Goal: Task Accomplishment & Management: Manage account settings

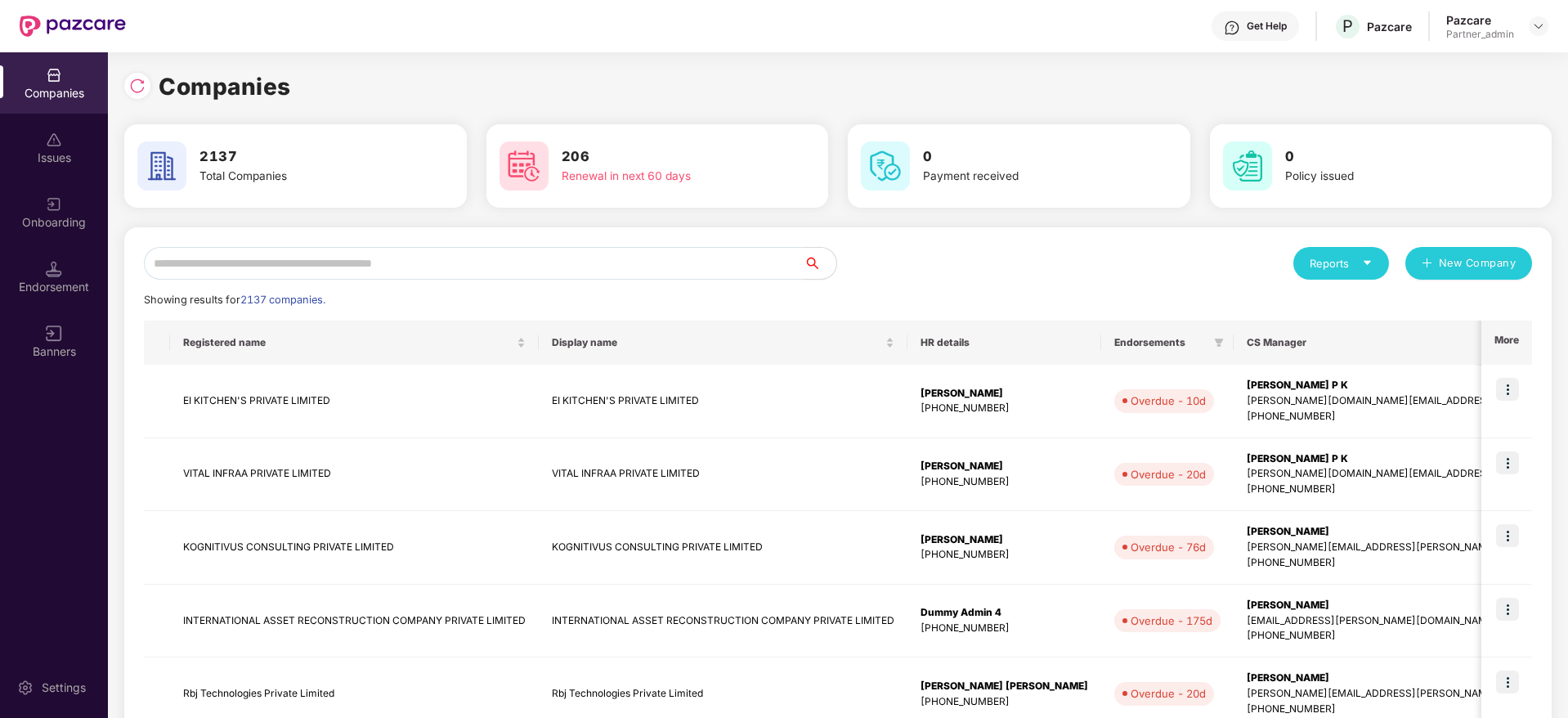
click at [503, 256] on input "text" at bounding box center [473, 263] width 659 height 33
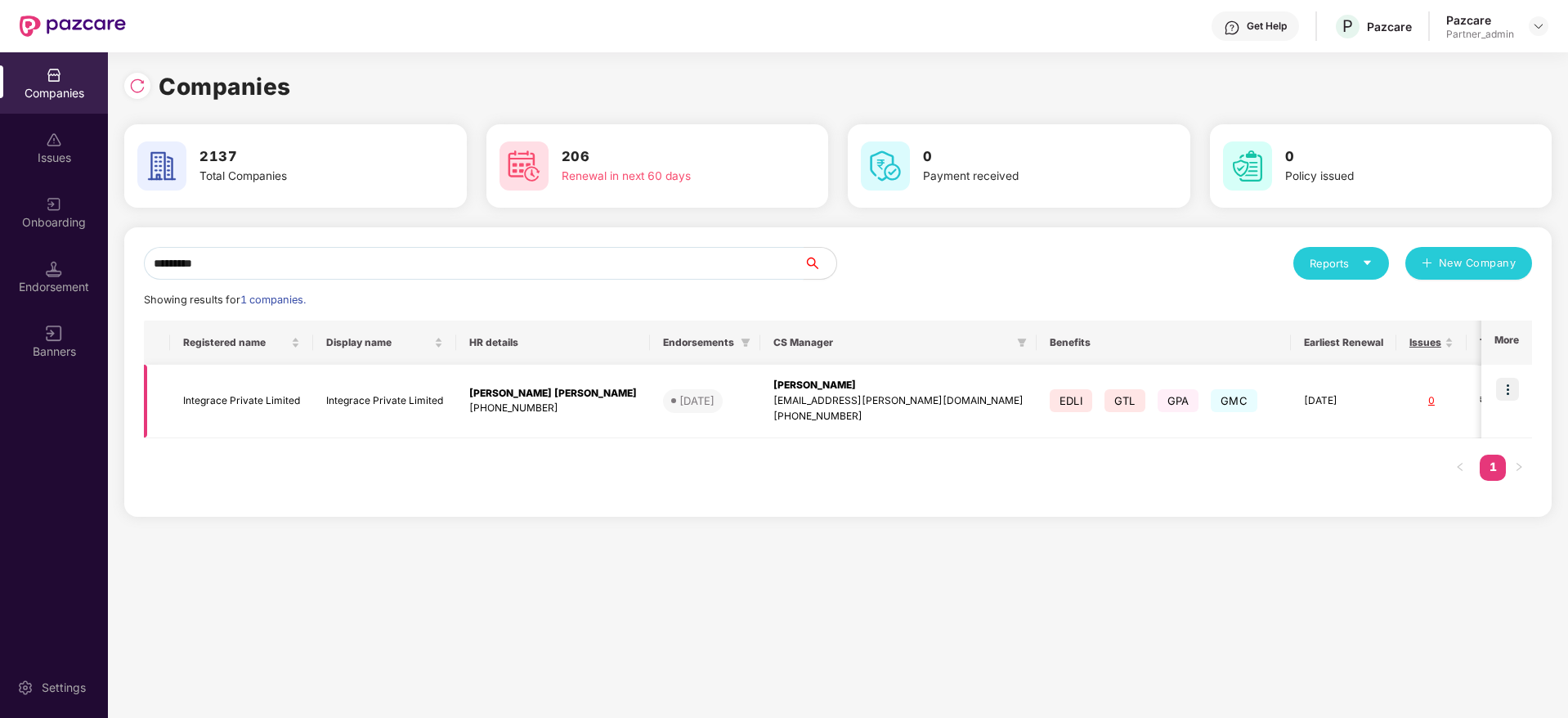
type input "*********"
click at [1516, 387] on img at bounding box center [1508, 390] width 23 height 23
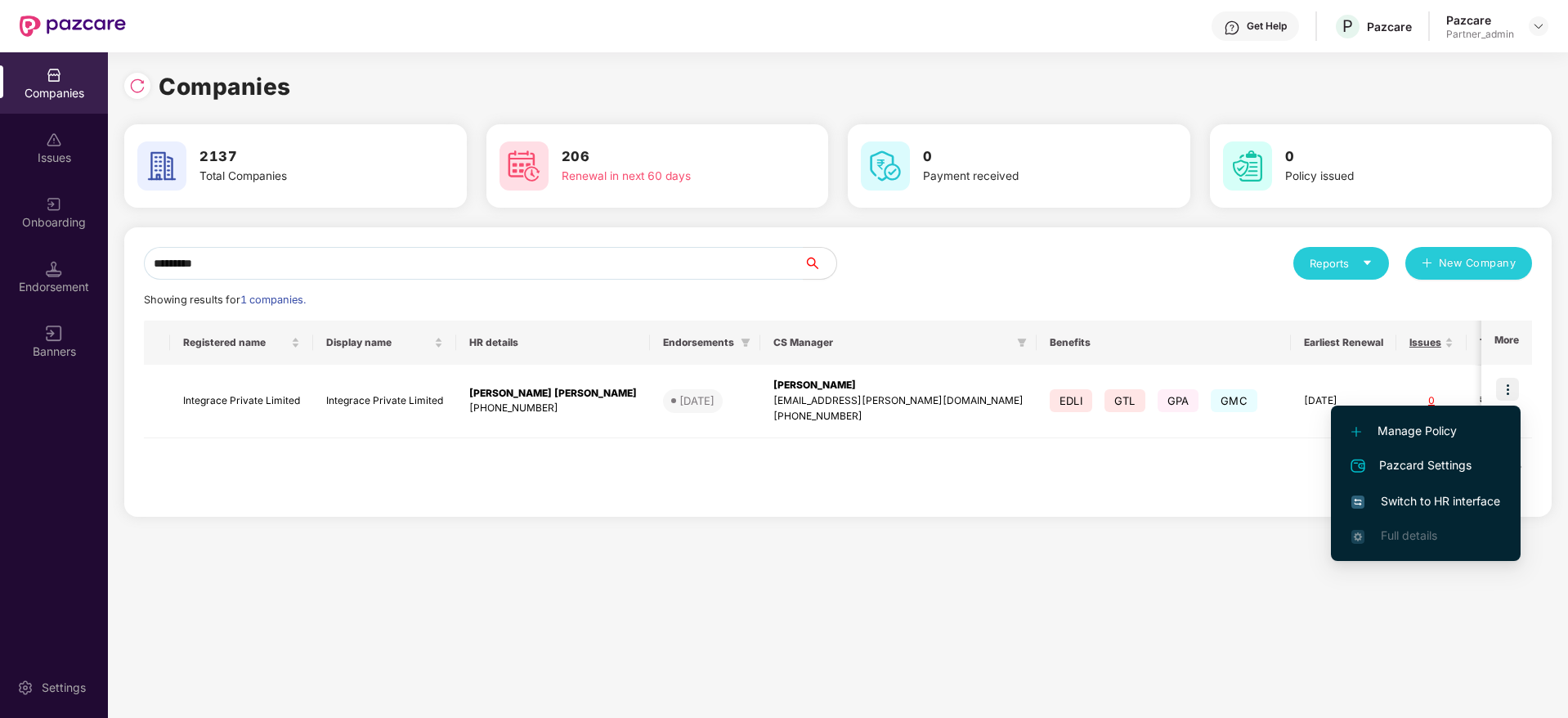
click at [1431, 499] on span "Switch to HR interface" at bounding box center [1426, 501] width 149 height 18
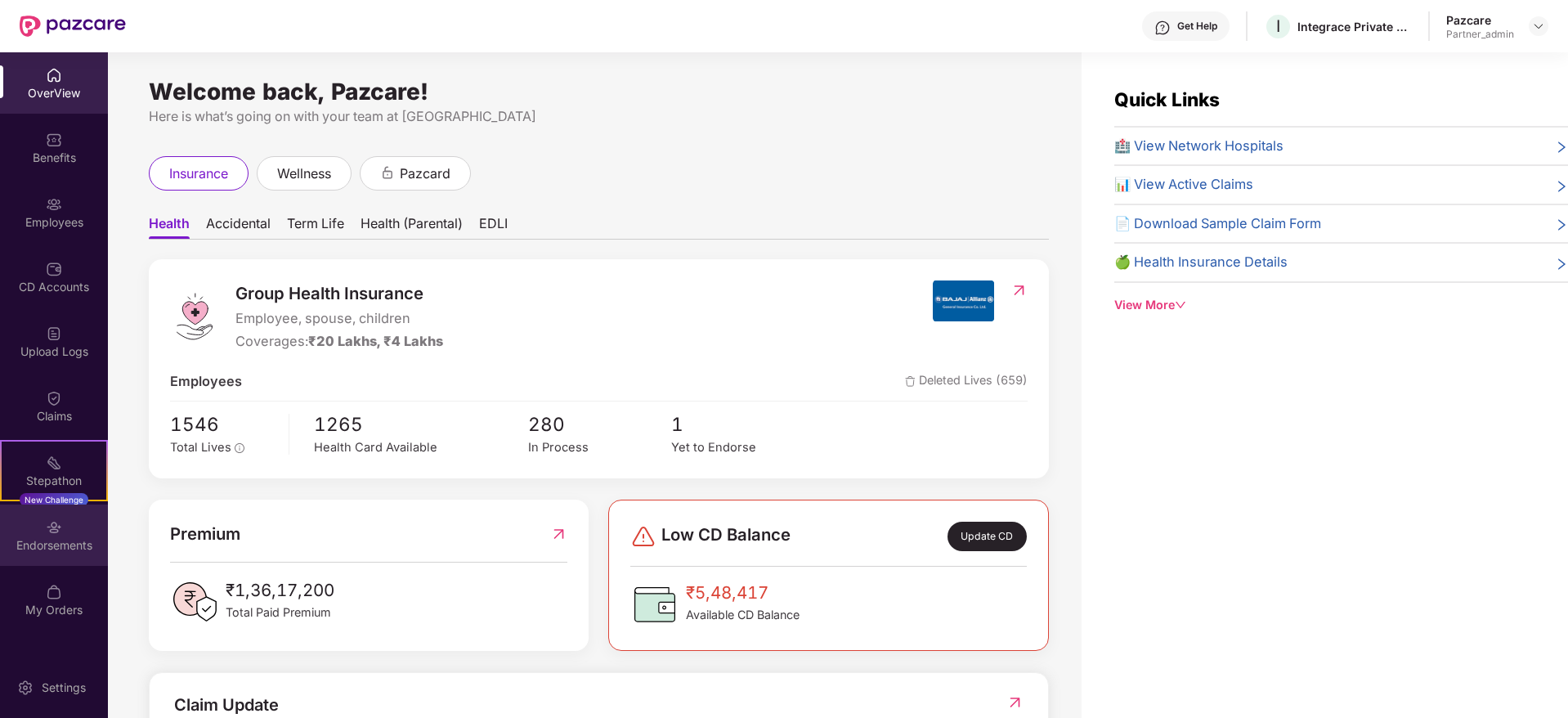
click at [39, 548] on div "Endorsements" at bounding box center [54, 545] width 108 height 17
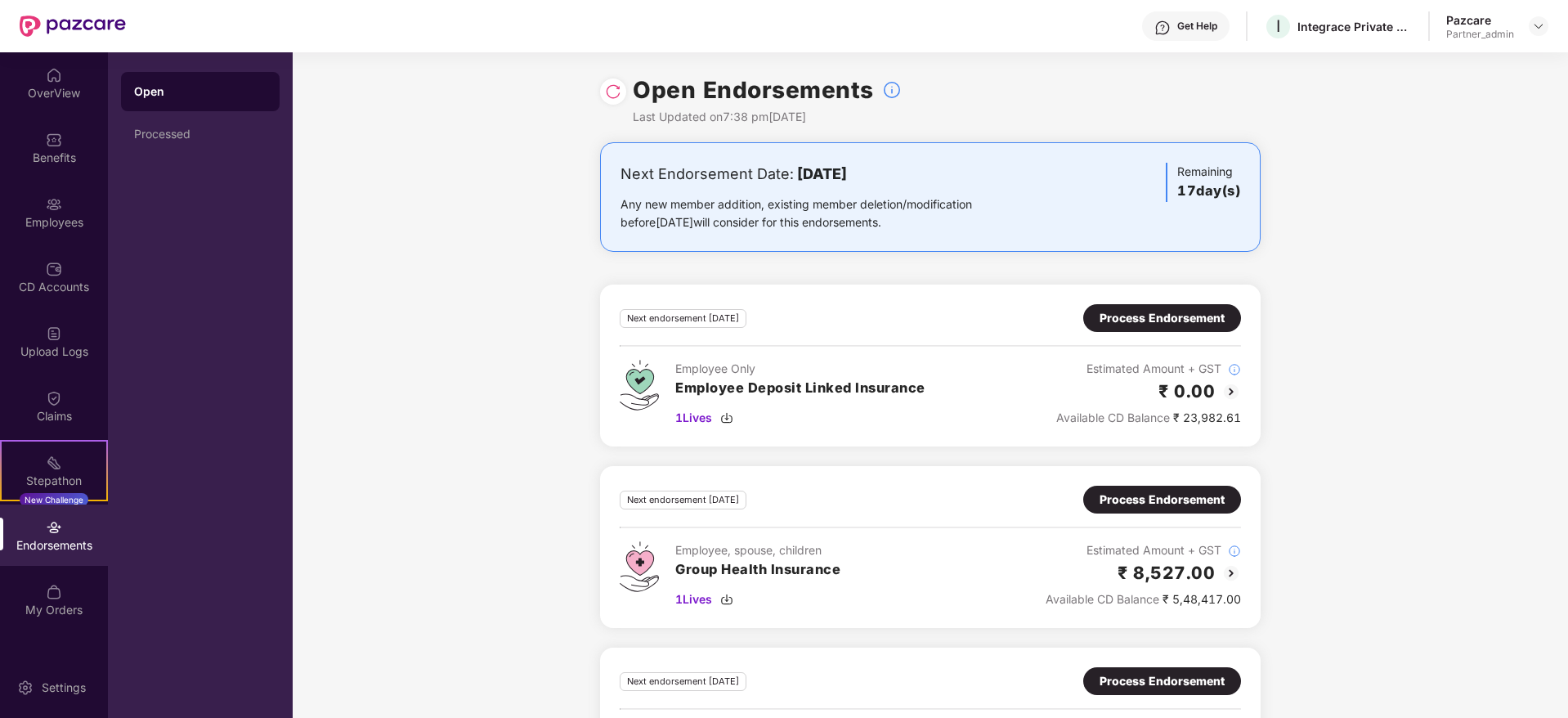
click at [614, 93] on img at bounding box center [613, 92] width 17 height 17
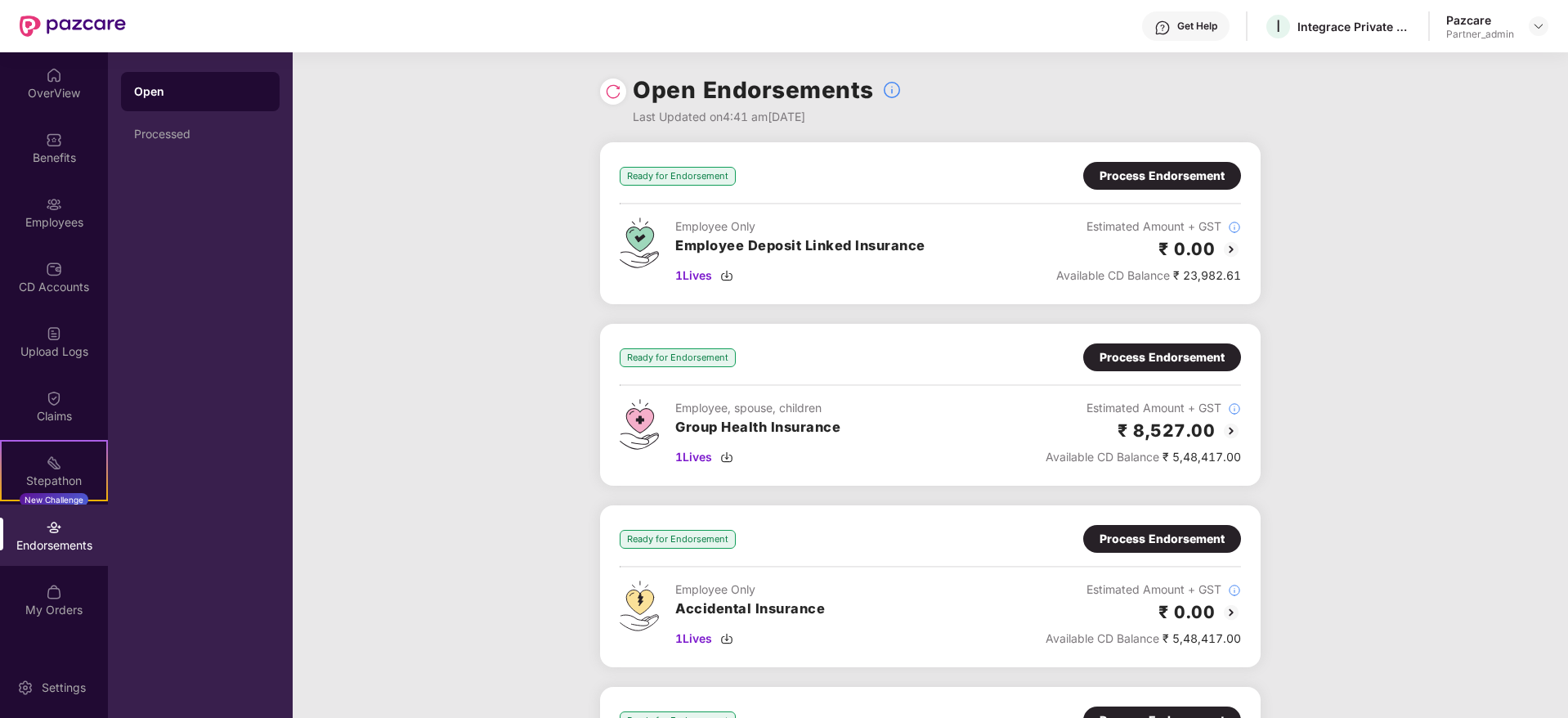
click at [1141, 175] on div "Process Endorsement" at bounding box center [1162, 176] width 125 height 18
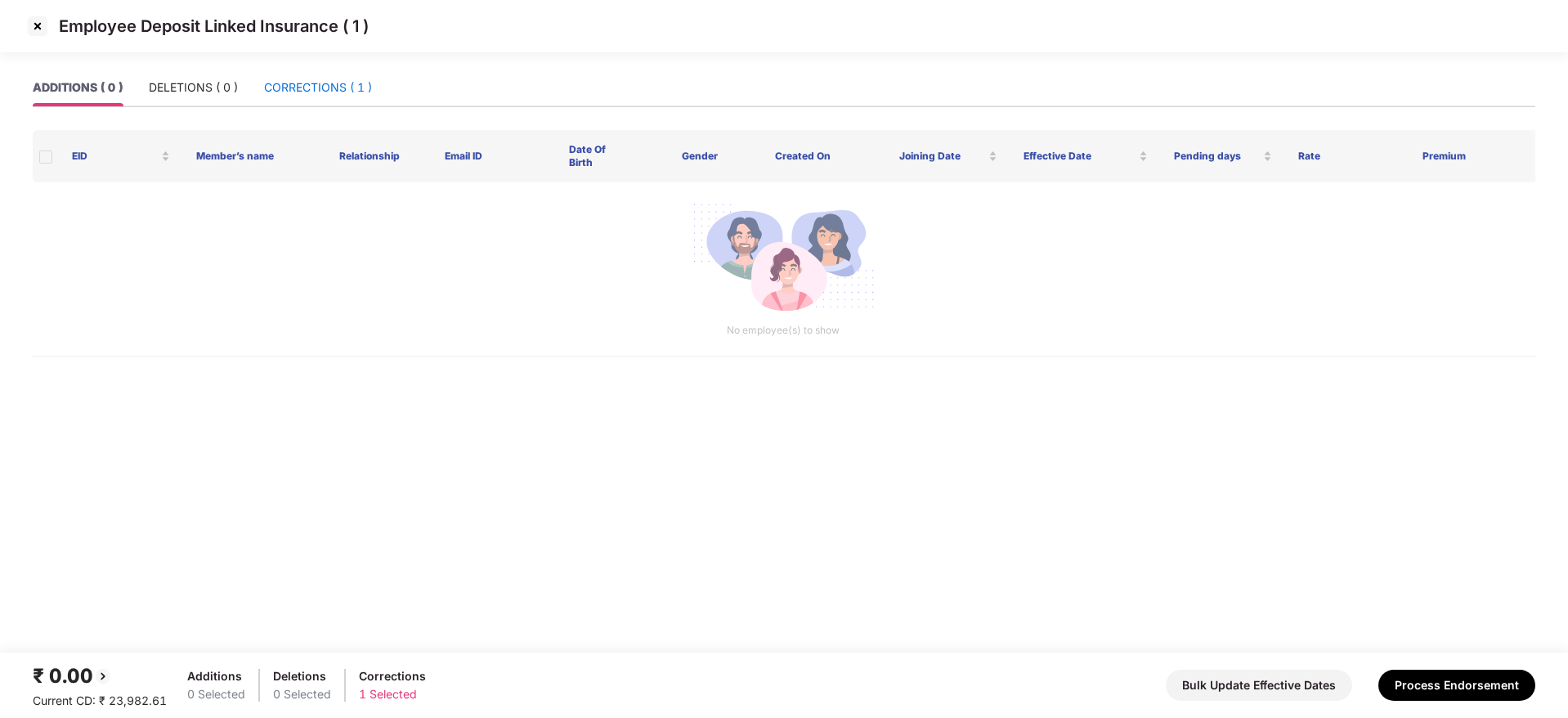
click at [342, 85] on div "CORRECTIONS ( 1 )" at bounding box center [318, 88] width 108 height 18
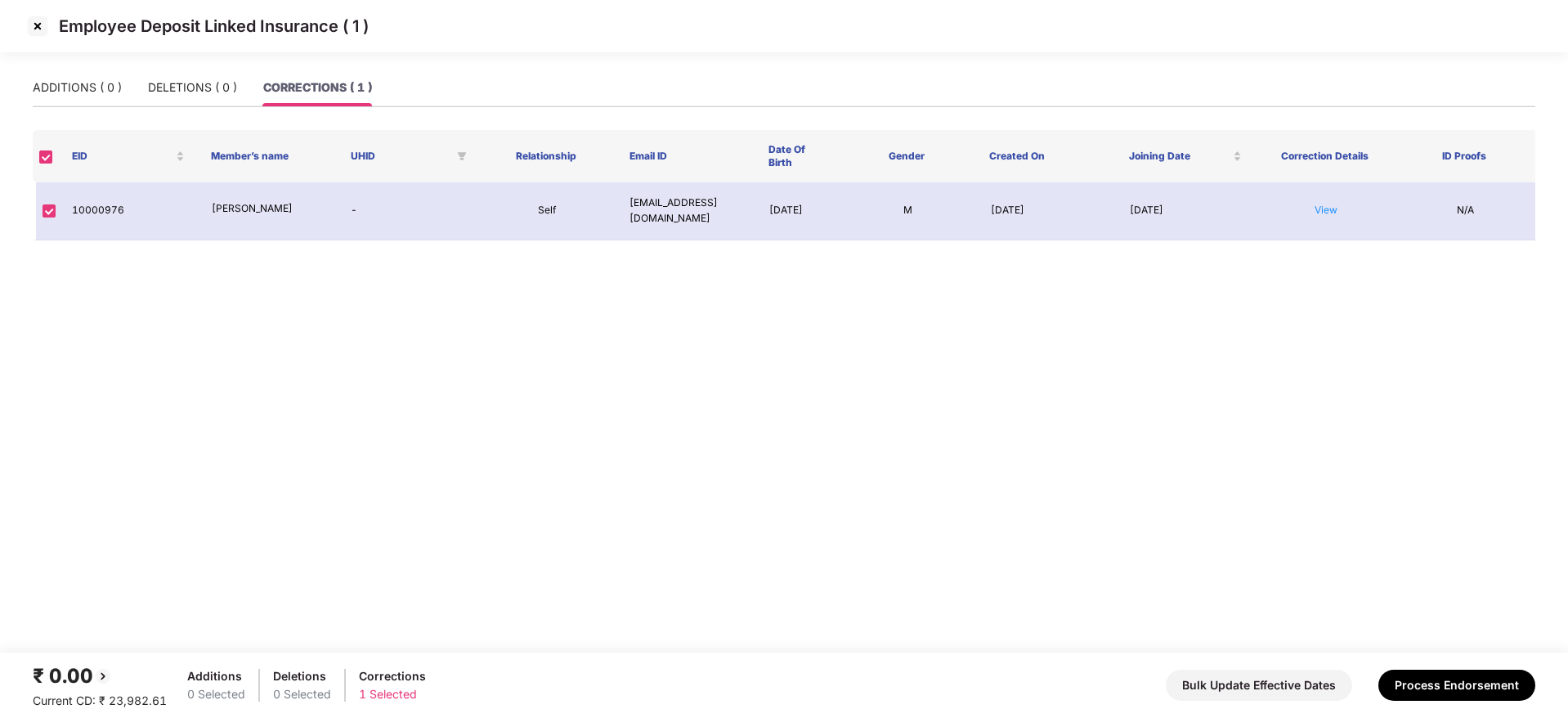
click at [35, 26] on img at bounding box center [38, 26] width 26 height 26
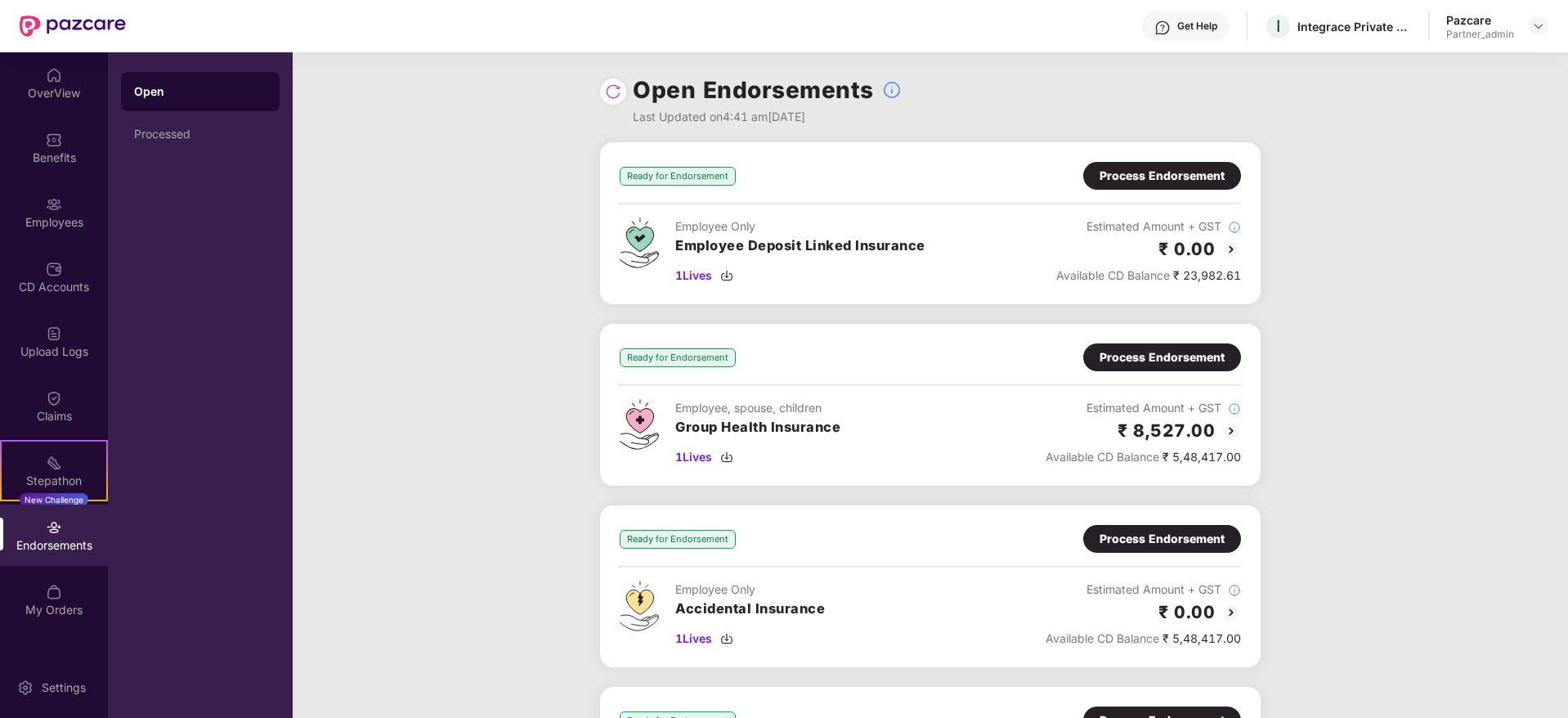
click at [1146, 366] on div "Process Endorsement" at bounding box center [1162, 357] width 125 height 18
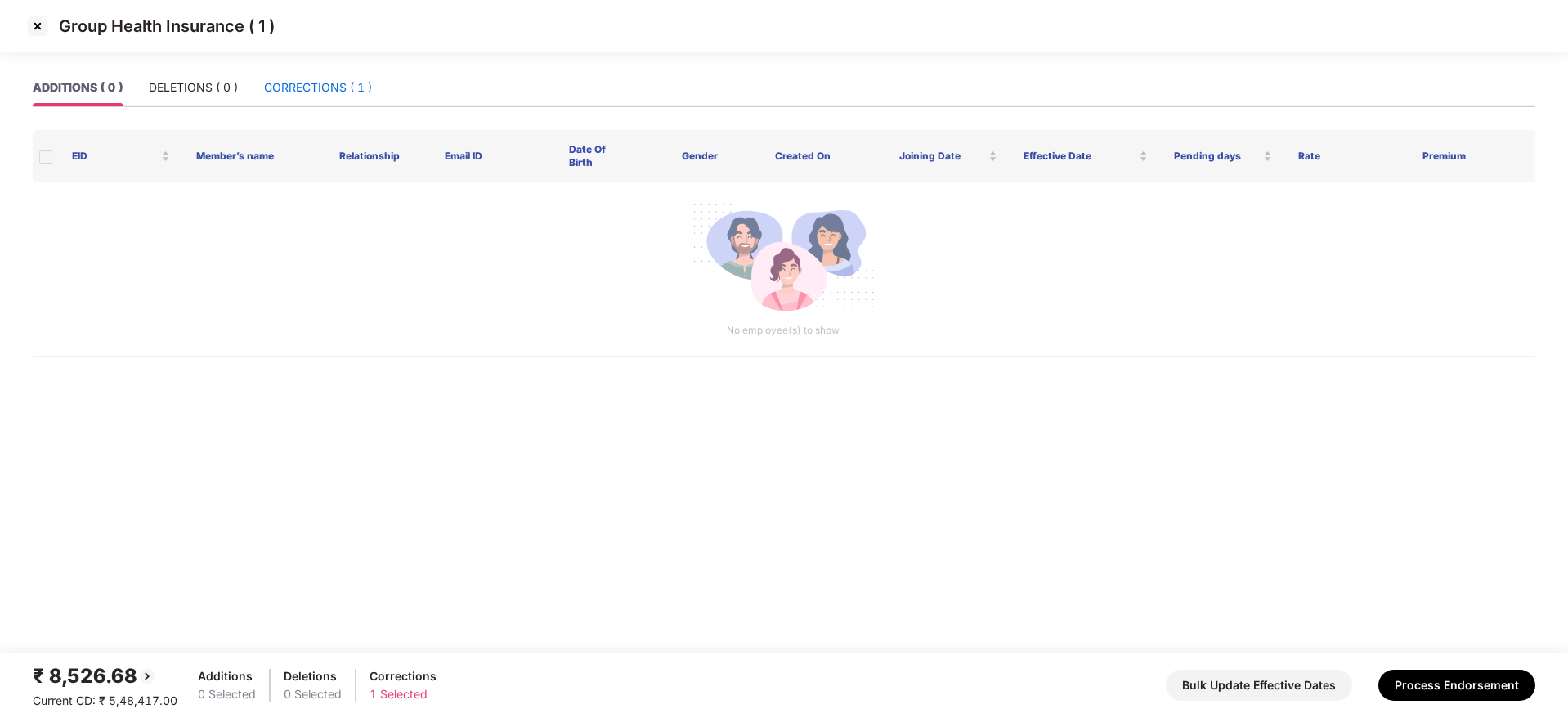
click at [346, 87] on div "CORRECTIONS ( 1 )" at bounding box center [318, 88] width 108 height 18
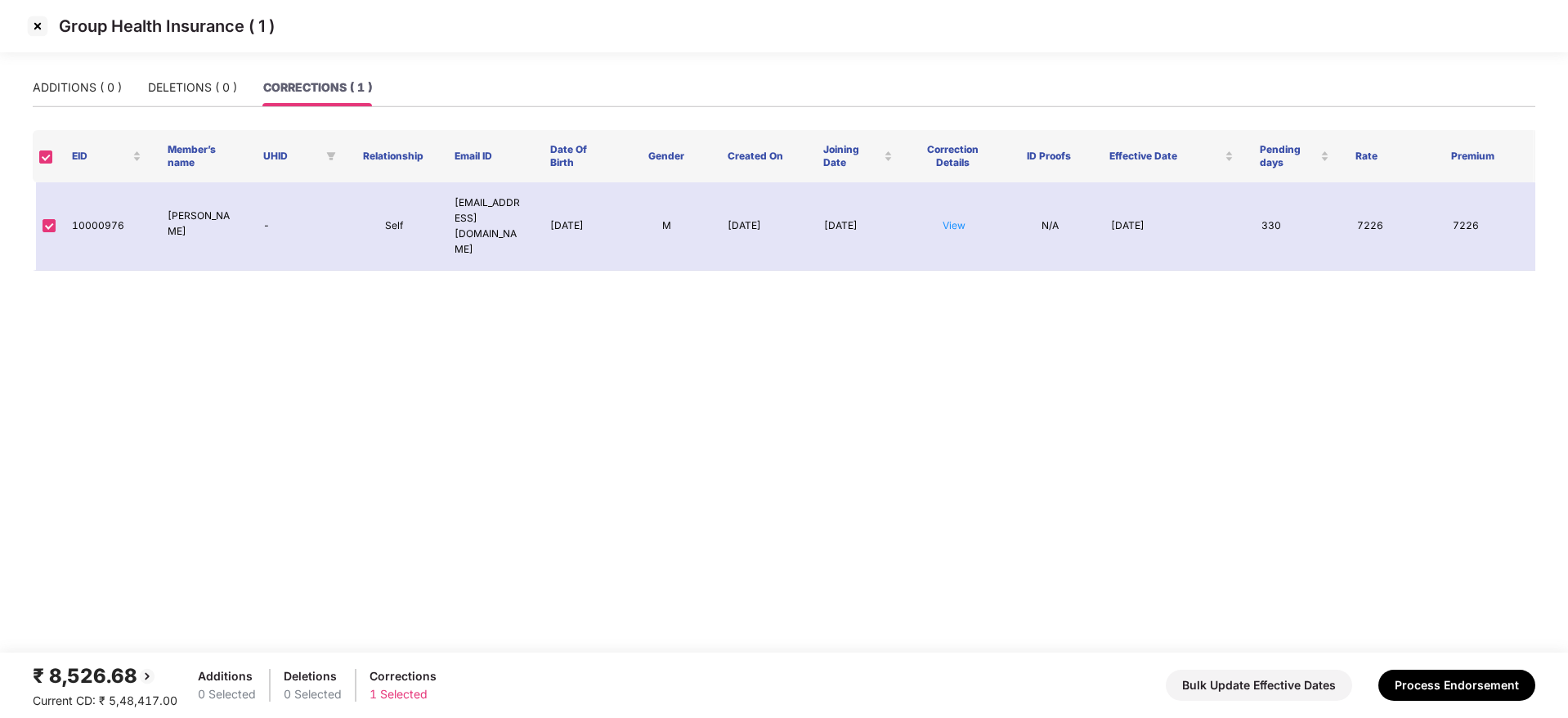
click at [38, 31] on img at bounding box center [38, 26] width 26 height 26
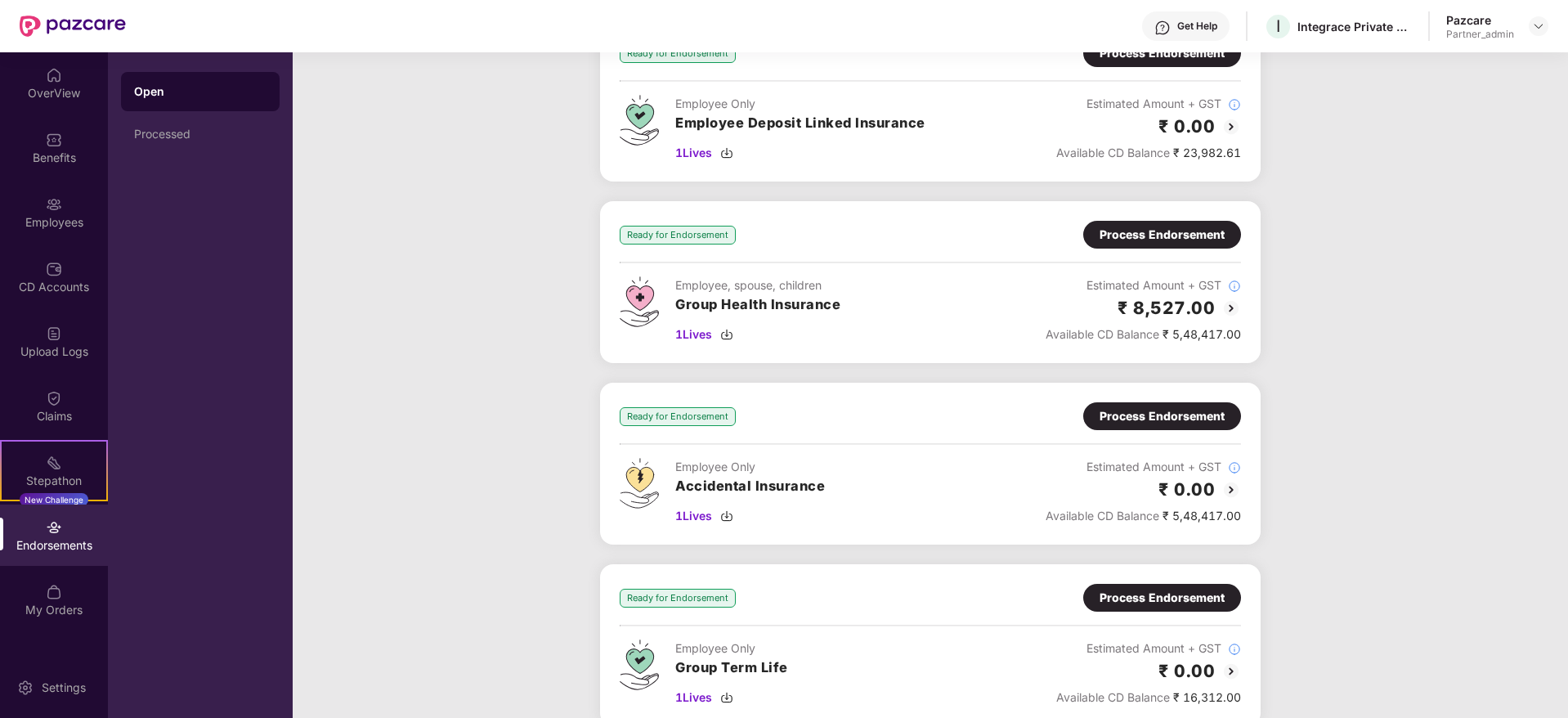
scroll to position [245, 0]
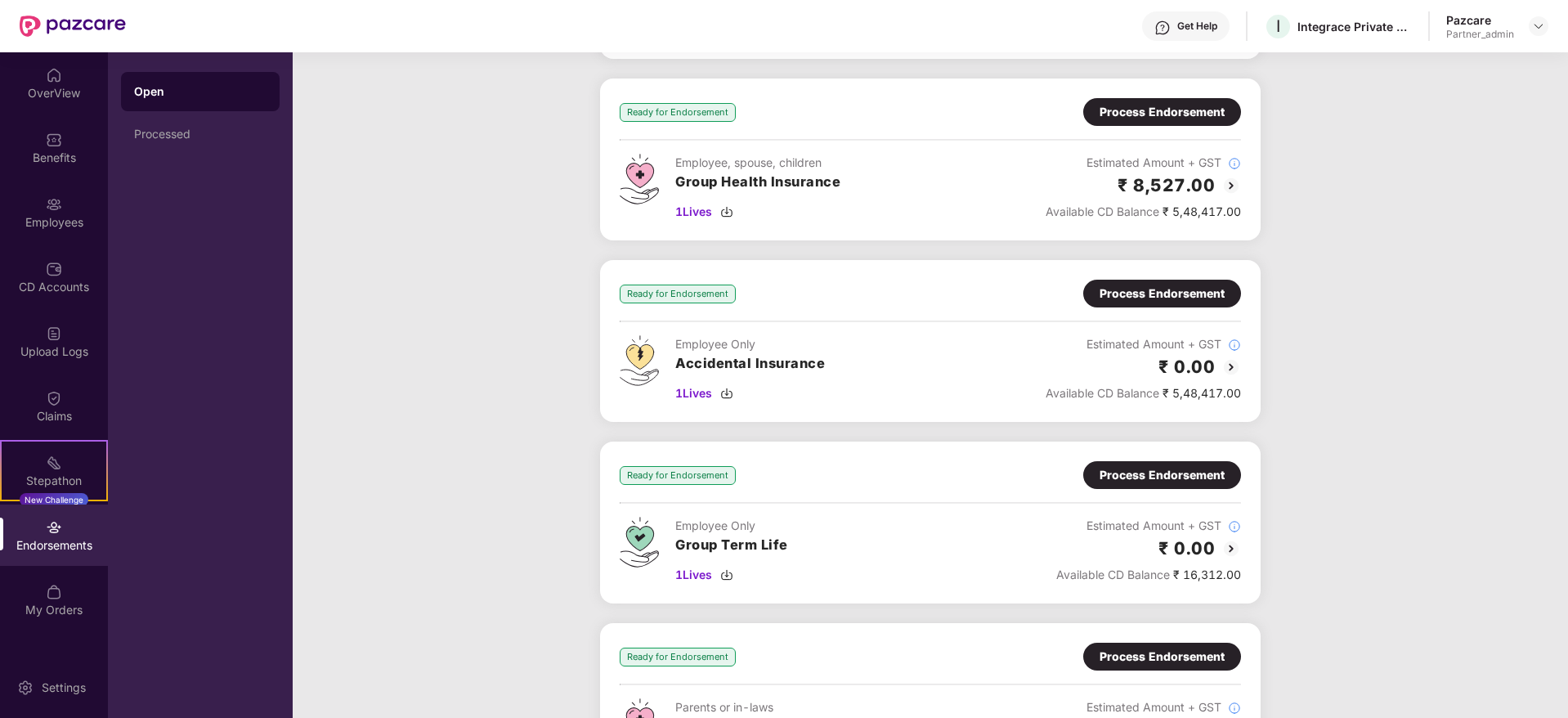
click at [1165, 295] on div "Process Endorsement" at bounding box center [1162, 294] width 125 height 18
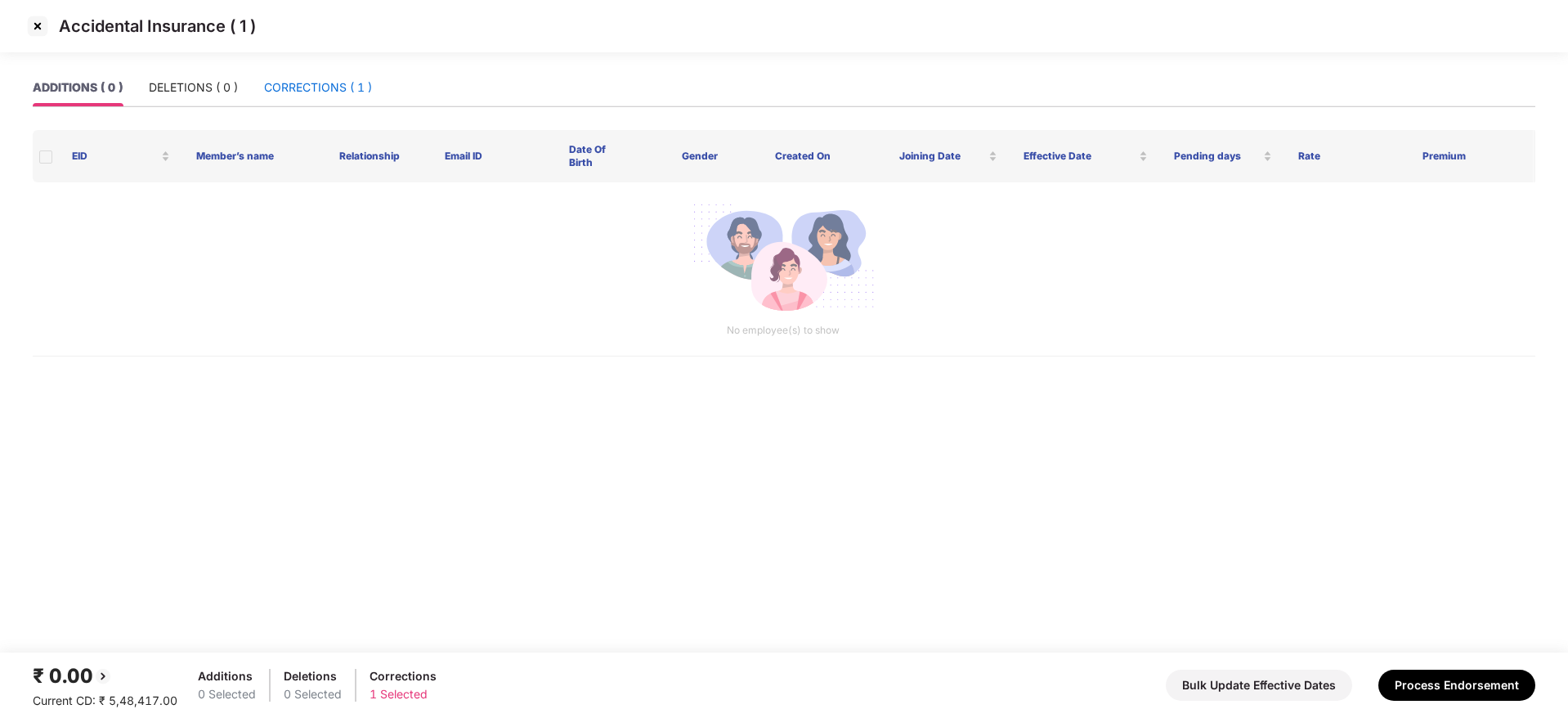
click at [303, 82] on div "CORRECTIONS ( 1 )" at bounding box center [318, 88] width 108 height 18
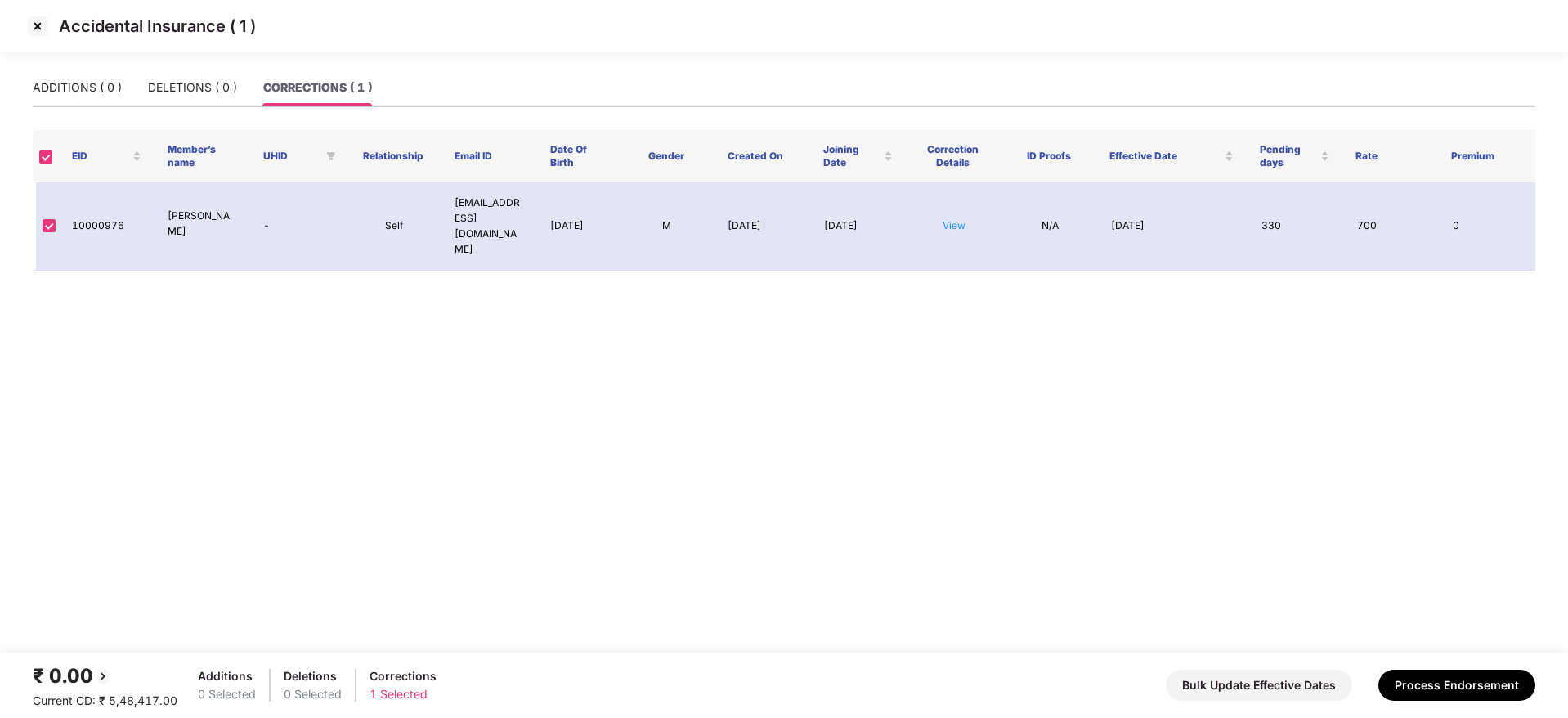
click at [33, 25] on img at bounding box center [38, 26] width 26 height 26
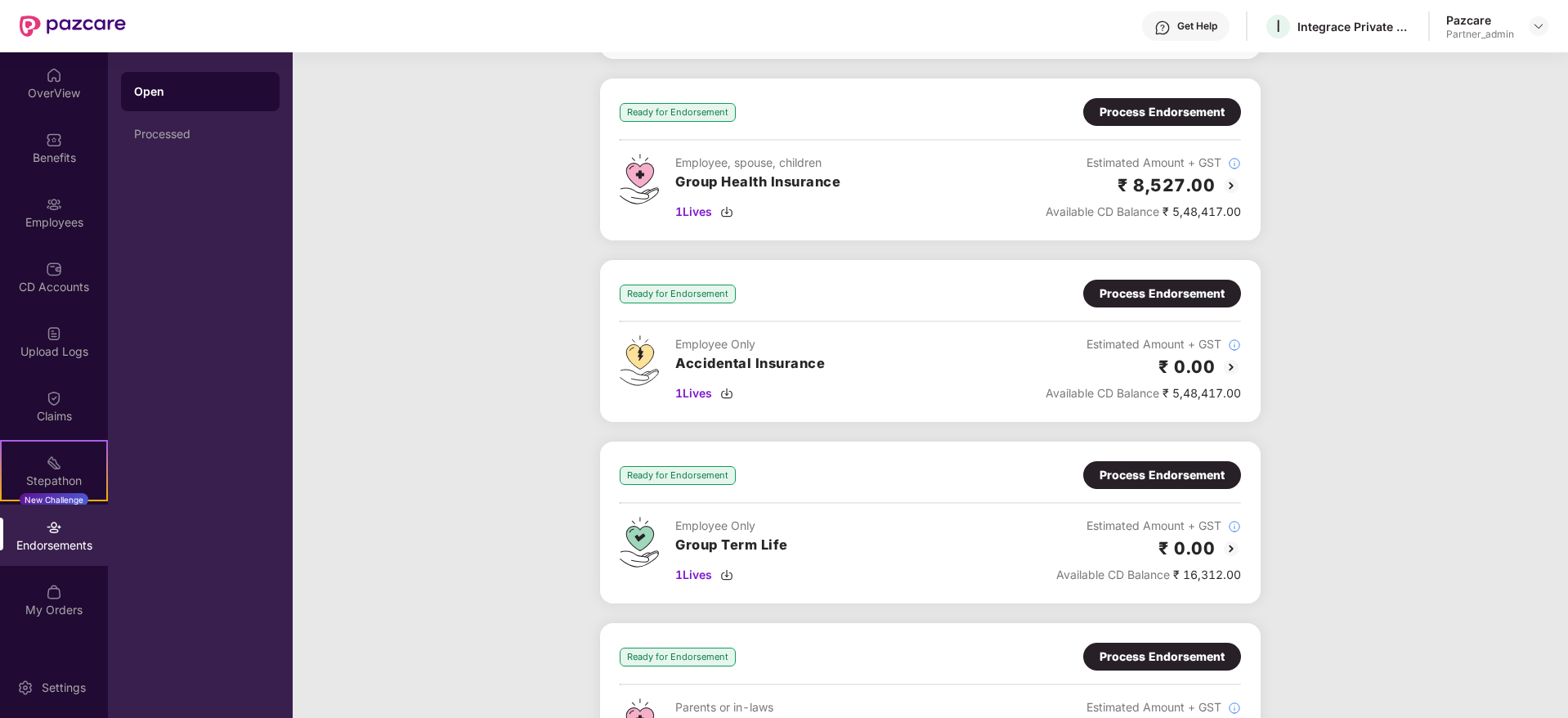
click at [1149, 484] on div "Process Endorsement" at bounding box center [1162, 475] width 158 height 28
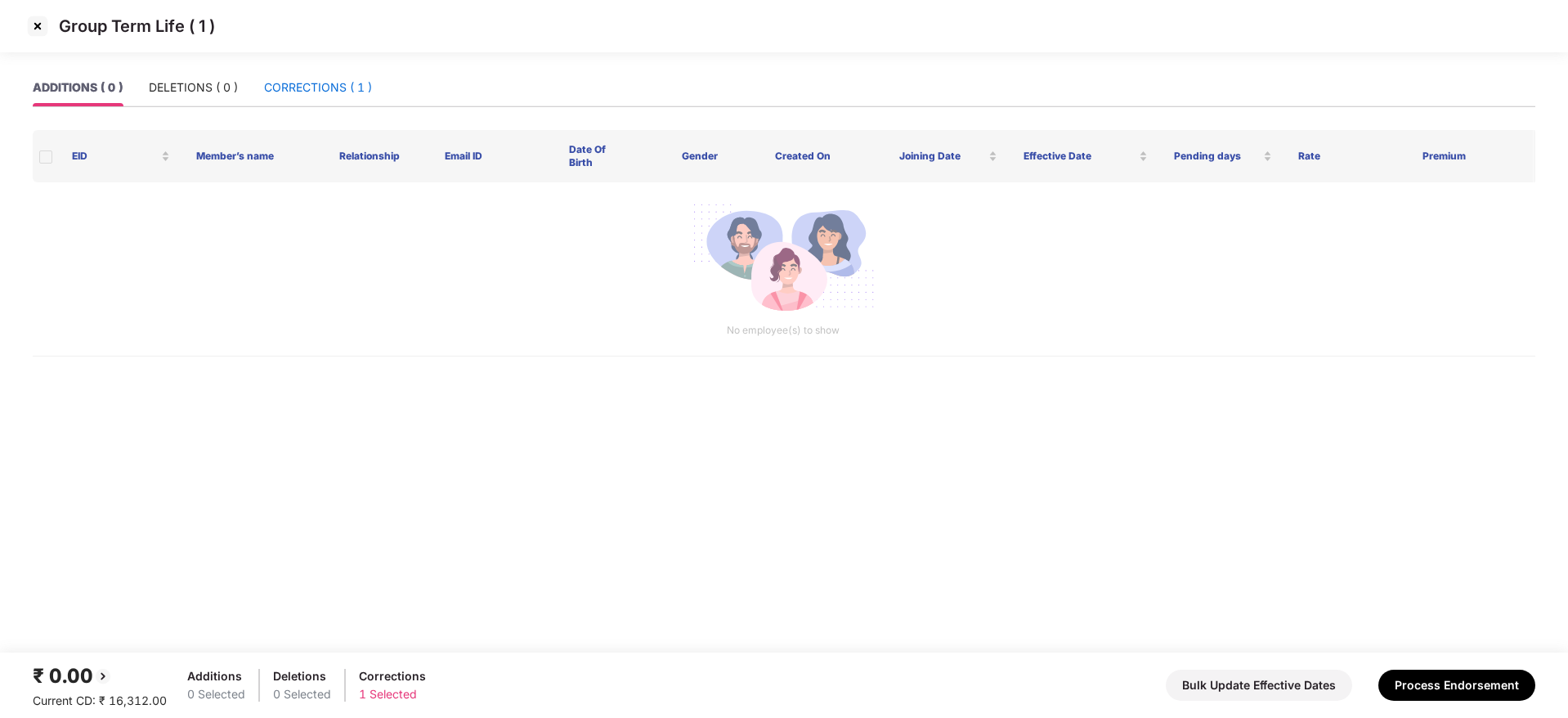
click at [314, 91] on div "CORRECTIONS ( 1 )" at bounding box center [318, 88] width 108 height 18
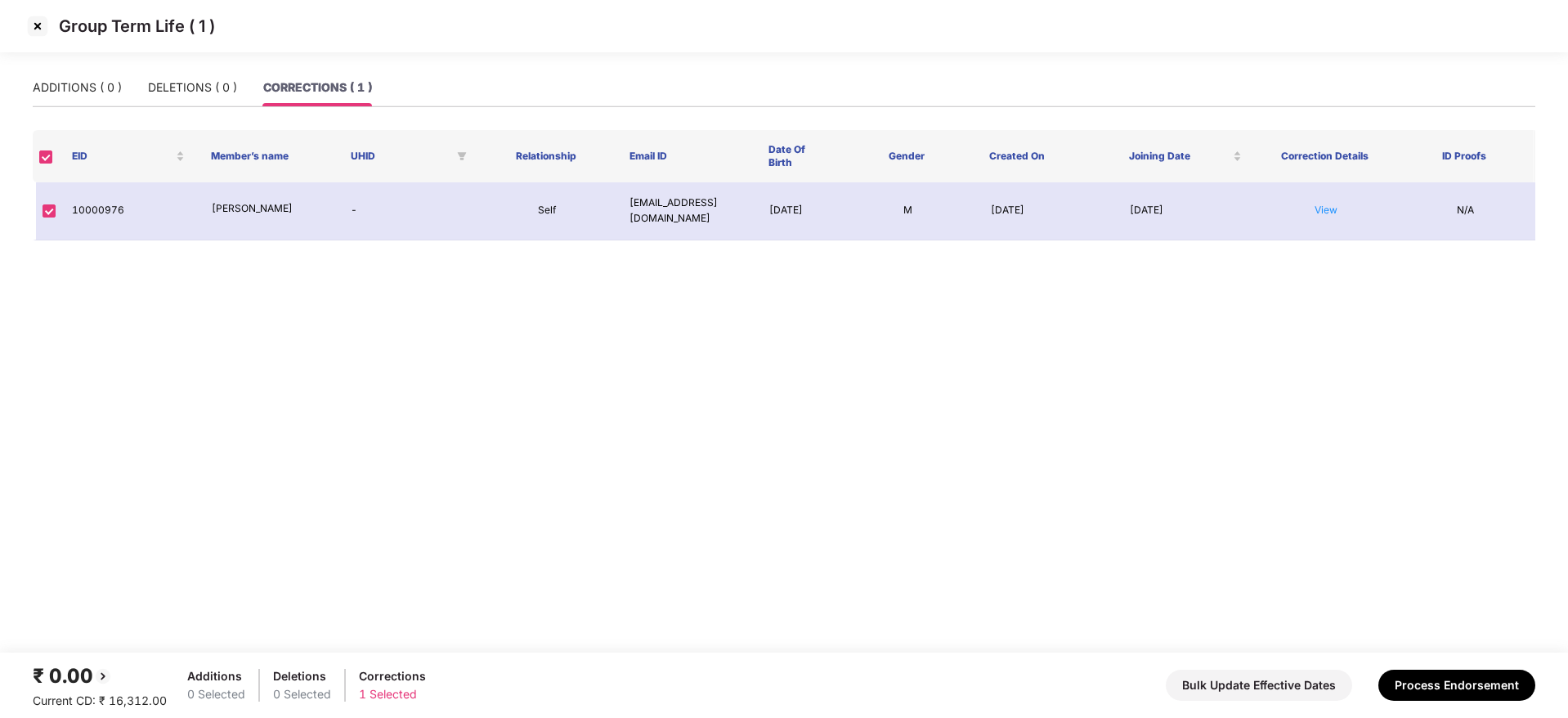
click at [38, 22] on img at bounding box center [38, 26] width 26 height 26
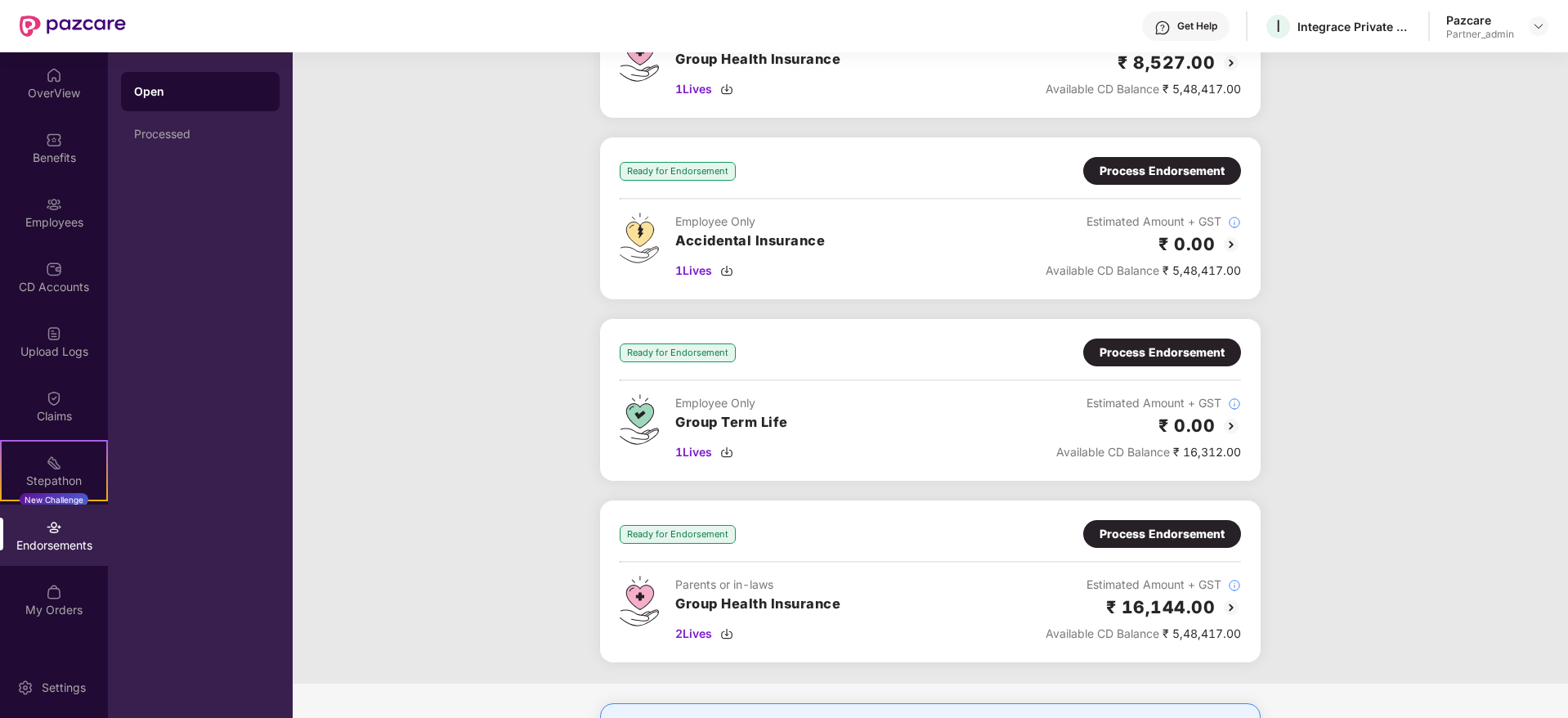
scroll to position [491, 0]
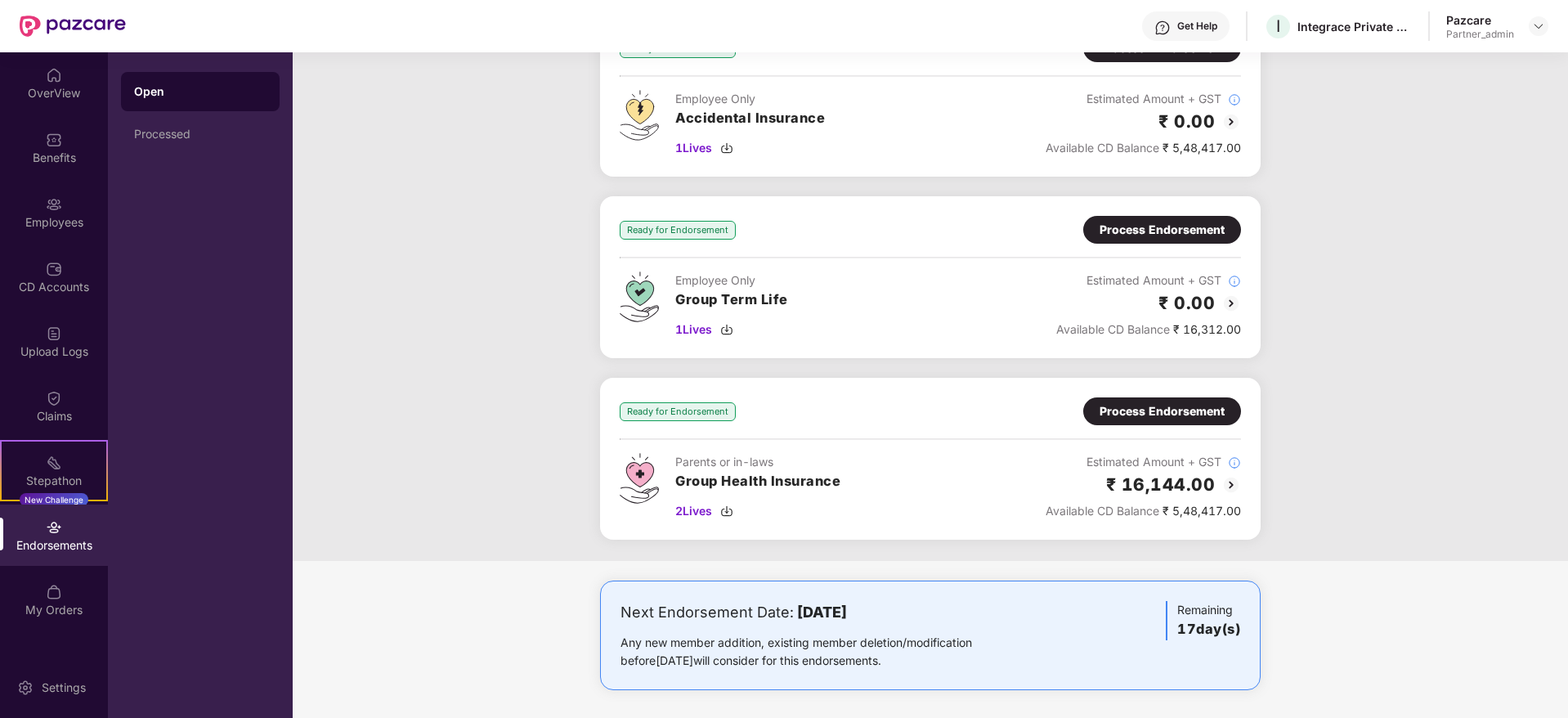
click at [1115, 416] on div "Process Endorsement" at bounding box center [1162, 411] width 125 height 18
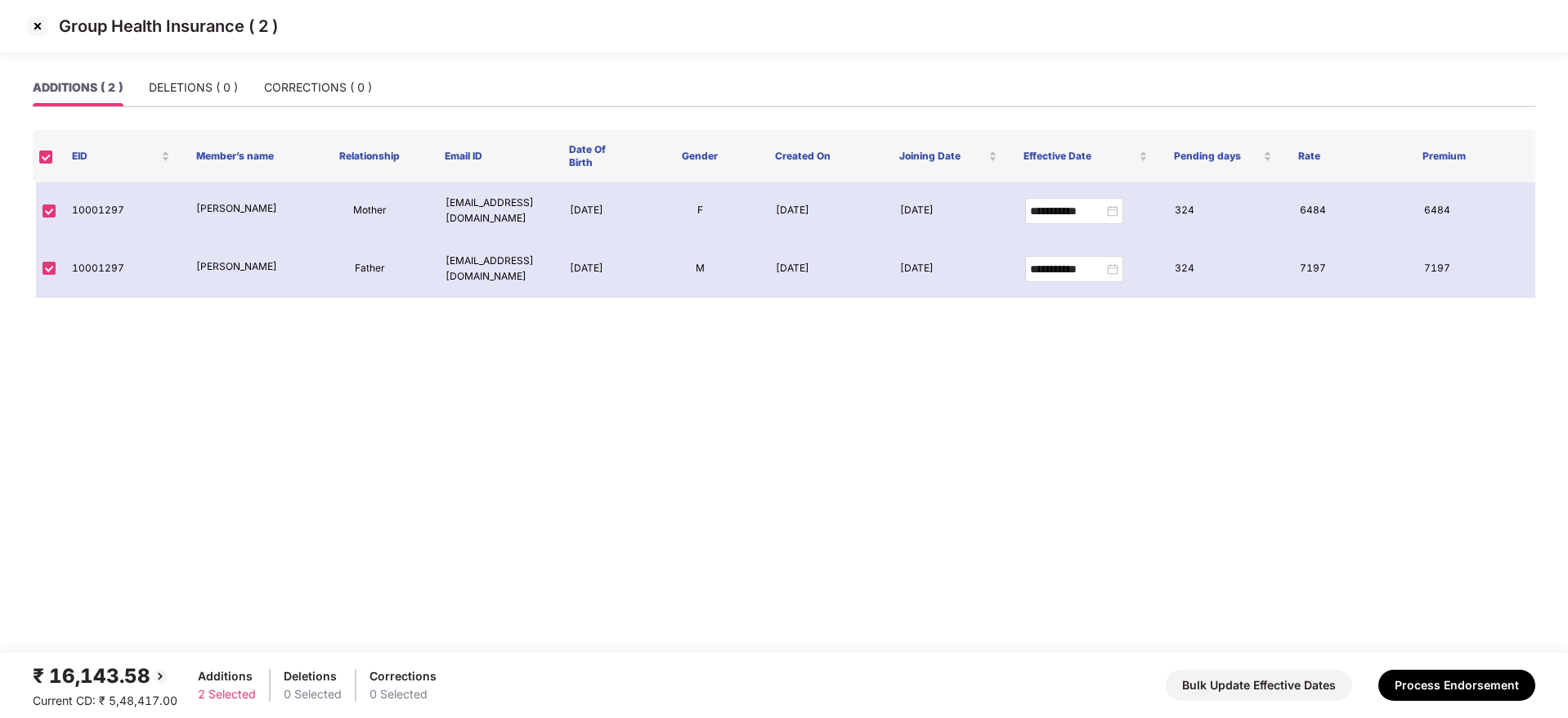
click at [36, 22] on img at bounding box center [38, 26] width 26 height 26
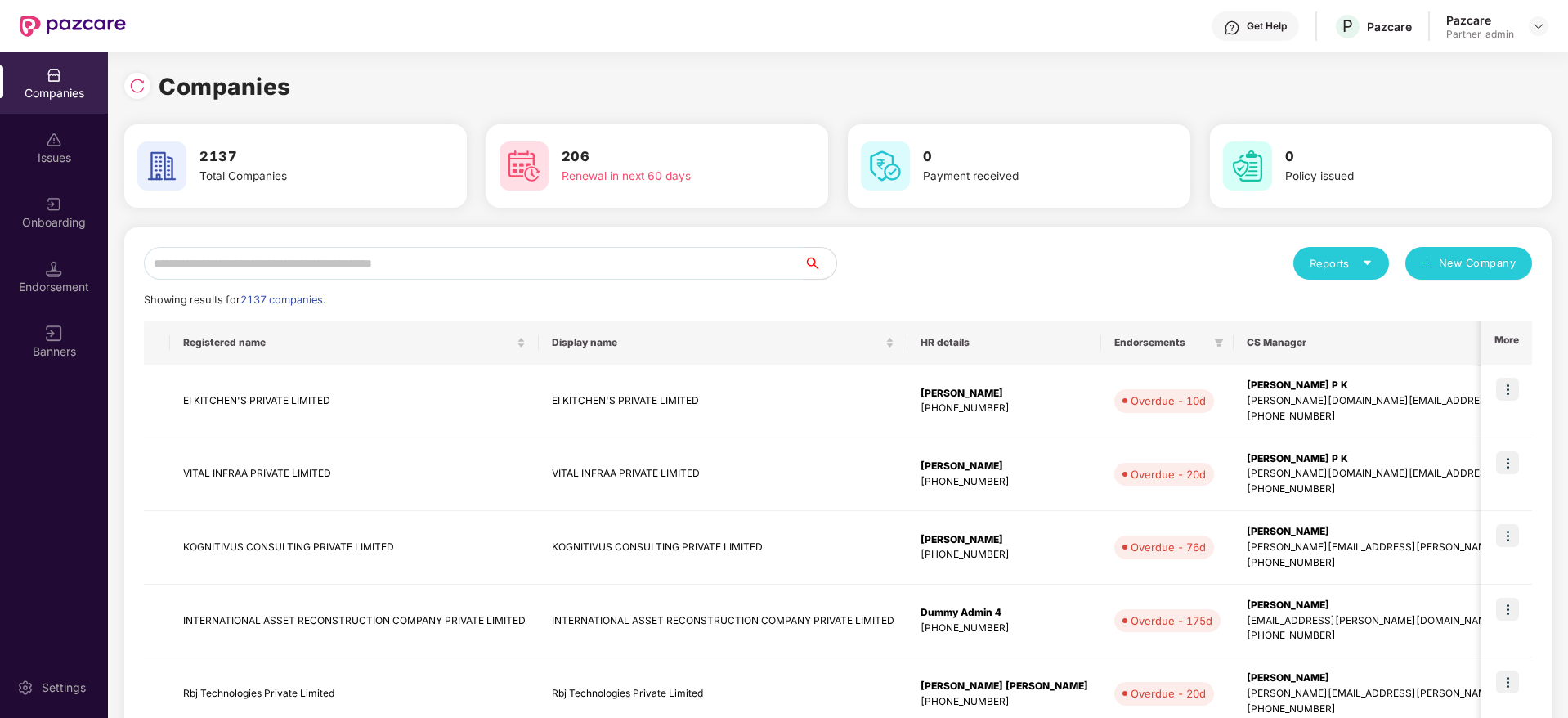
click at [428, 270] on input "text" at bounding box center [473, 263] width 659 height 33
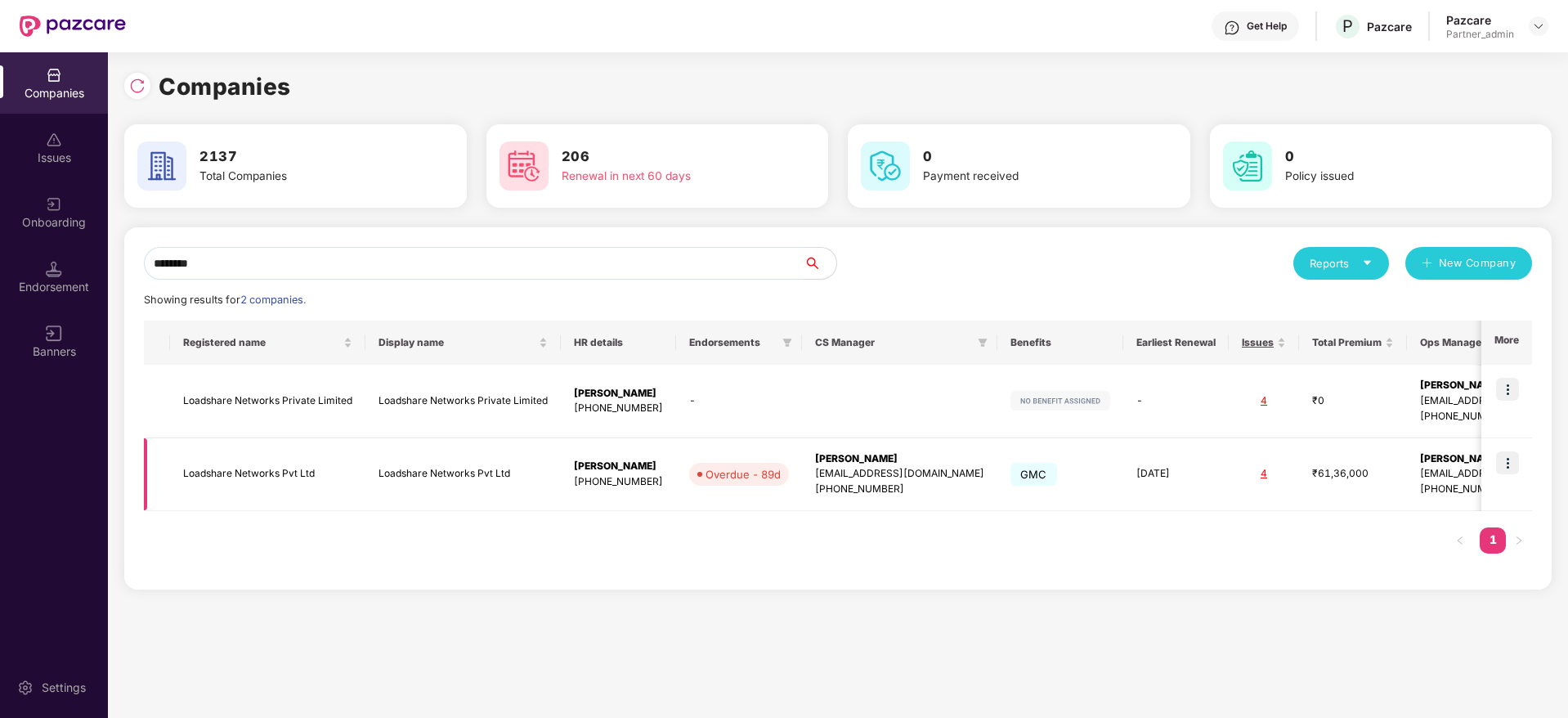
type input "********"
click at [1507, 462] on img at bounding box center [1508, 462] width 23 height 23
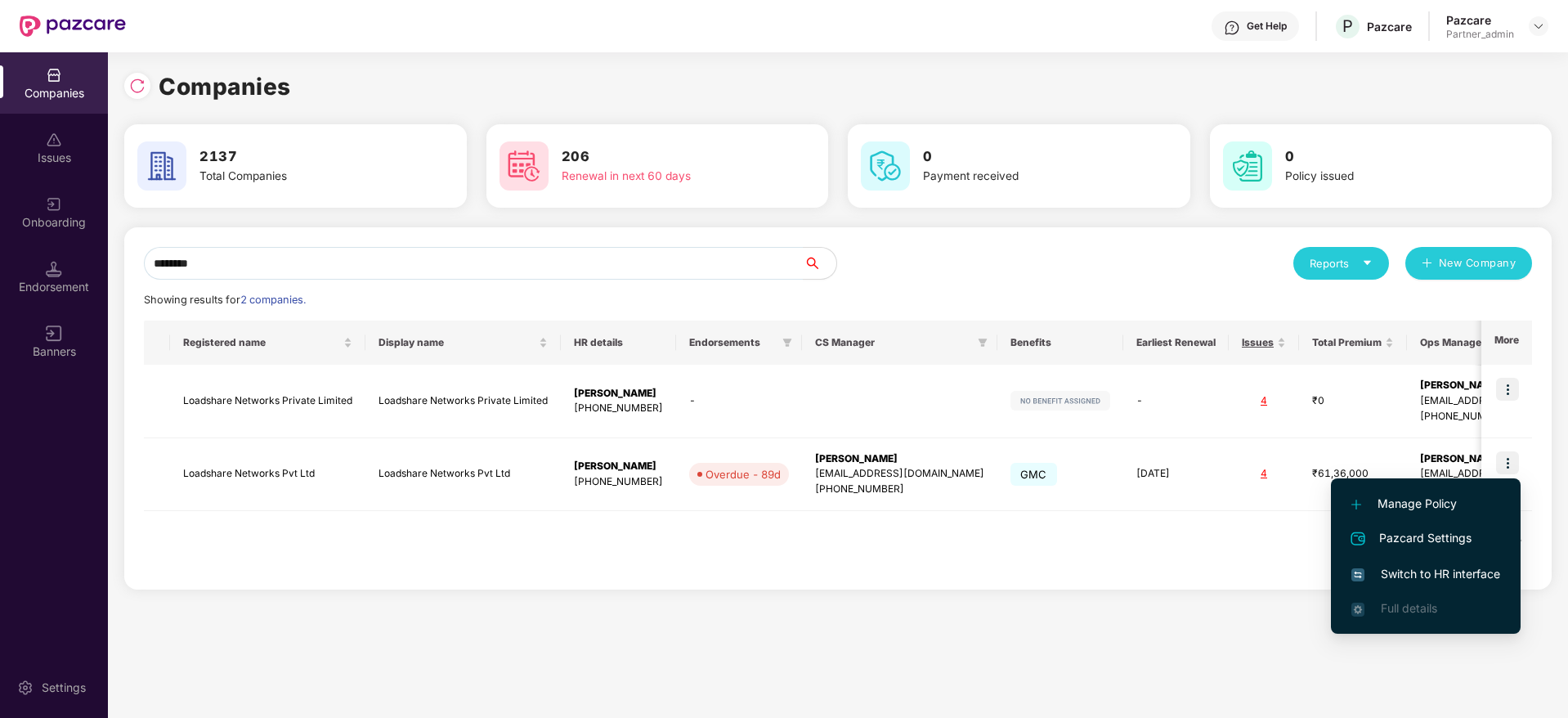
click at [1446, 569] on span "Switch to HR interface" at bounding box center [1426, 574] width 149 height 18
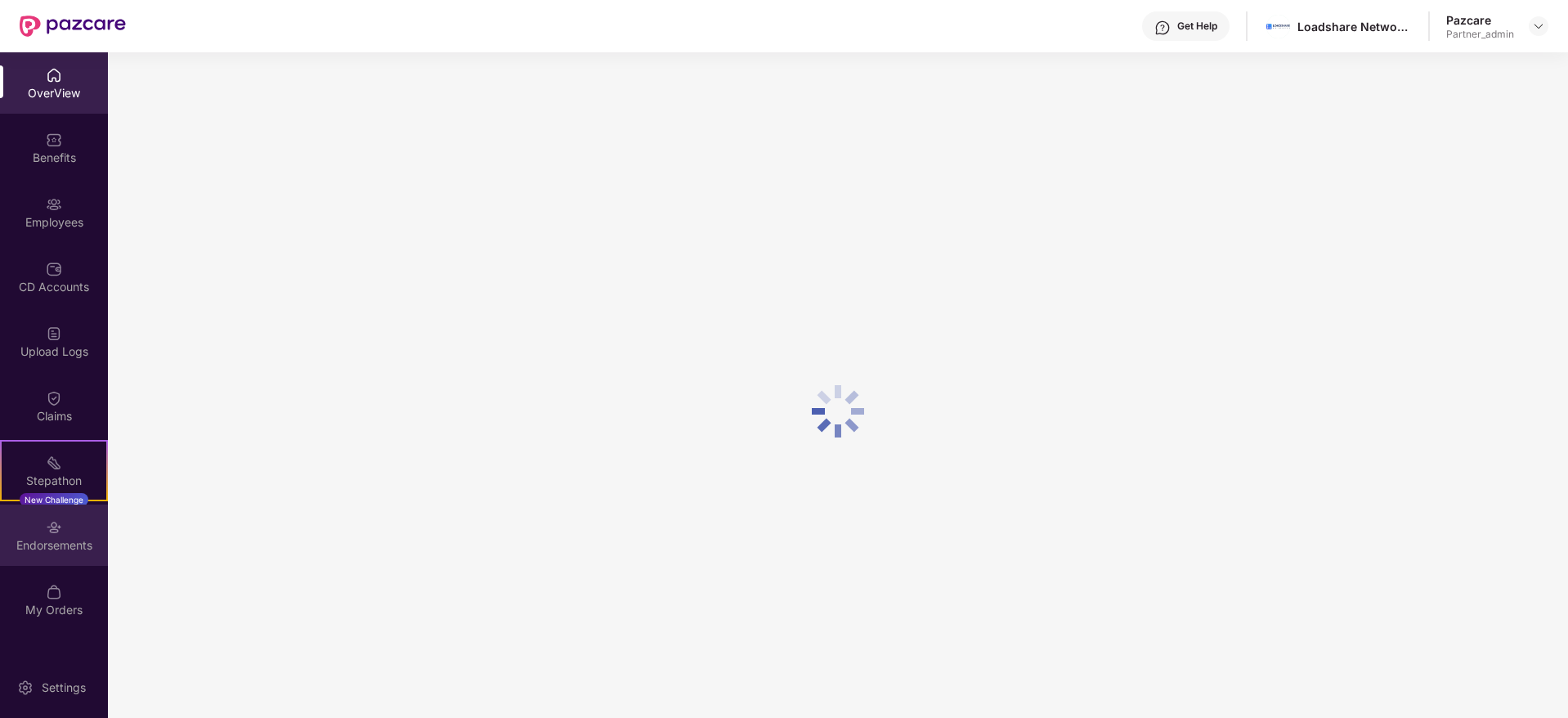
click at [59, 555] on div "Endorsements" at bounding box center [54, 535] width 108 height 61
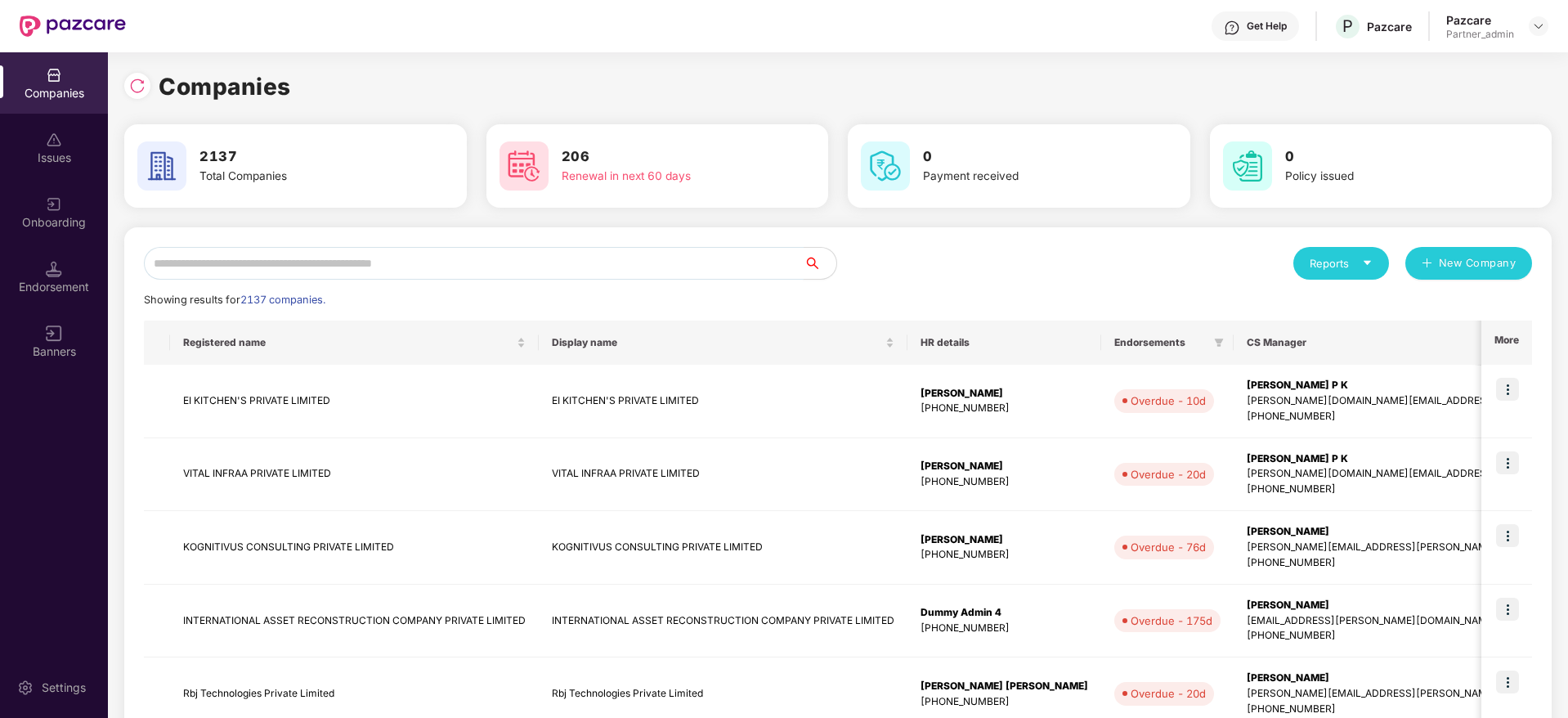
click at [388, 258] on input "text" at bounding box center [473, 263] width 659 height 33
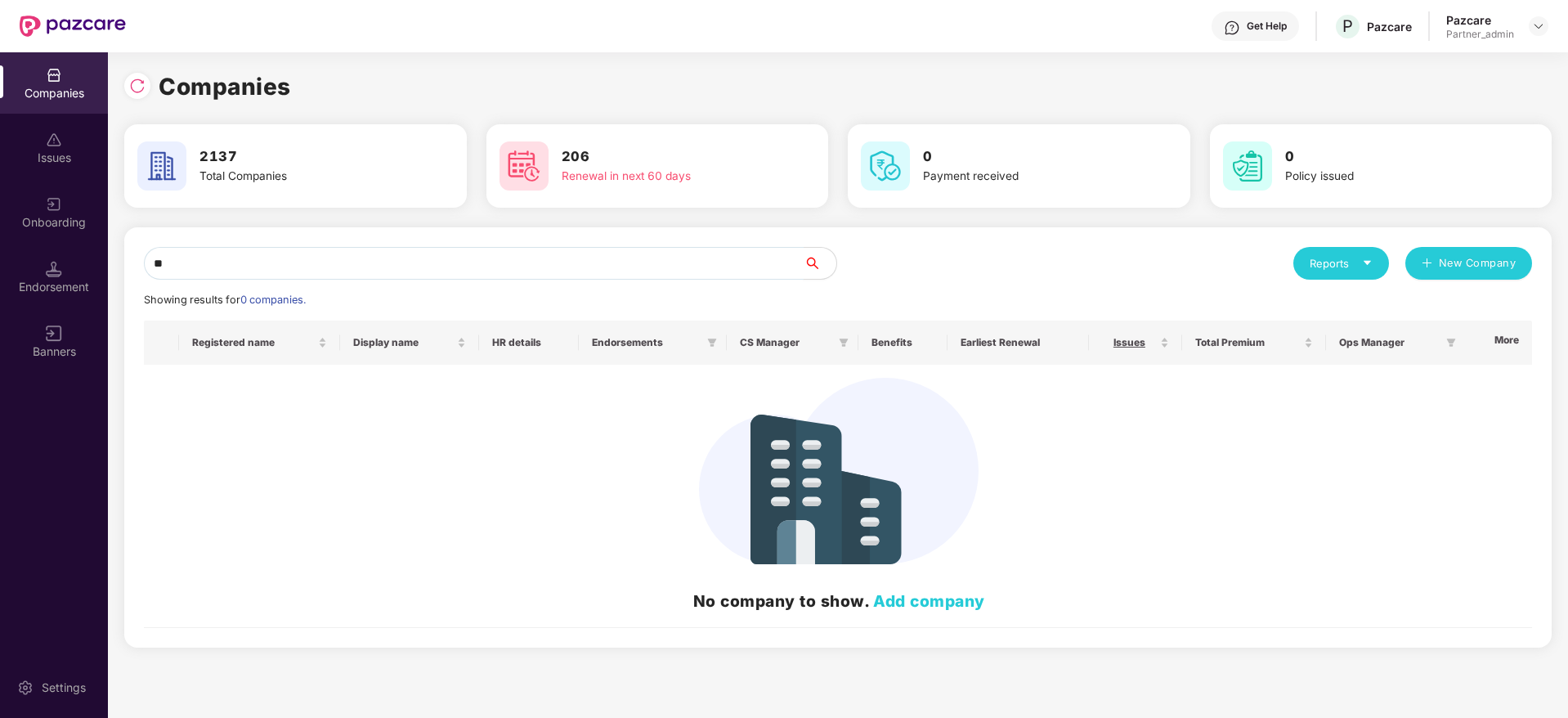
type input "*"
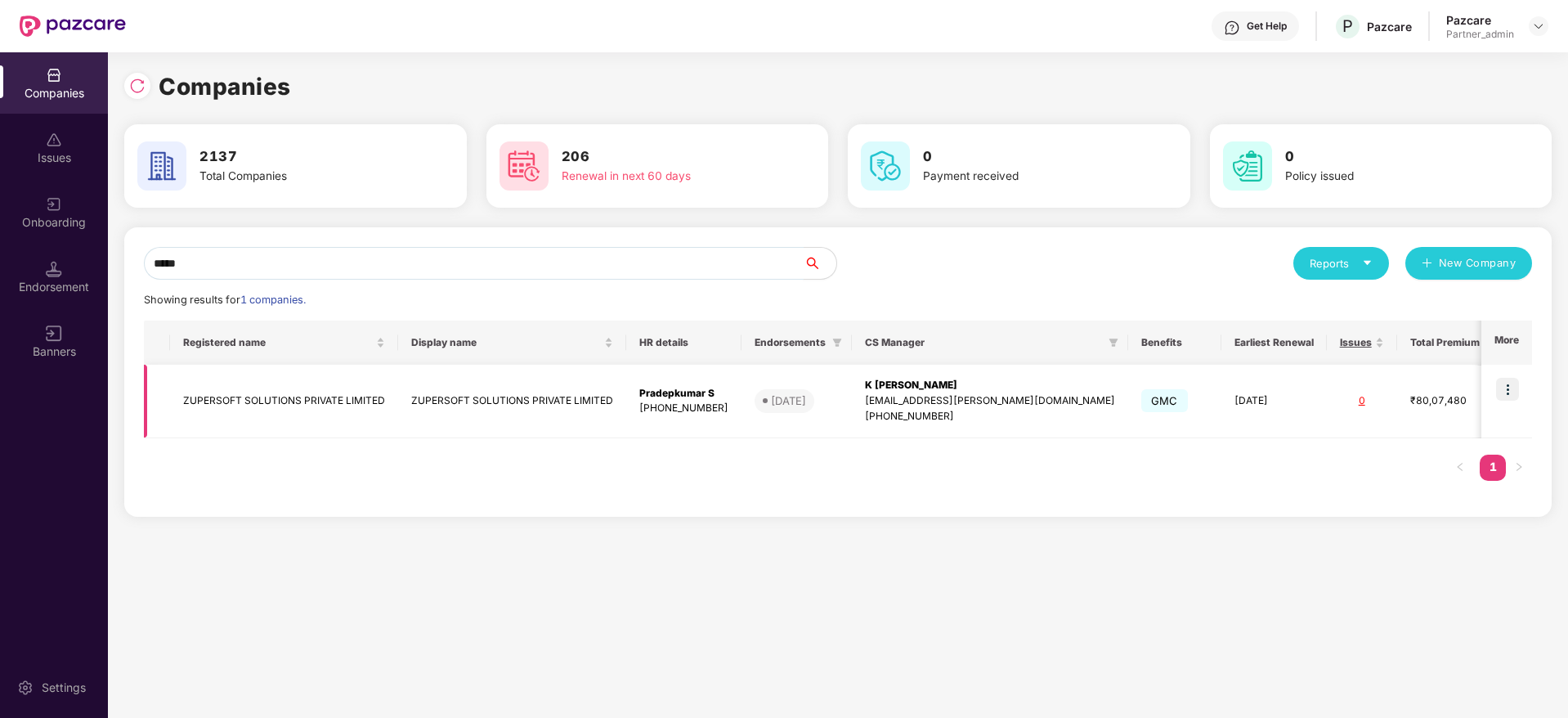
type input "*****"
click at [1512, 388] on img at bounding box center [1508, 390] width 23 height 23
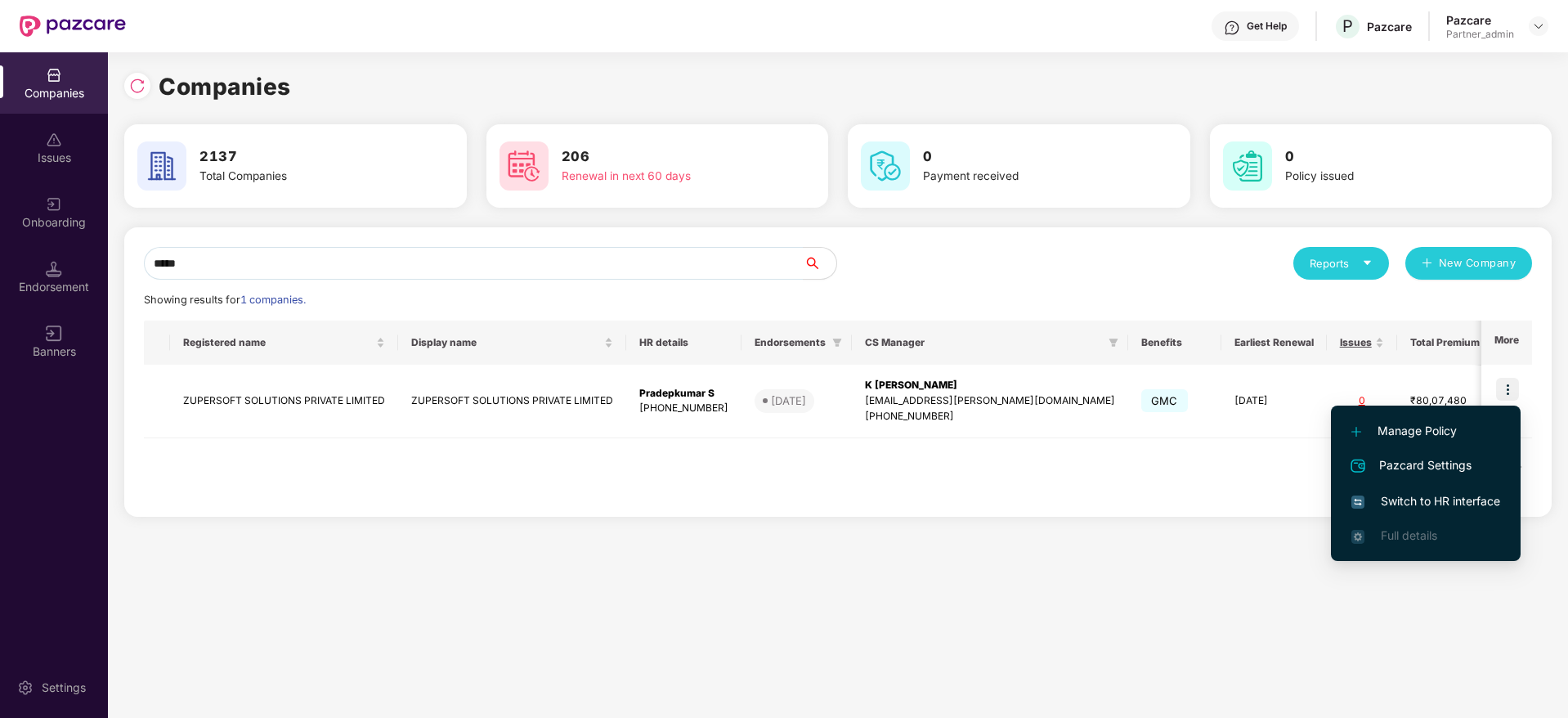
click at [1442, 495] on span "Switch to HR interface" at bounding box center [1426, 501] width 149 height 18
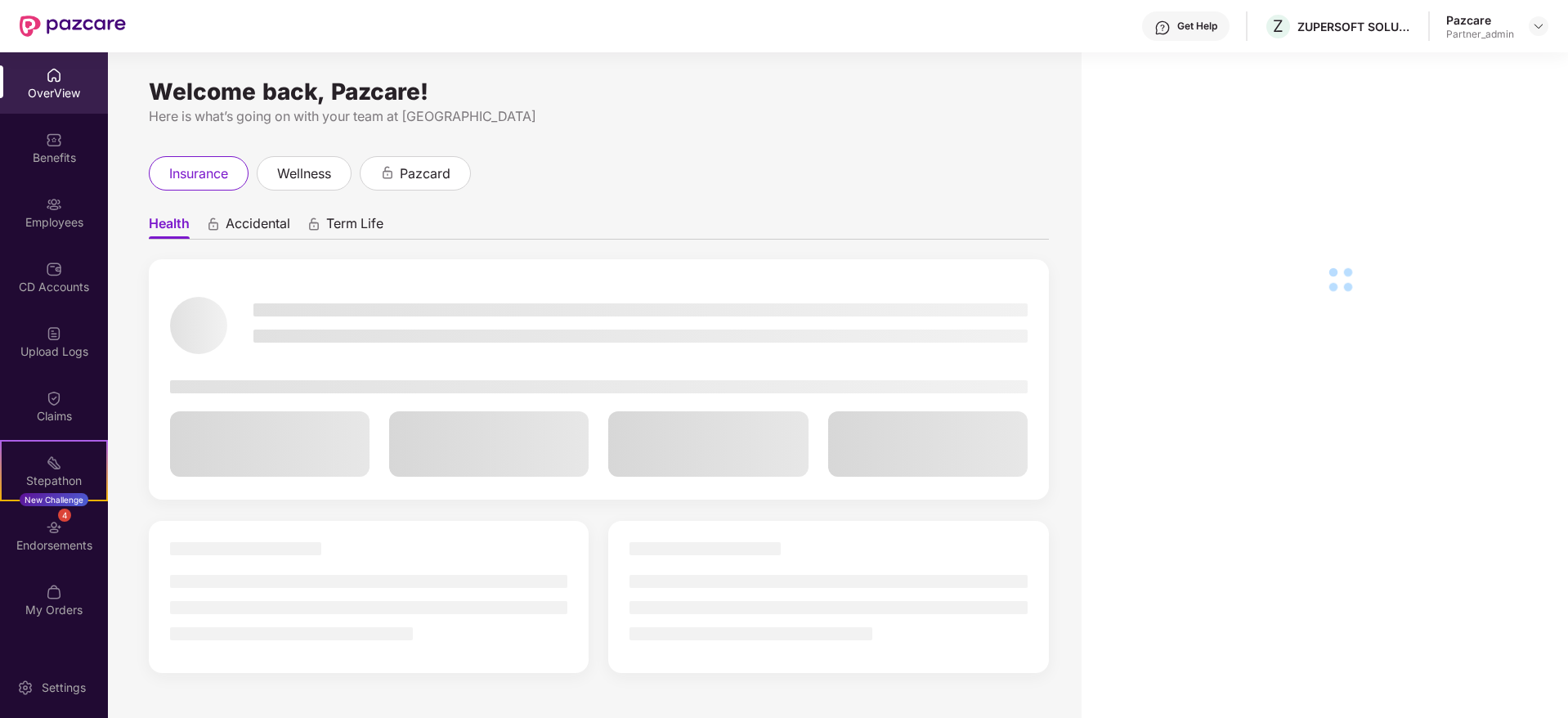
click at [61, 548] on div "Endorsements" at bounding box center [54, 545] width 108 height 17
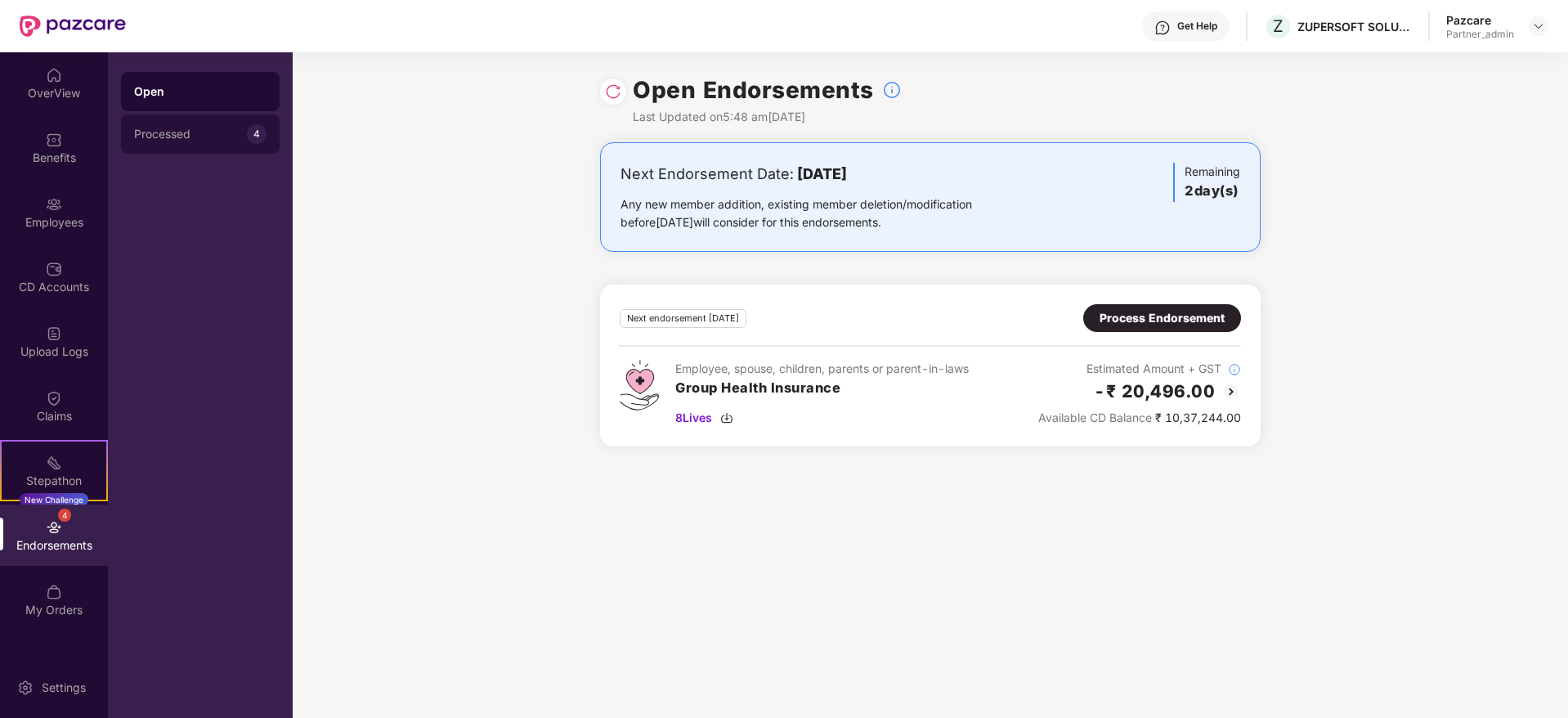
click at [194, 146] on div "Processed 4" at bounding box center [200, 133] width 159 height 39
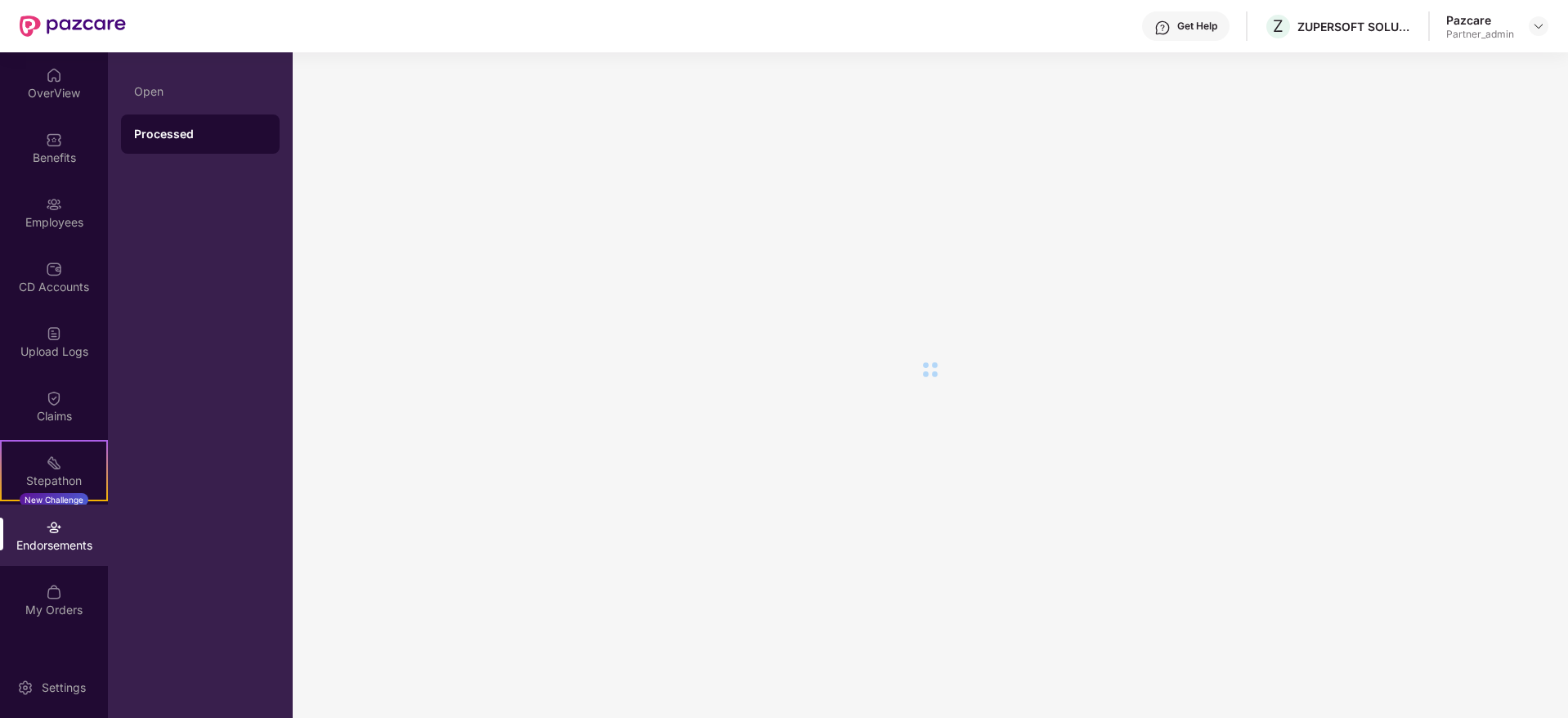
click at [189, 87] on div "Open" at bounding box center [200, 92] width 132 height 13
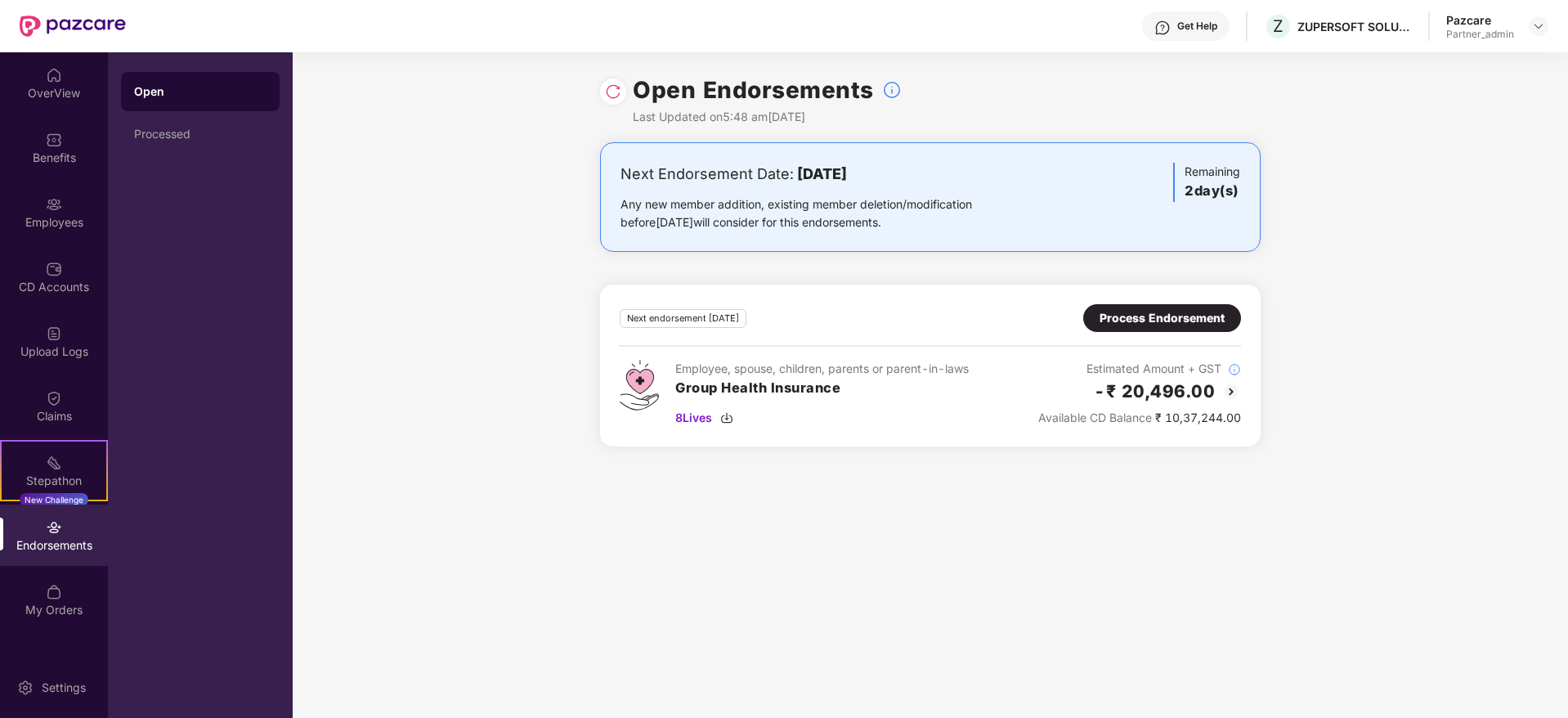
click at [1133, 322] on div "Process Endorsement" at bounding box center [1162, 318] width 125 height 18
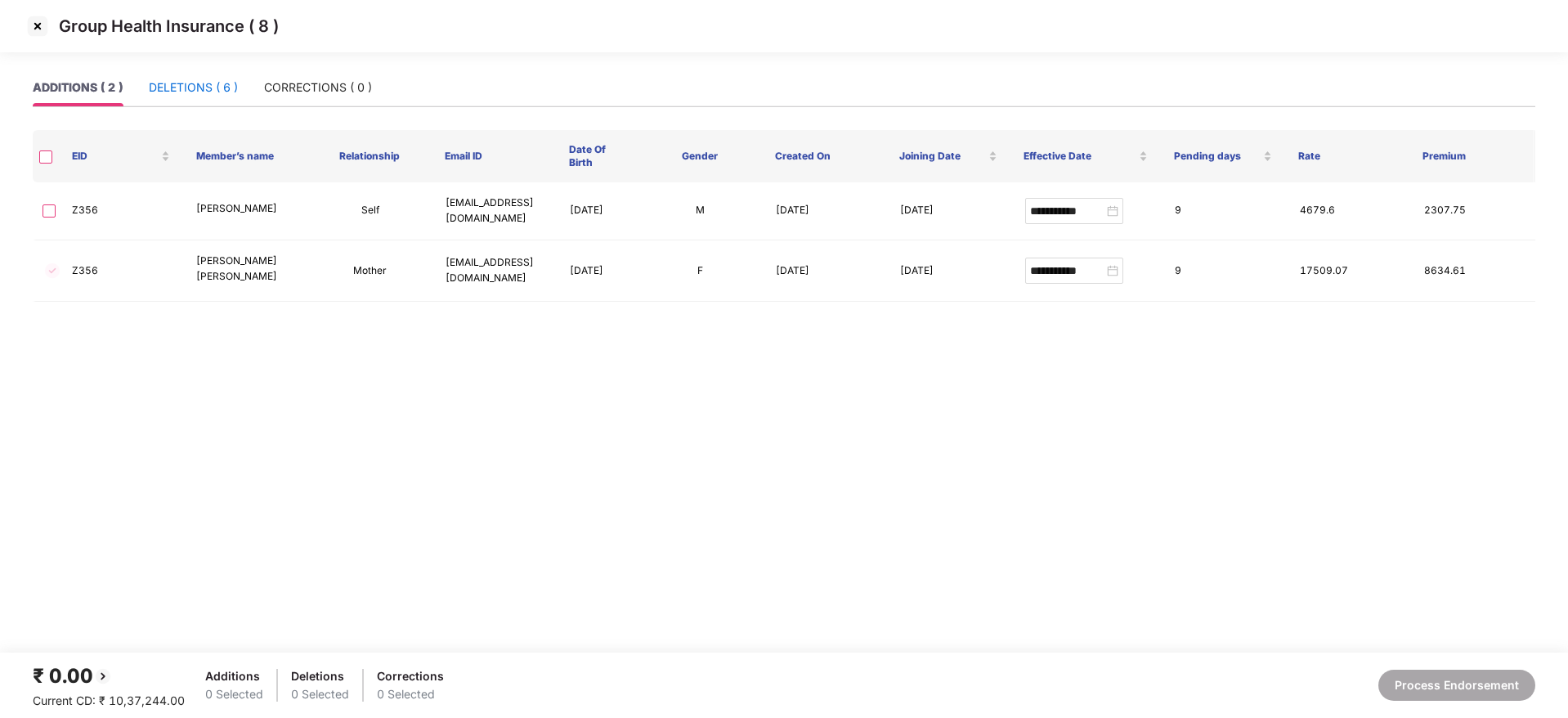
click at [209, 90] on div "DELETIONS ( 6 )" at bounding box center [194, 88] width 89 height 18
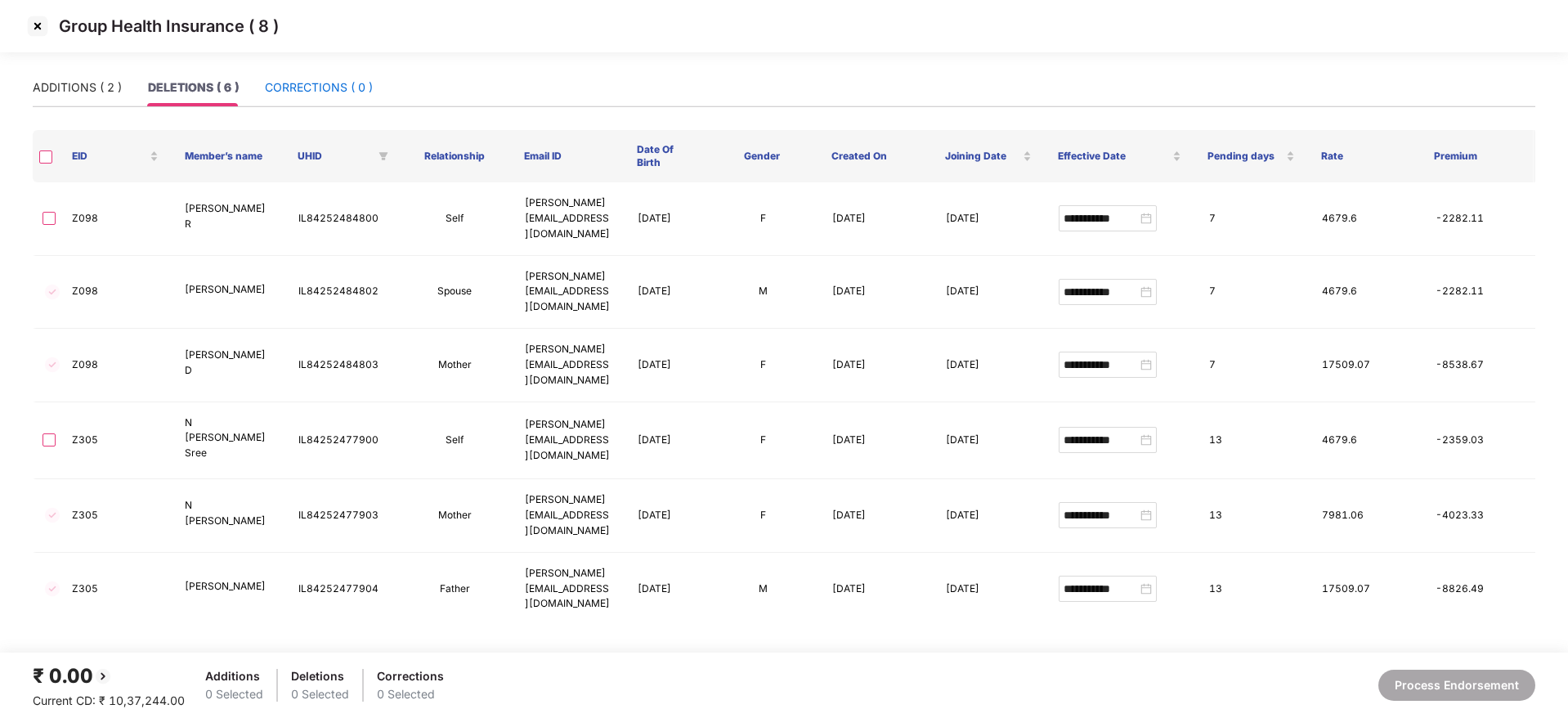
click at [309, 91] on div "CORRECTIONS ( 0 )" at bounding box center [319, 88] width 108 height 18
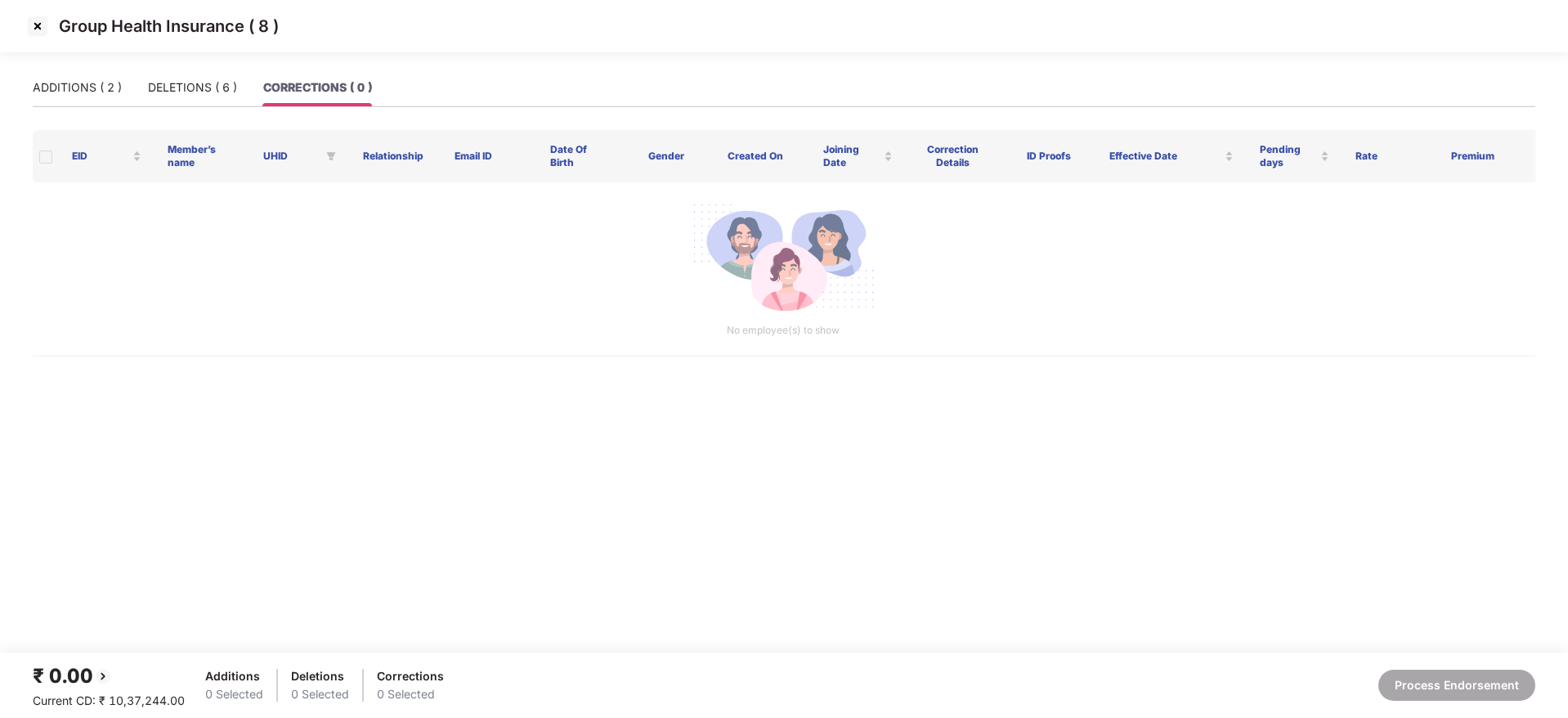
click at [37, 22] on img at bounding box center [38, 26] width 26 height 26
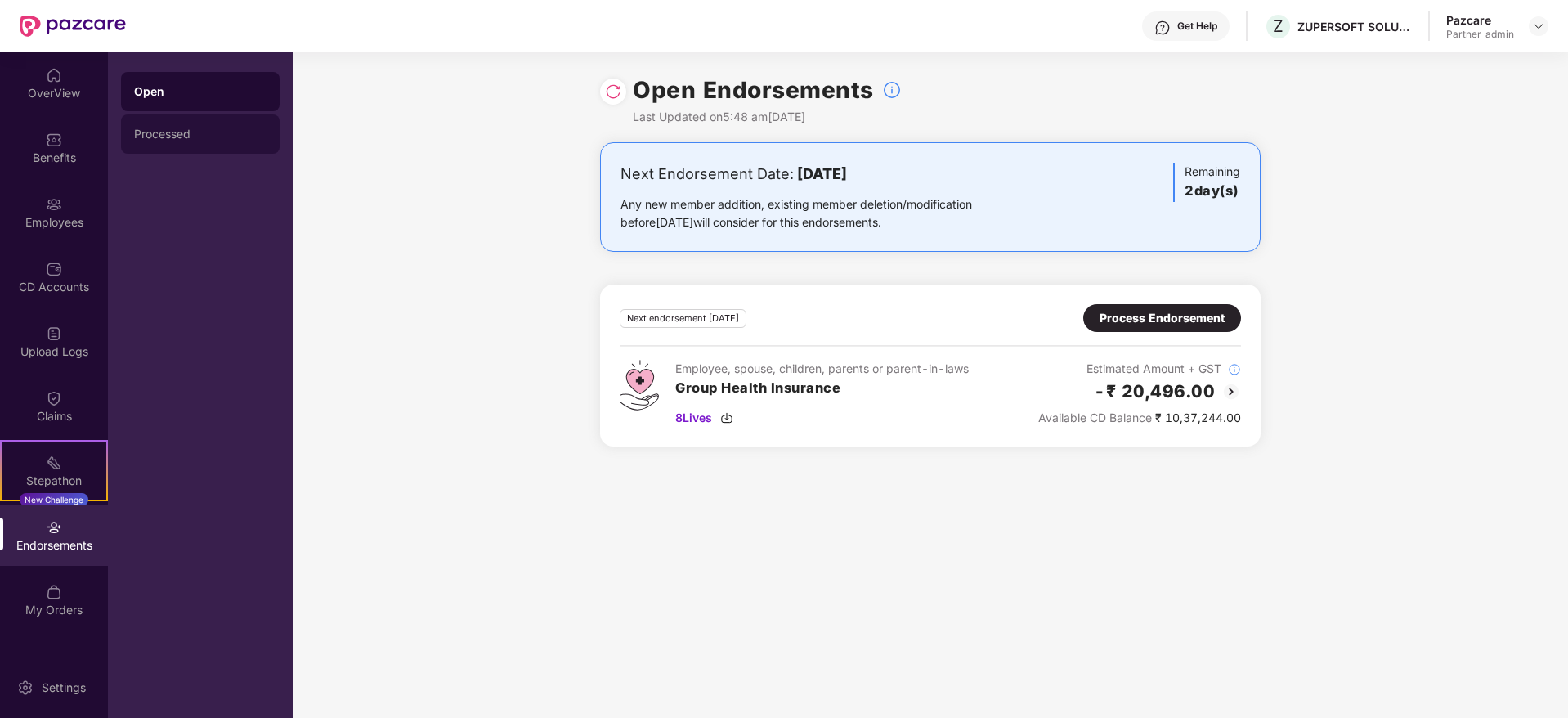
click at [212, 127] on div "Processed" at bounding box center [200, 134] width 132 height 13
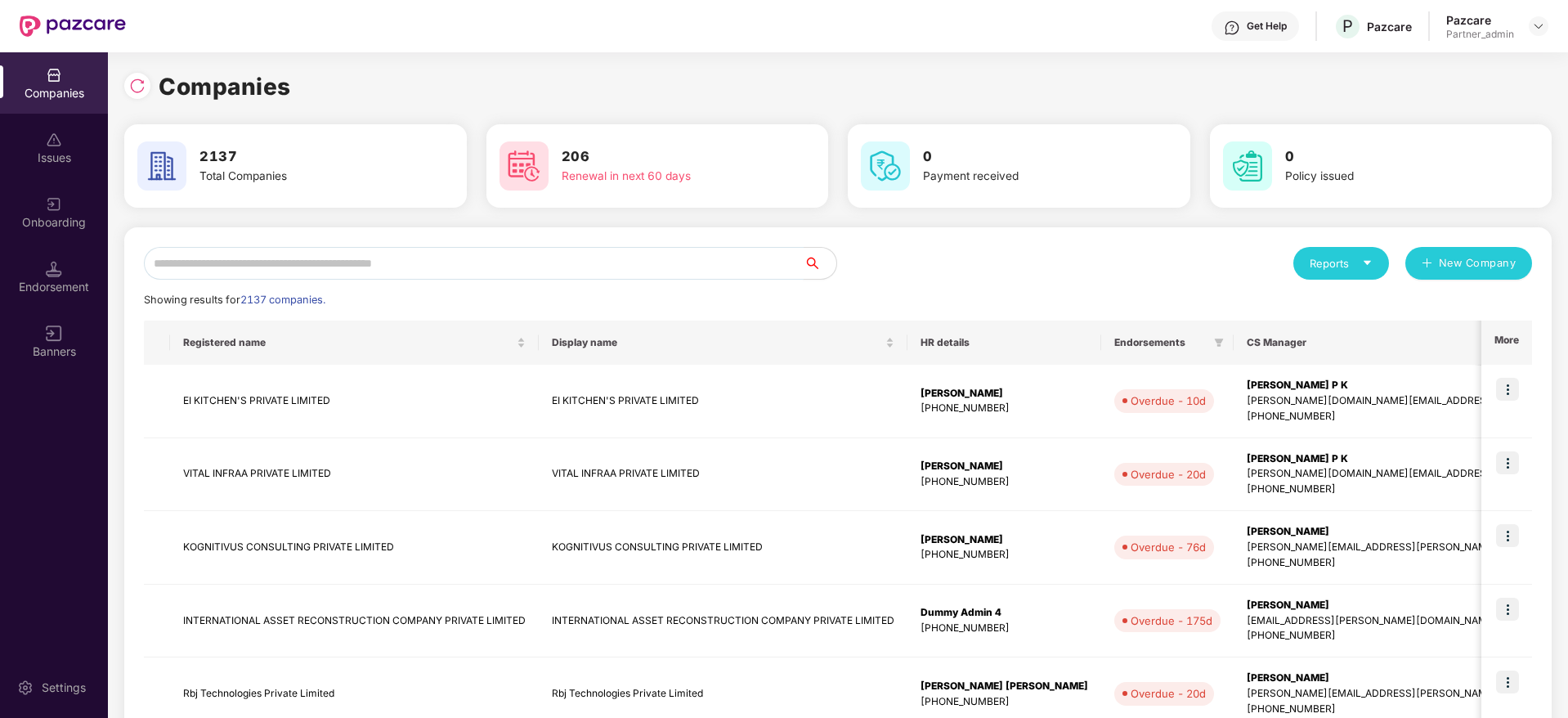
click at [407, 255] on input "text" at bounding box center [473, 263] width 659 height 33
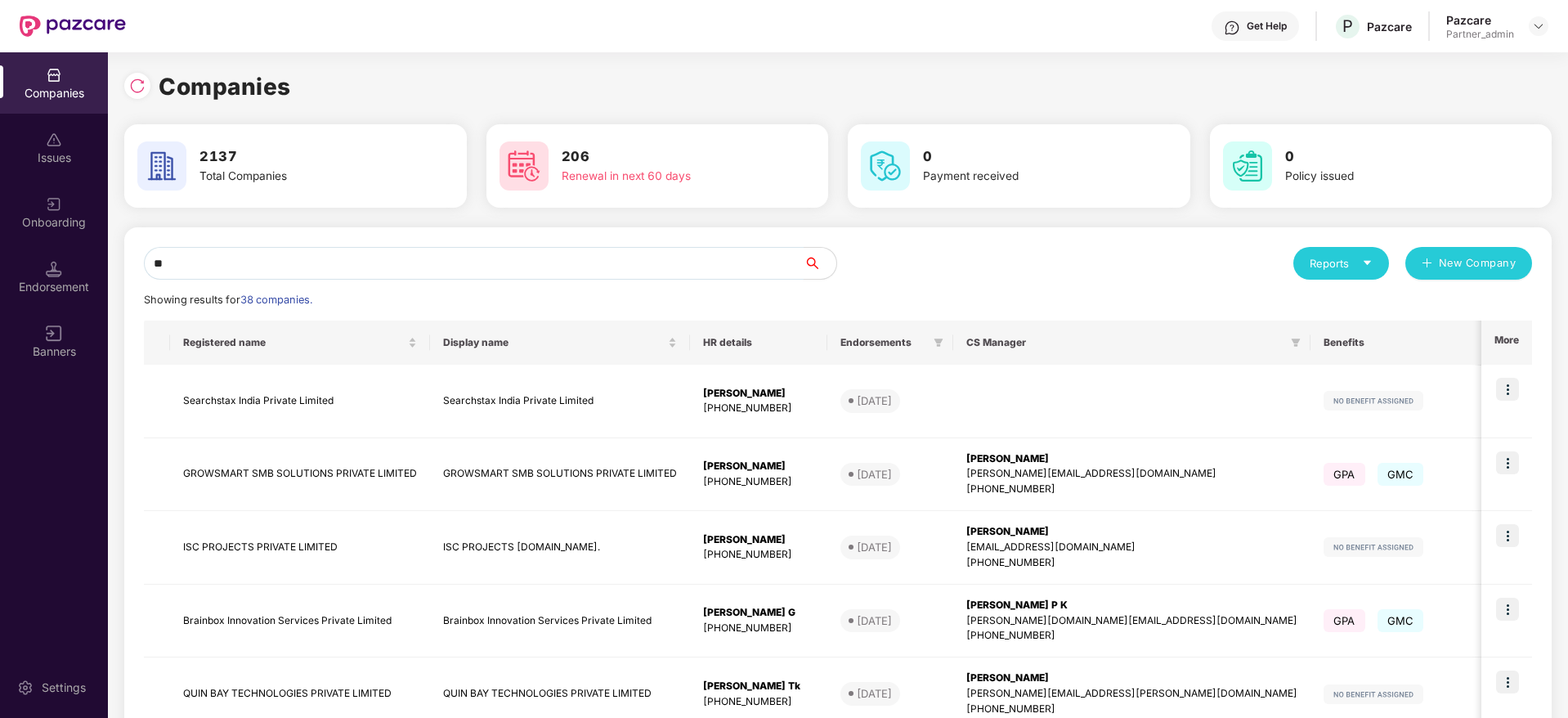
type input "*"
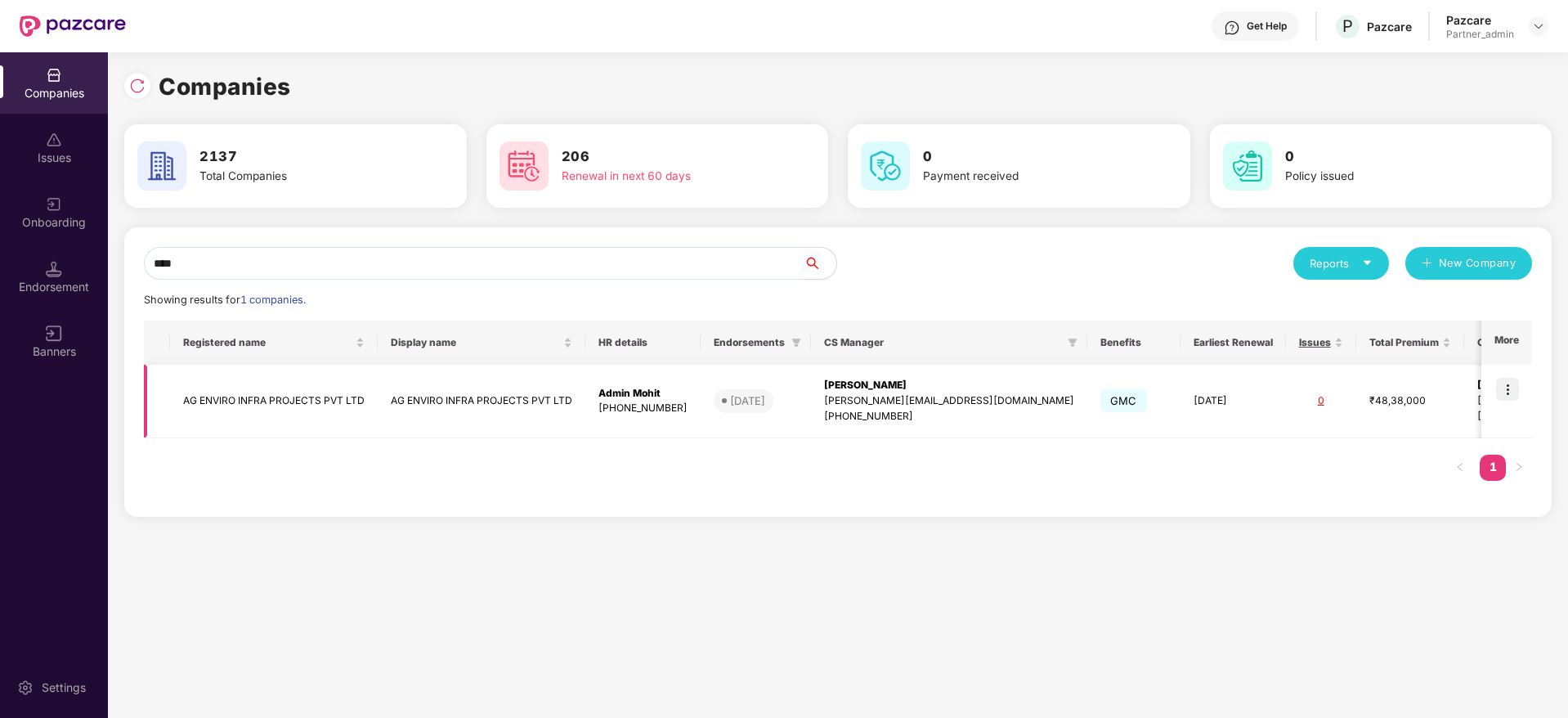
type input "****"
click at [1513, 386] on img at bounding box center [1508, 390] width 23 height 23
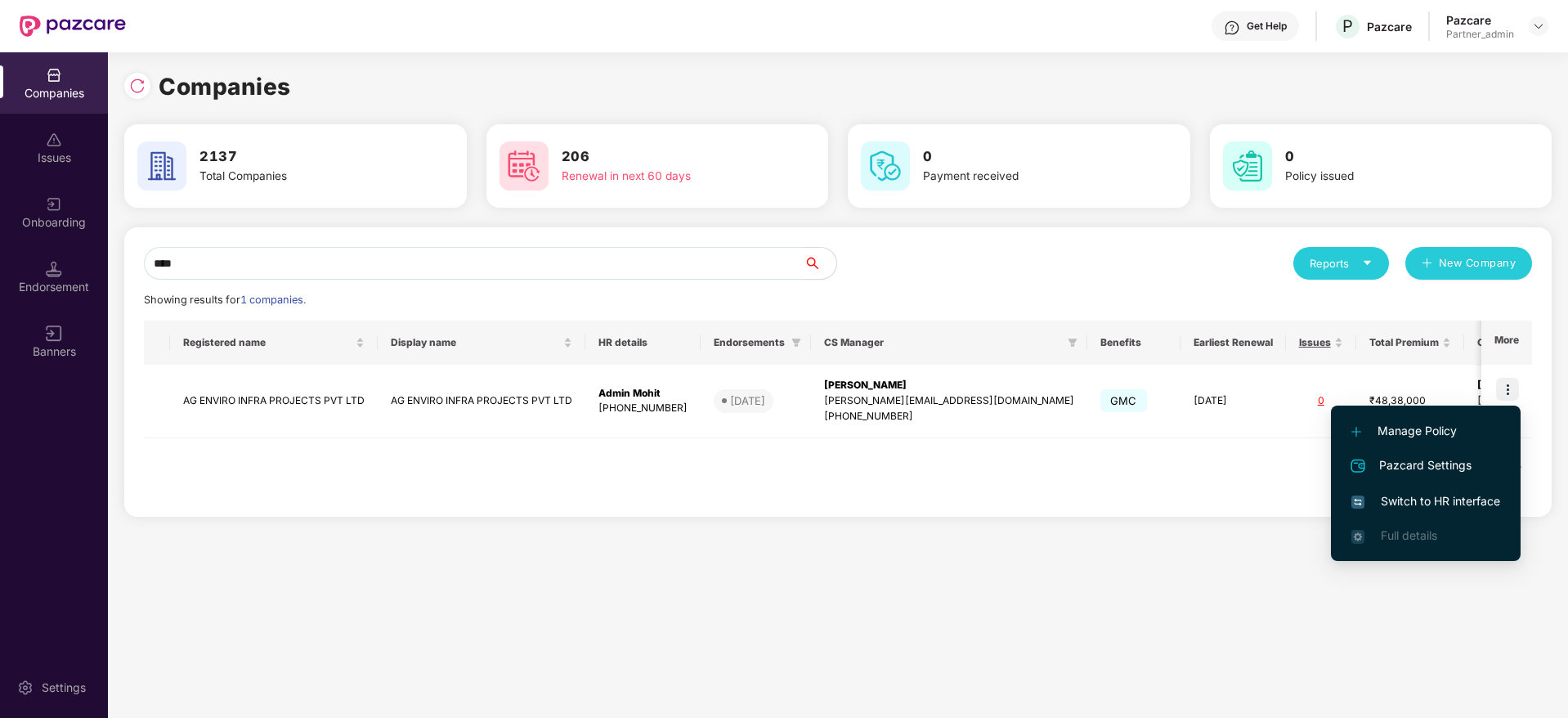
click at [1394, 500] on span "Switch to HR interface" at bounding box center [1426, 501] width 149 height 18
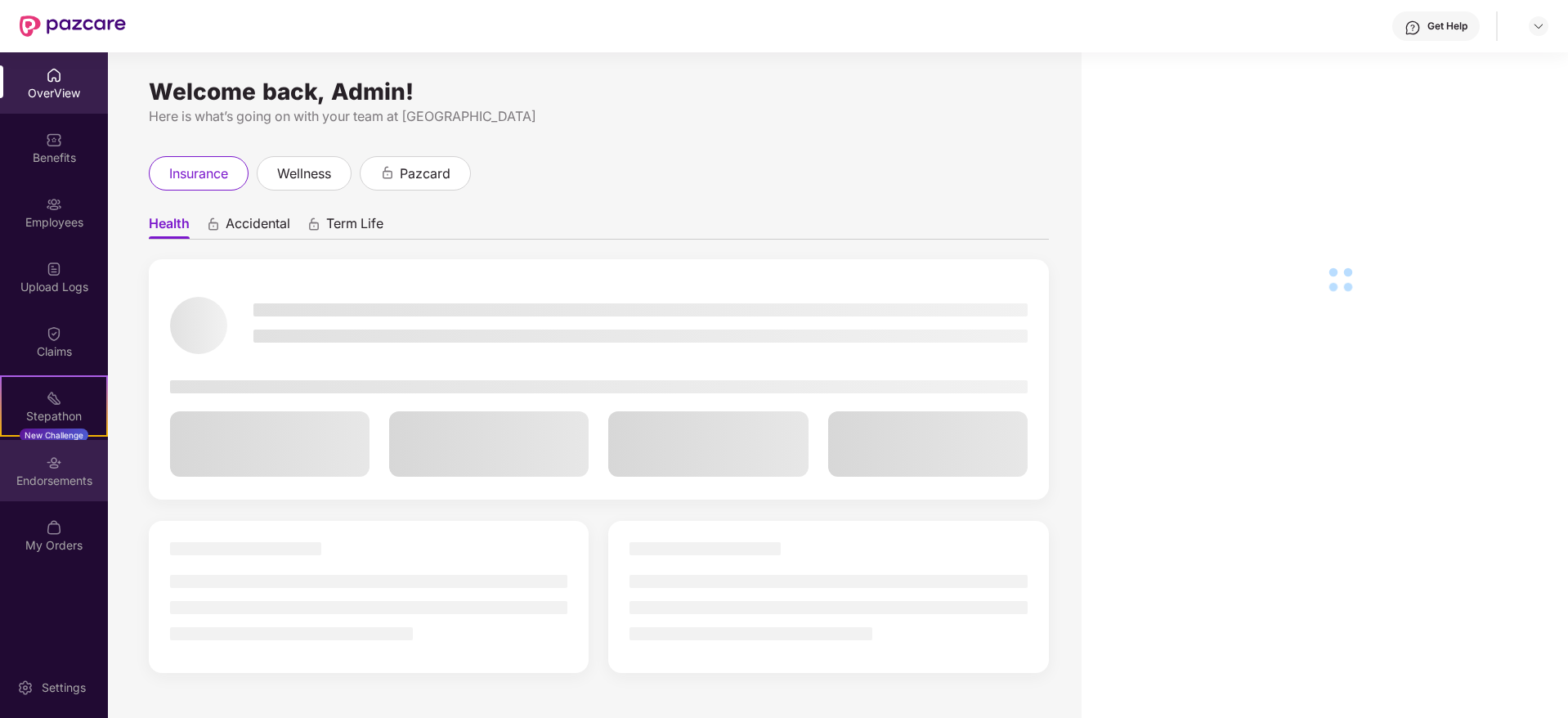
click at [55, 480] on div "Endorsements" at bounding box center [54, 481] width 108 height 17
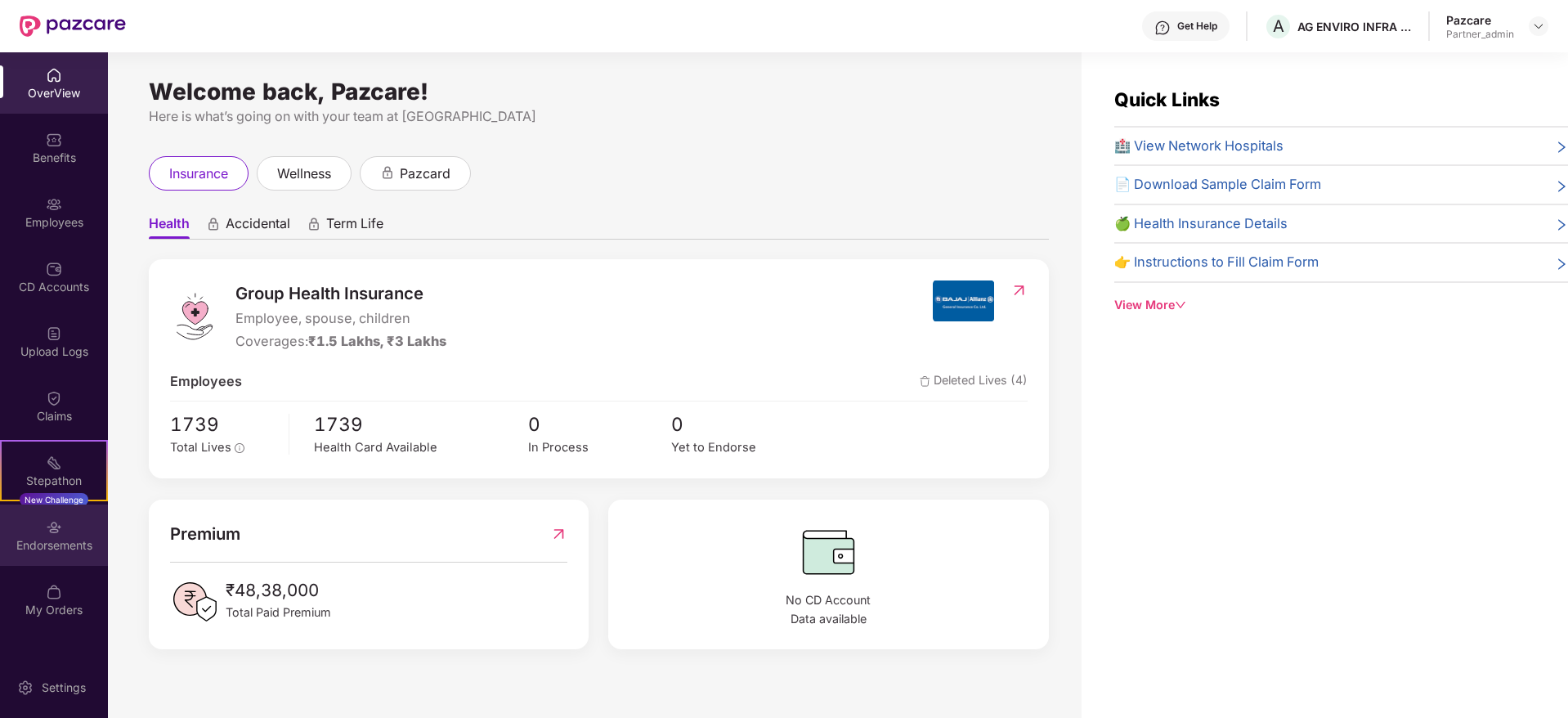
click at [59, 534] on img at bounding box center [54, 527] width 17 height 17
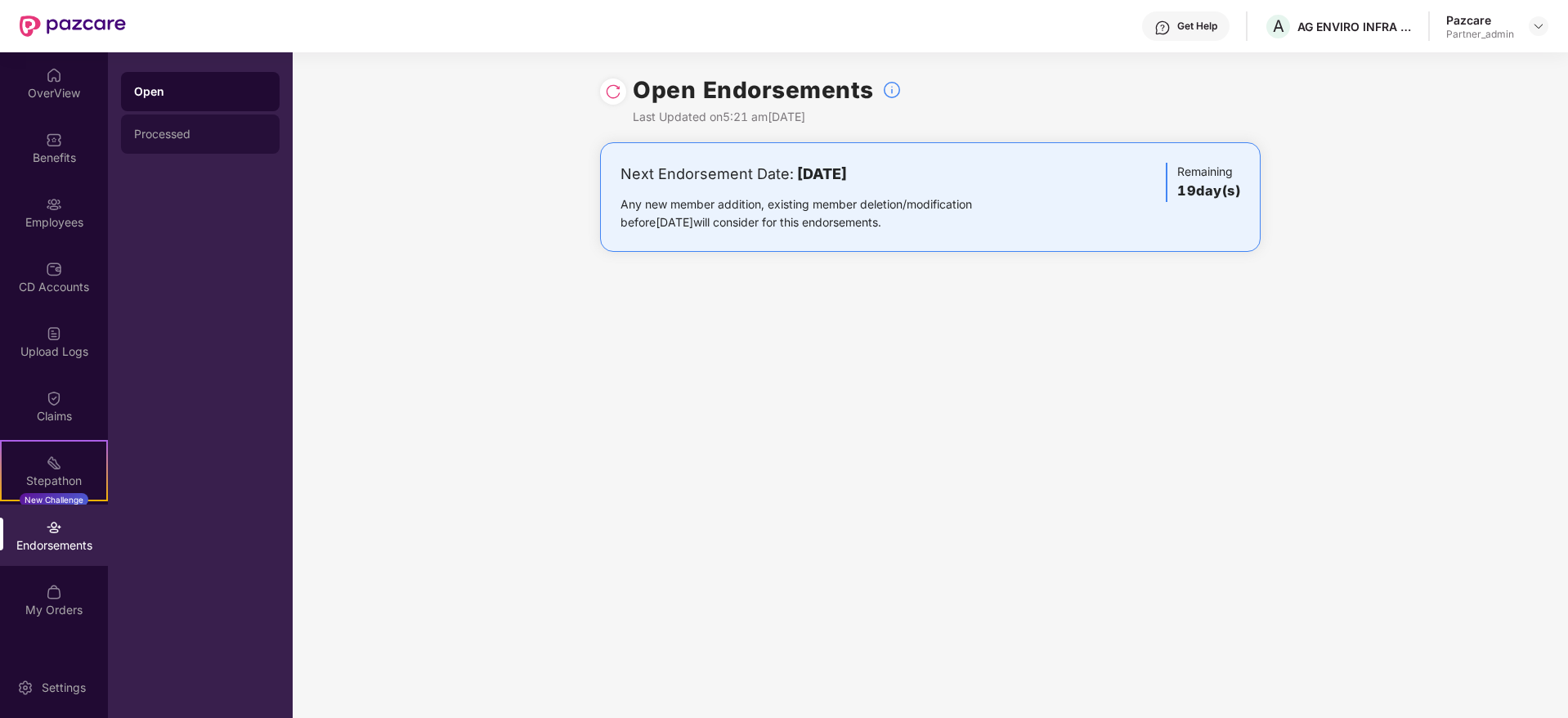
click at [161, 139] on div "Processed" at bounding box center [200, 134] width 132 height 13
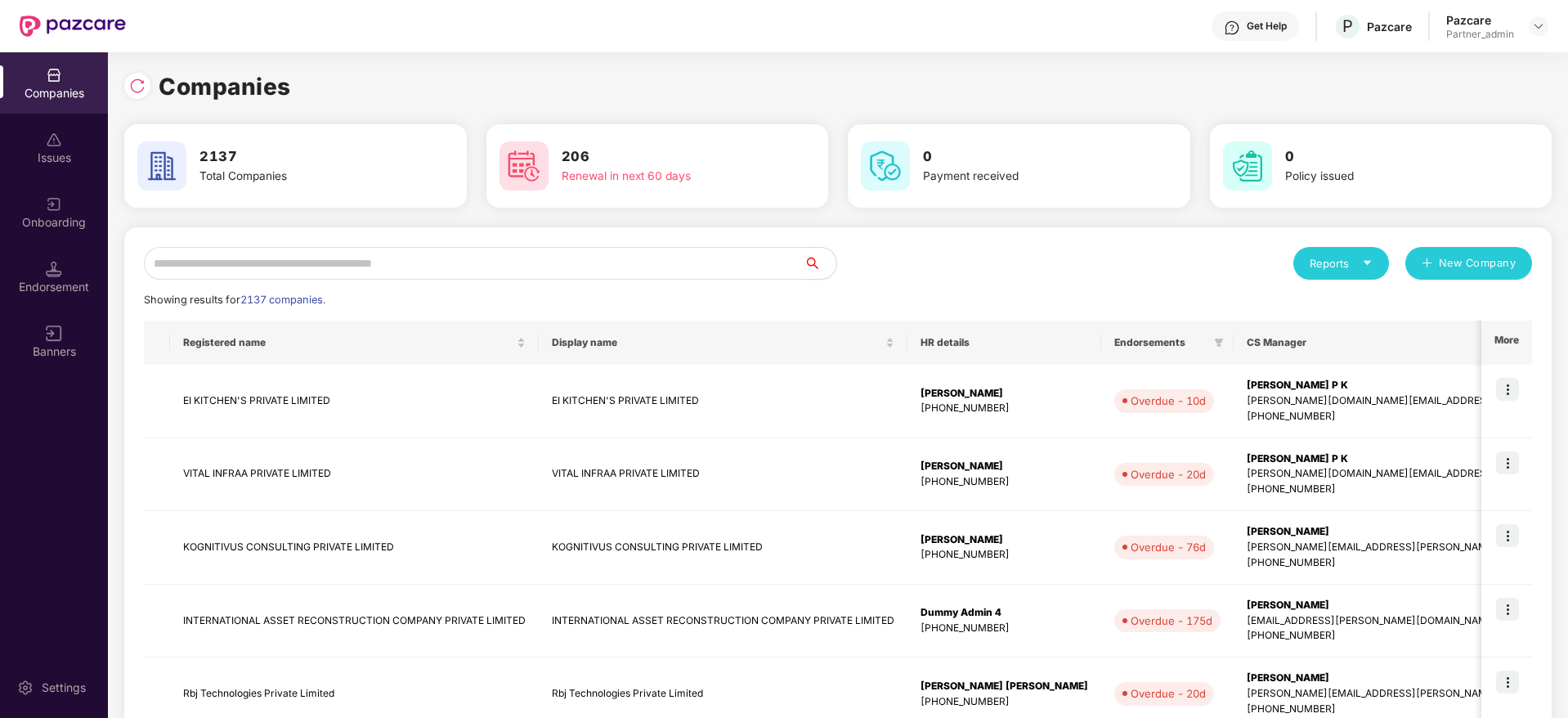
click at [365, 264] on input "text" at bounding box center [473, 263] width 659 height 33
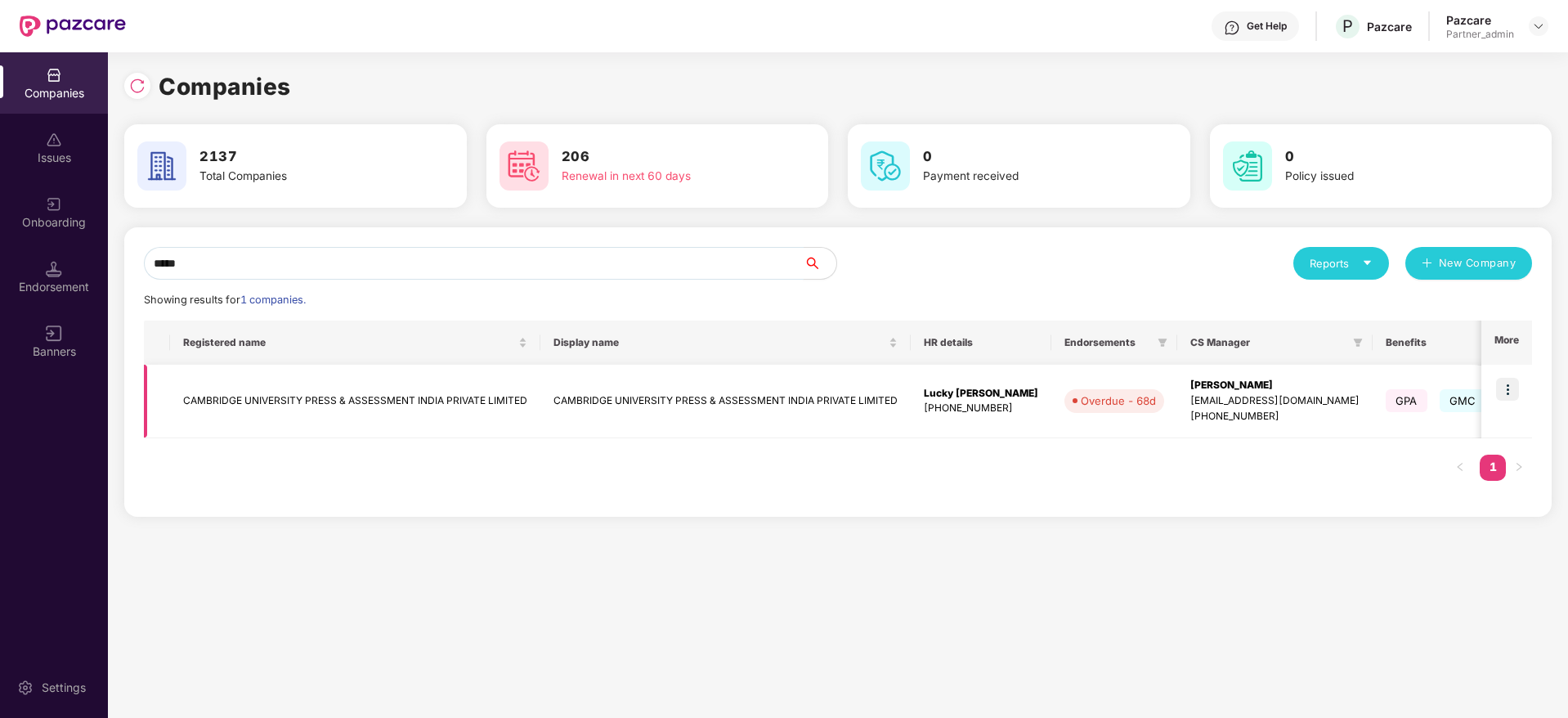
type input "*****"
click at [1514, 385] on img at bounding box center [1508, 390] width 23 height 23
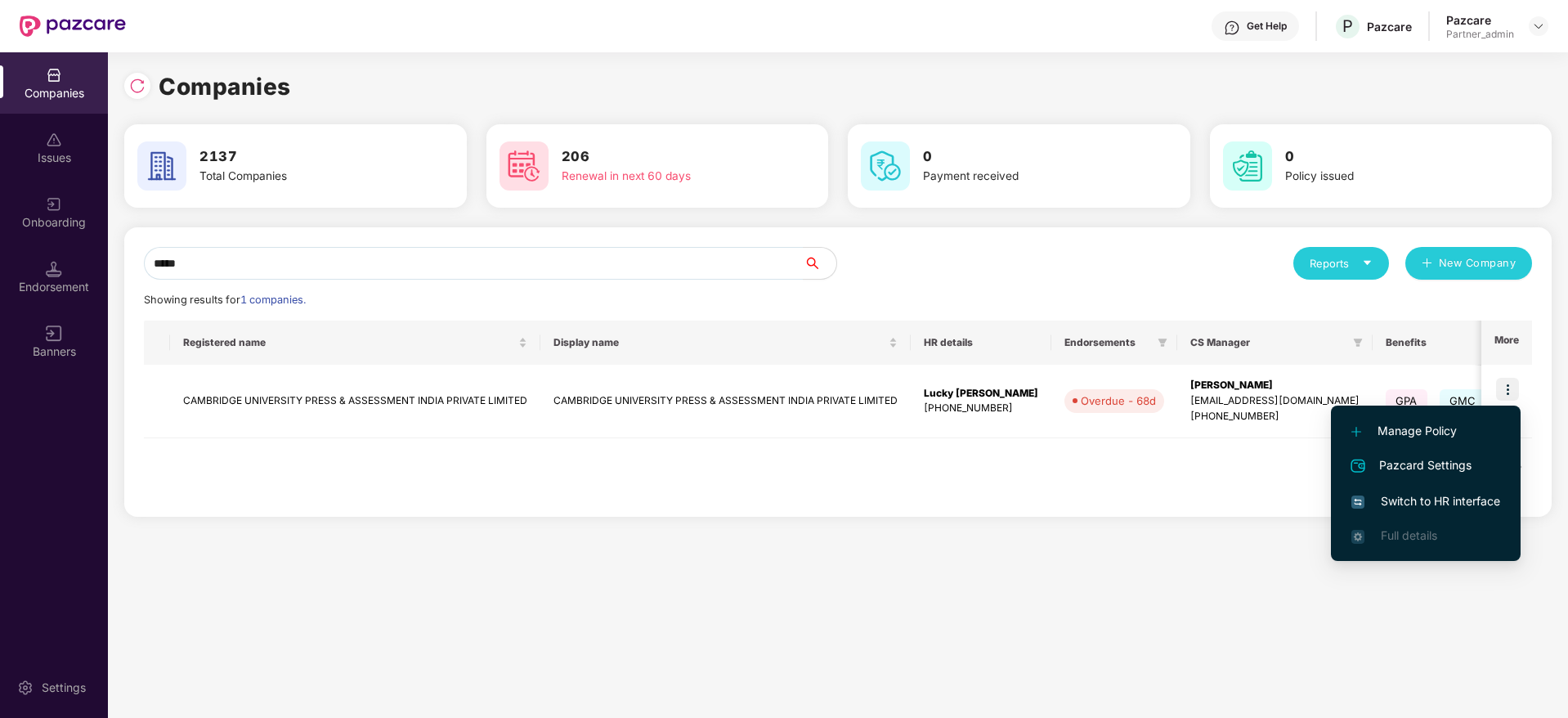
click at [1426, 505] on span "Switch to HR interface" at bounding box center [1426, 501] width 149 height 18
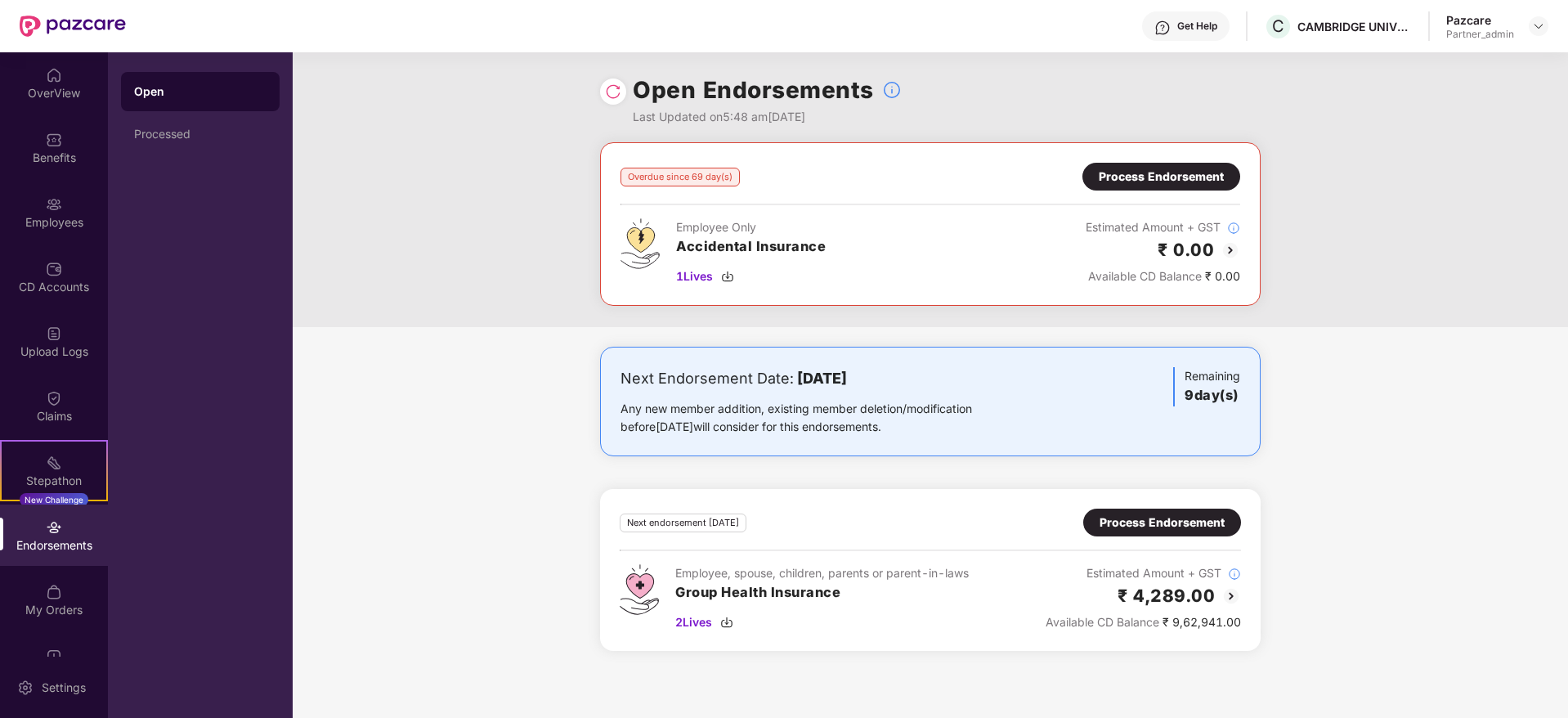
click at [1139, 176] on div "Process Endorsement" at bounding box center [1161, 177] width 125 height 18
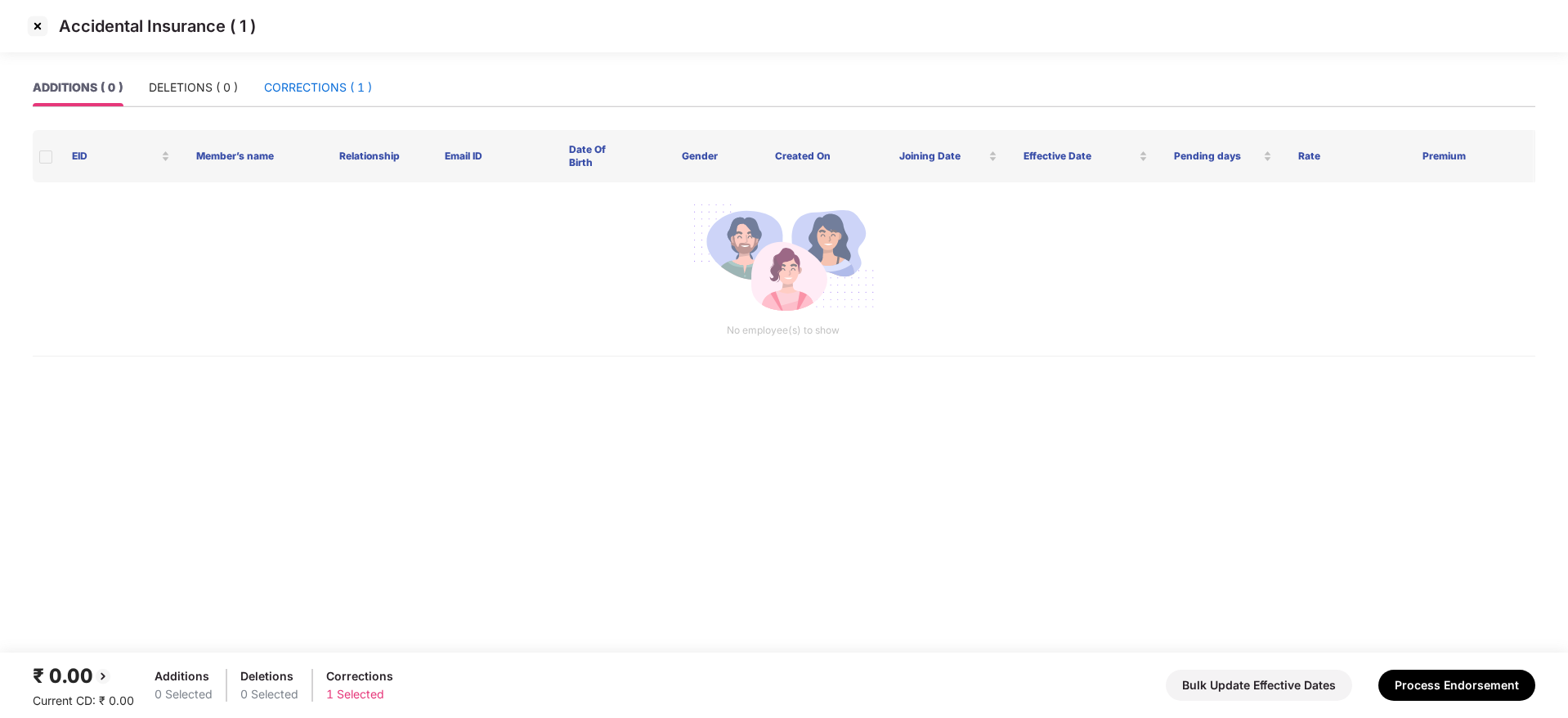
click at [328, 89] on div "CORRECTIONS ( 1 )" at bounding box center [318, 88] width 108 height 18
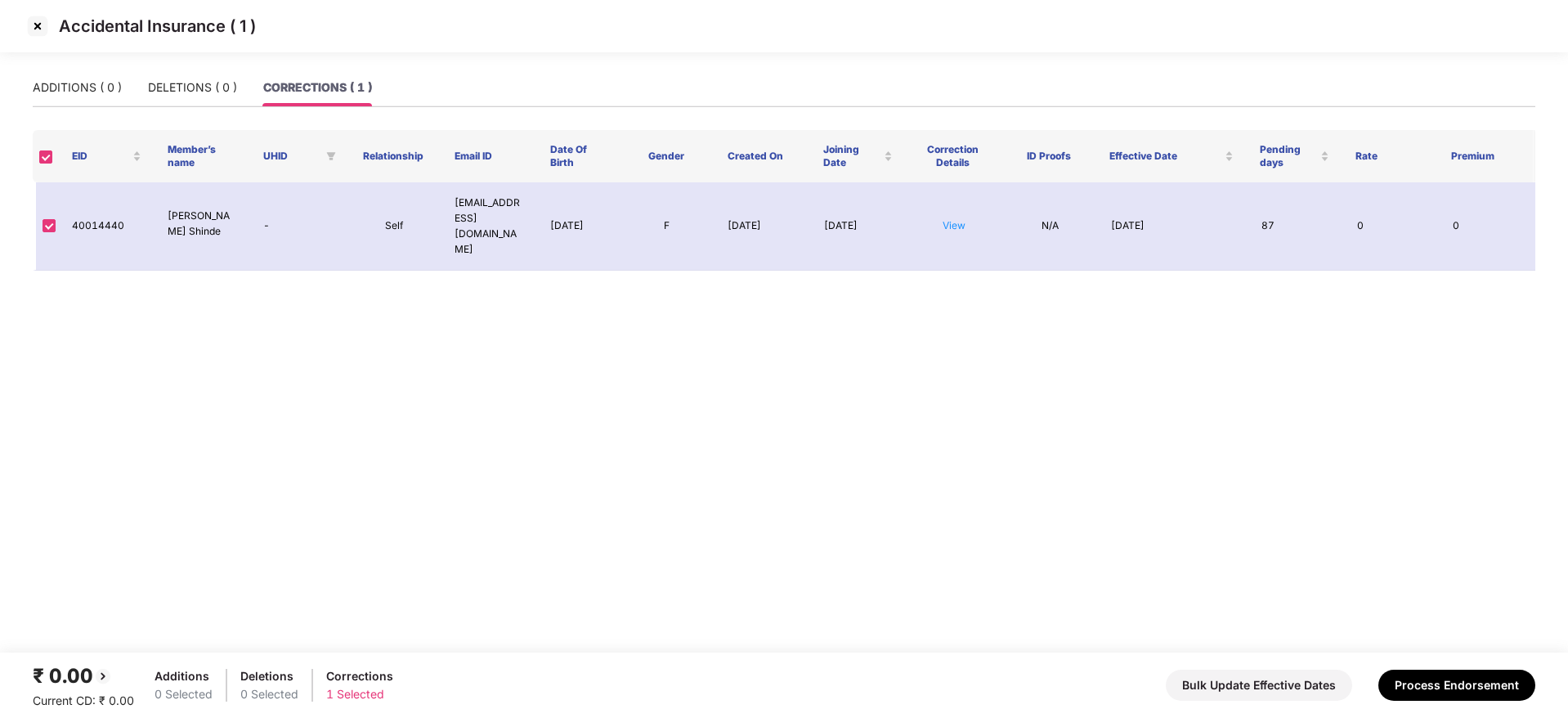
click at [40, 28] on img at bounding box center [38, 26] width 26 height 26
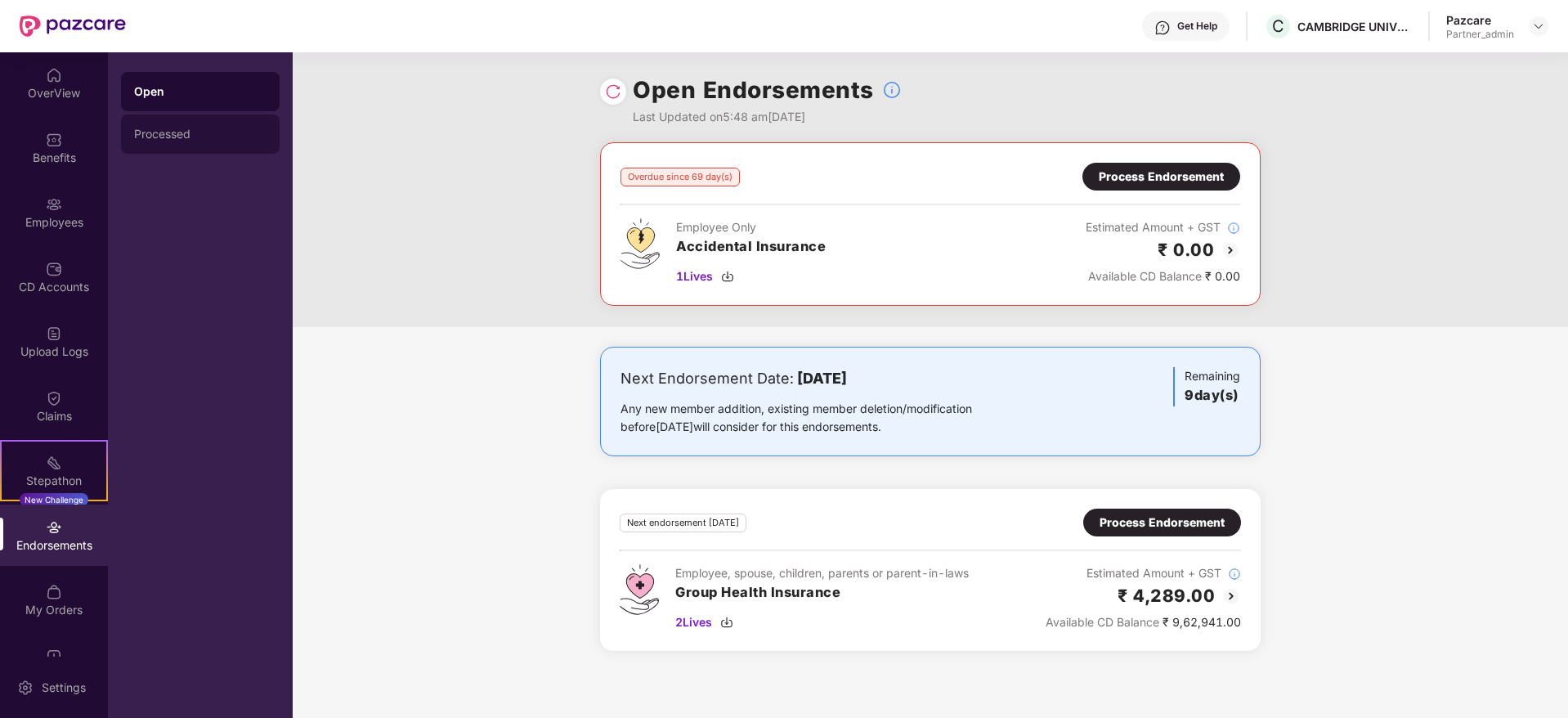
click at [195, 144] on div "Processed" at bounding box center [200, 133] width 159 height 39
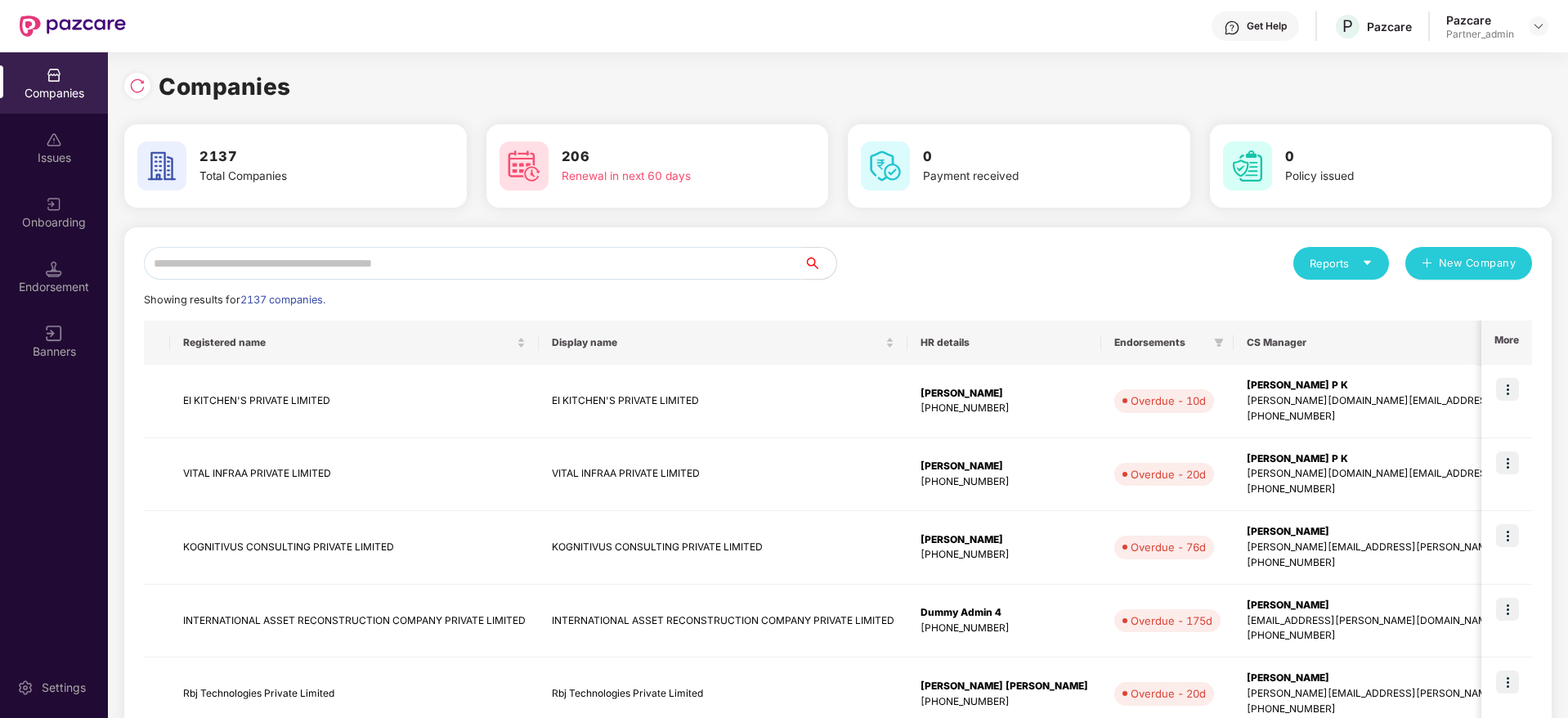
click at [279, 268] on input "text" at bounding box center [473, 263] width 659 height 33
paste input "*****"
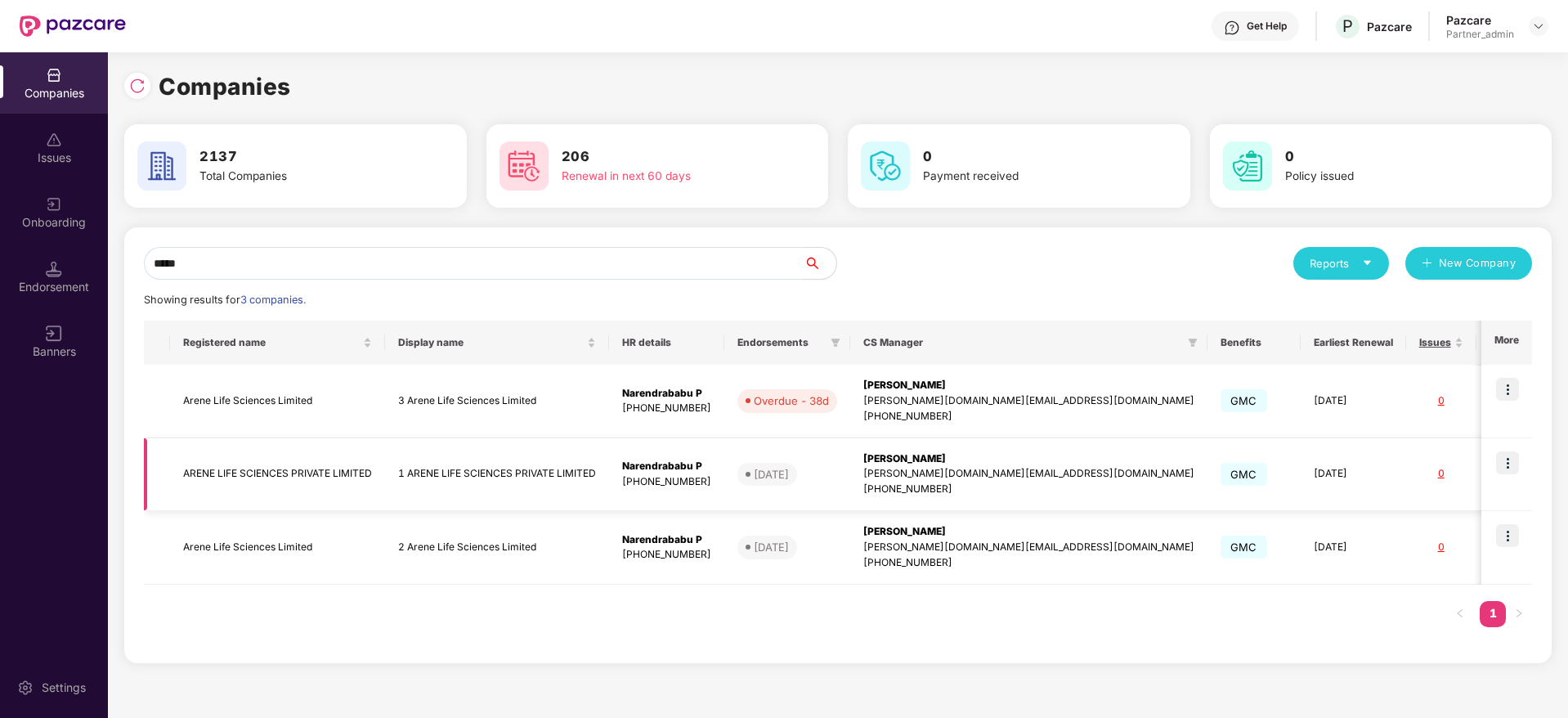
type input "*****"
click at [1506, 467] on img at bounding box center [1508, 462] width 23 height 23
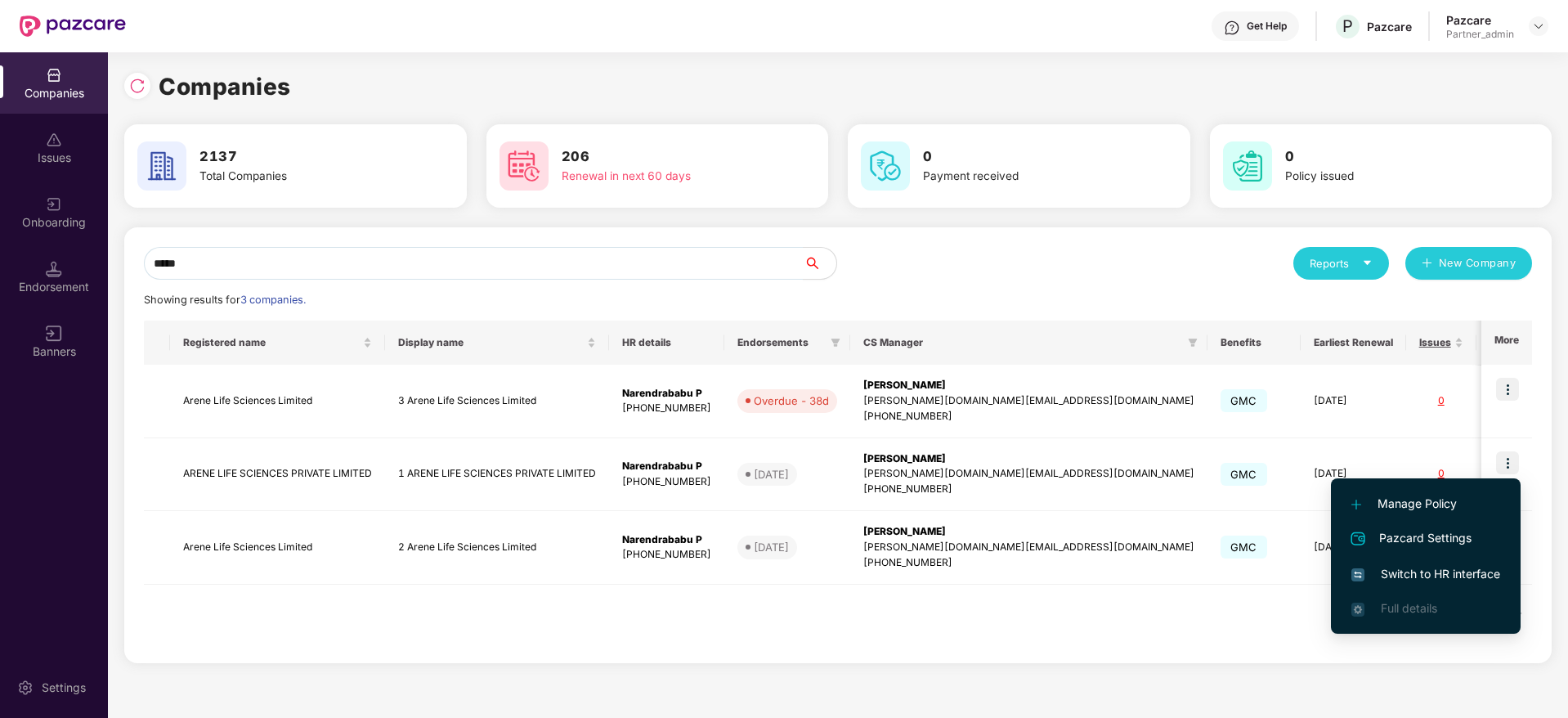
click at [1465, 562] on li "Switch to HR interface" at bounding box center [1426, 574] width 189 height 35
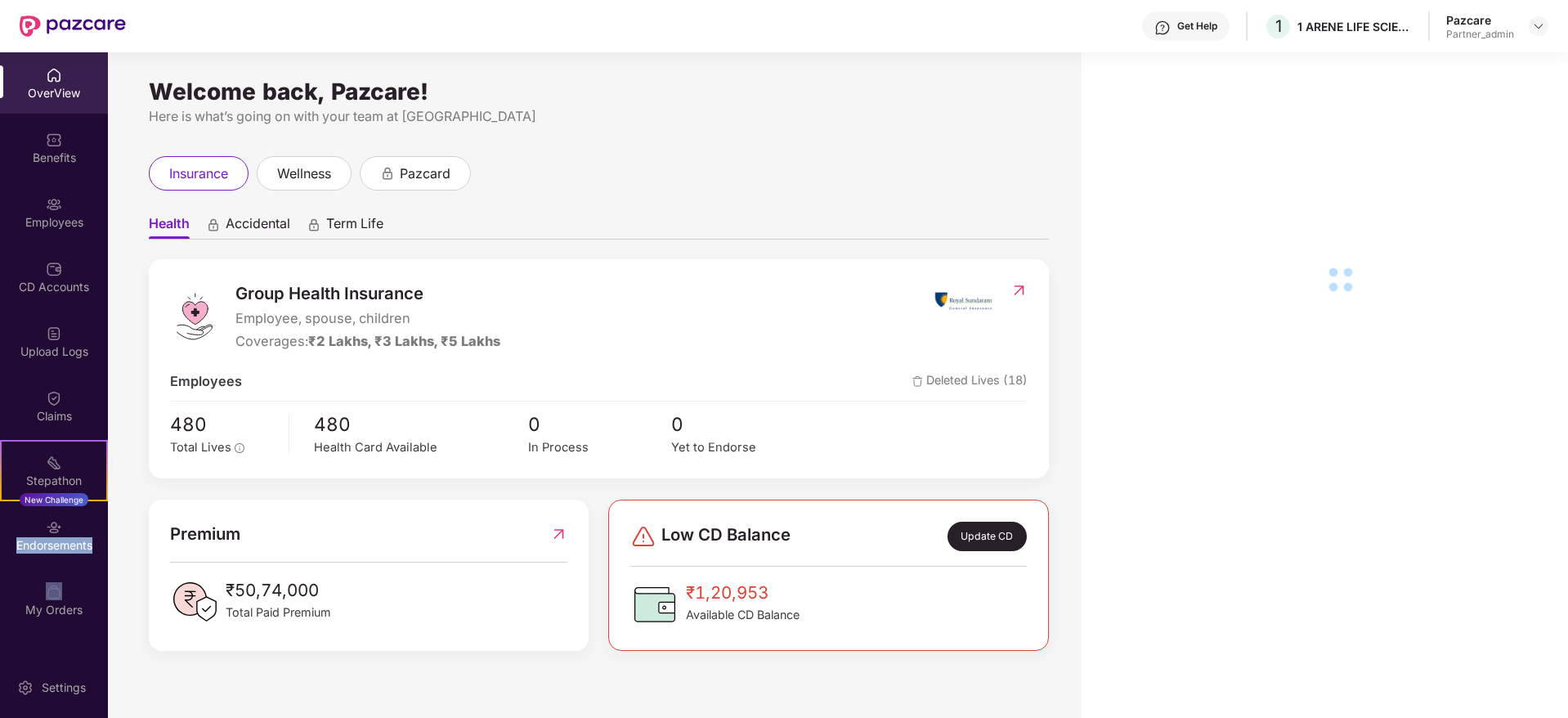
click at [54, 549] on div "Endorsements" at bounding box center [54, 545] width 108 height 17
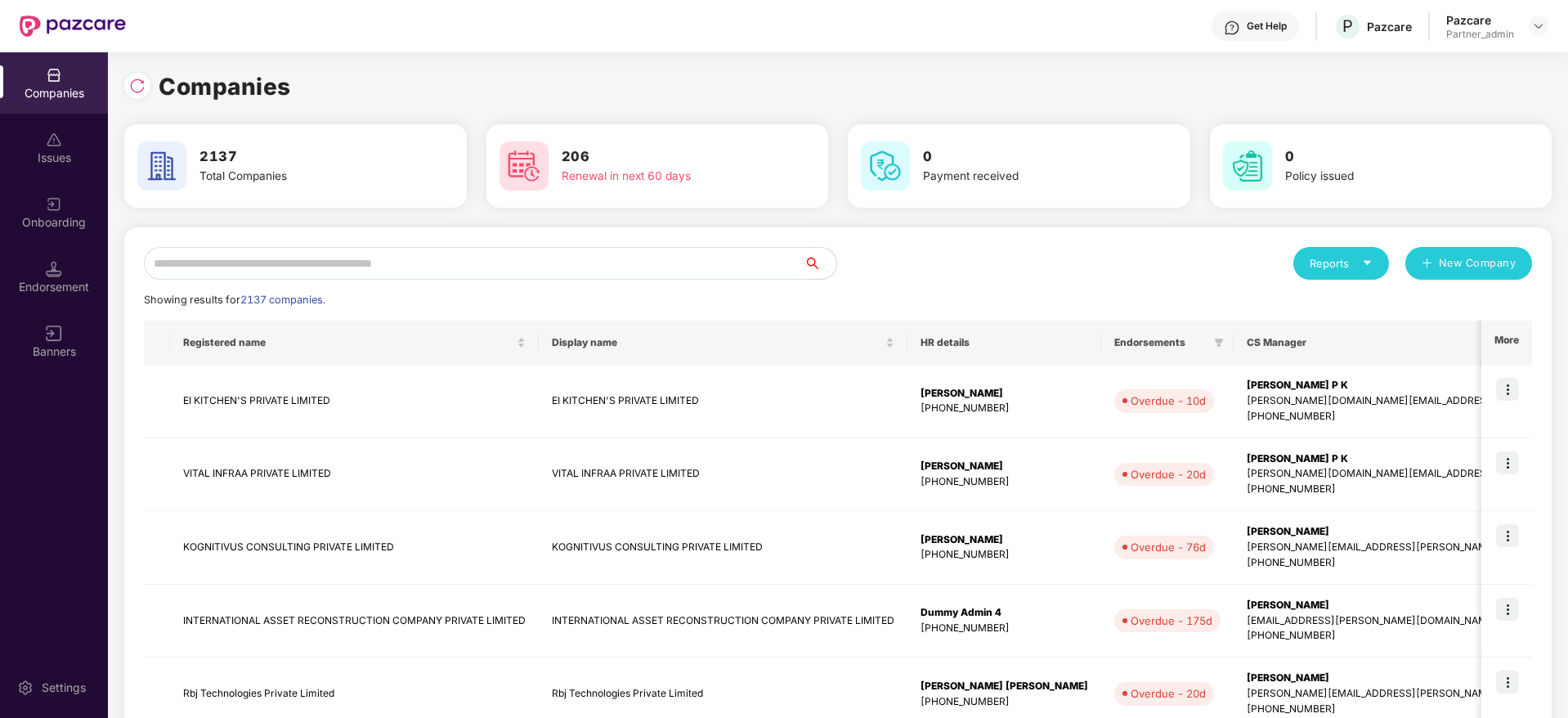
click at [313, 273] on input "text" at bounding box center [473, 263] width 659 height 33
paste input "*****"
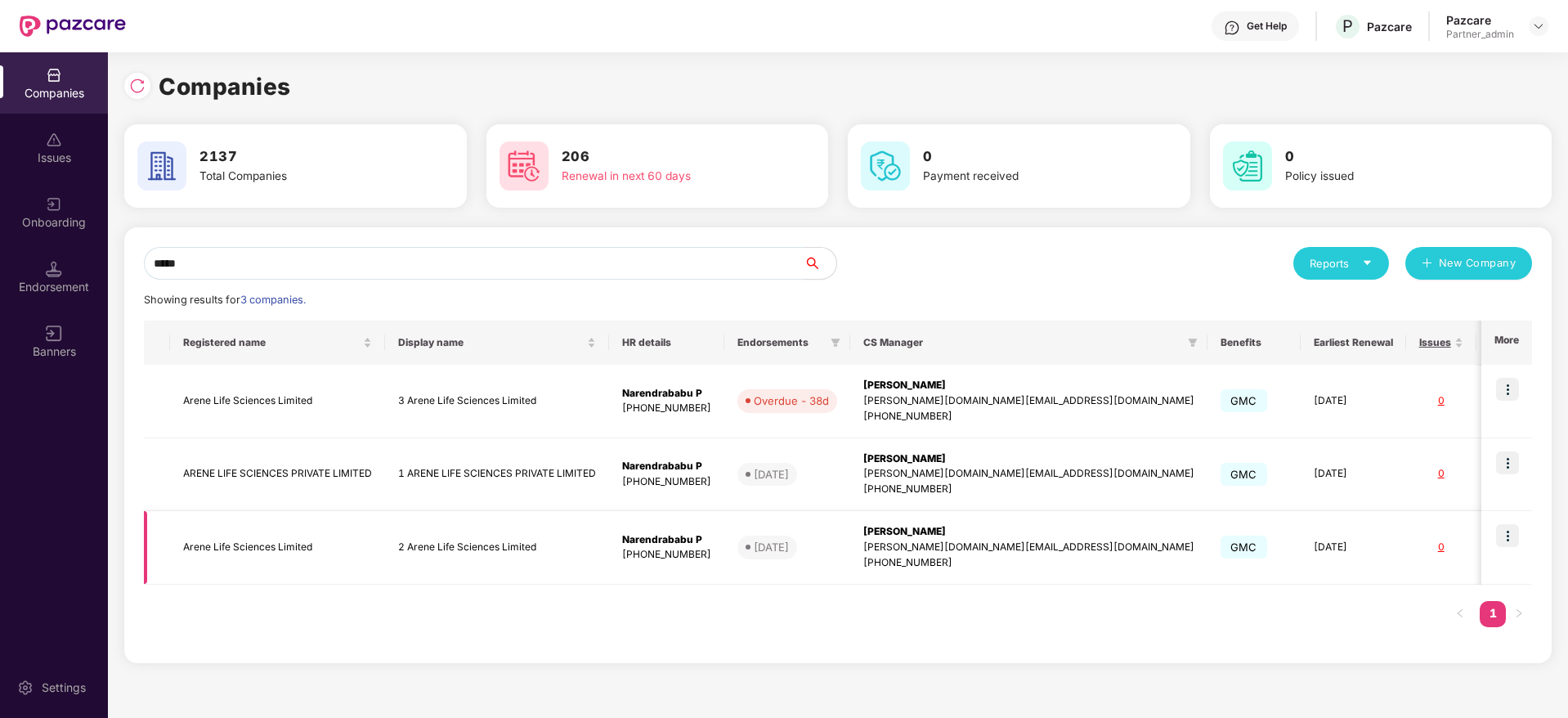
type input "*****"
click at [1507, 530] on img at bounding box center [1508, 535] width 23 height 23
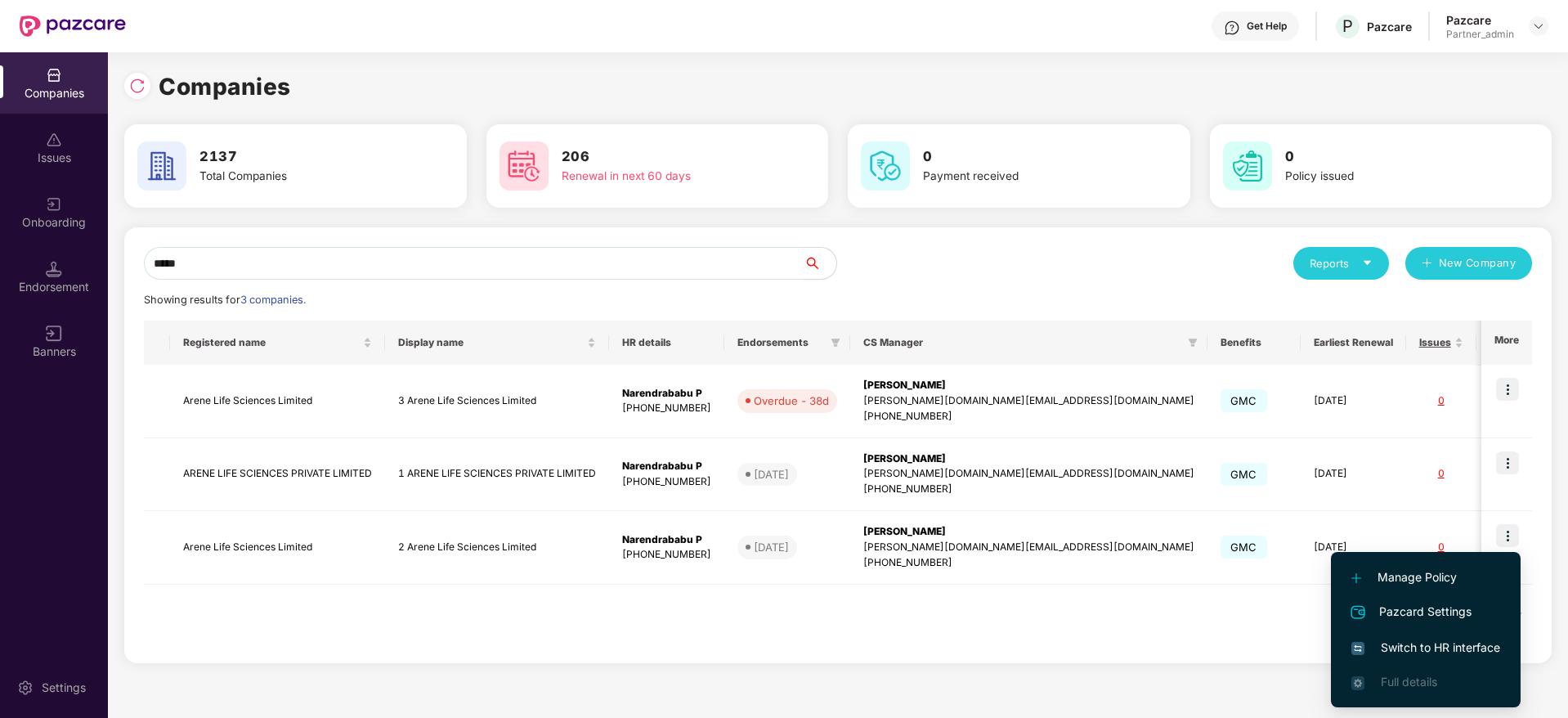
click at [1431, 650] on span "Switch to HR interface" at bounding box center [1426, 648] width 149 height 18
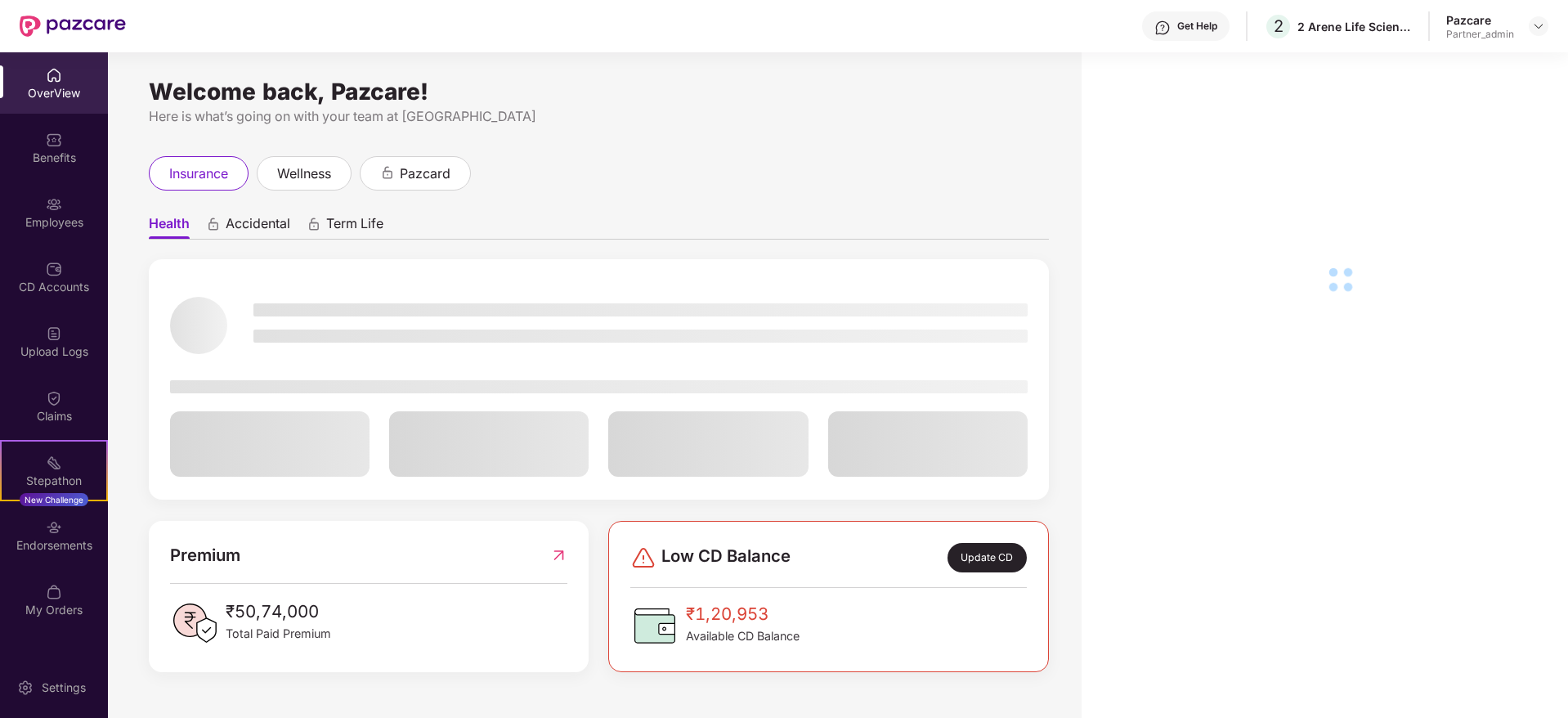
click at [66, 535] on div "Endorsements" at bounding box center [54, 535] width 108 height 61
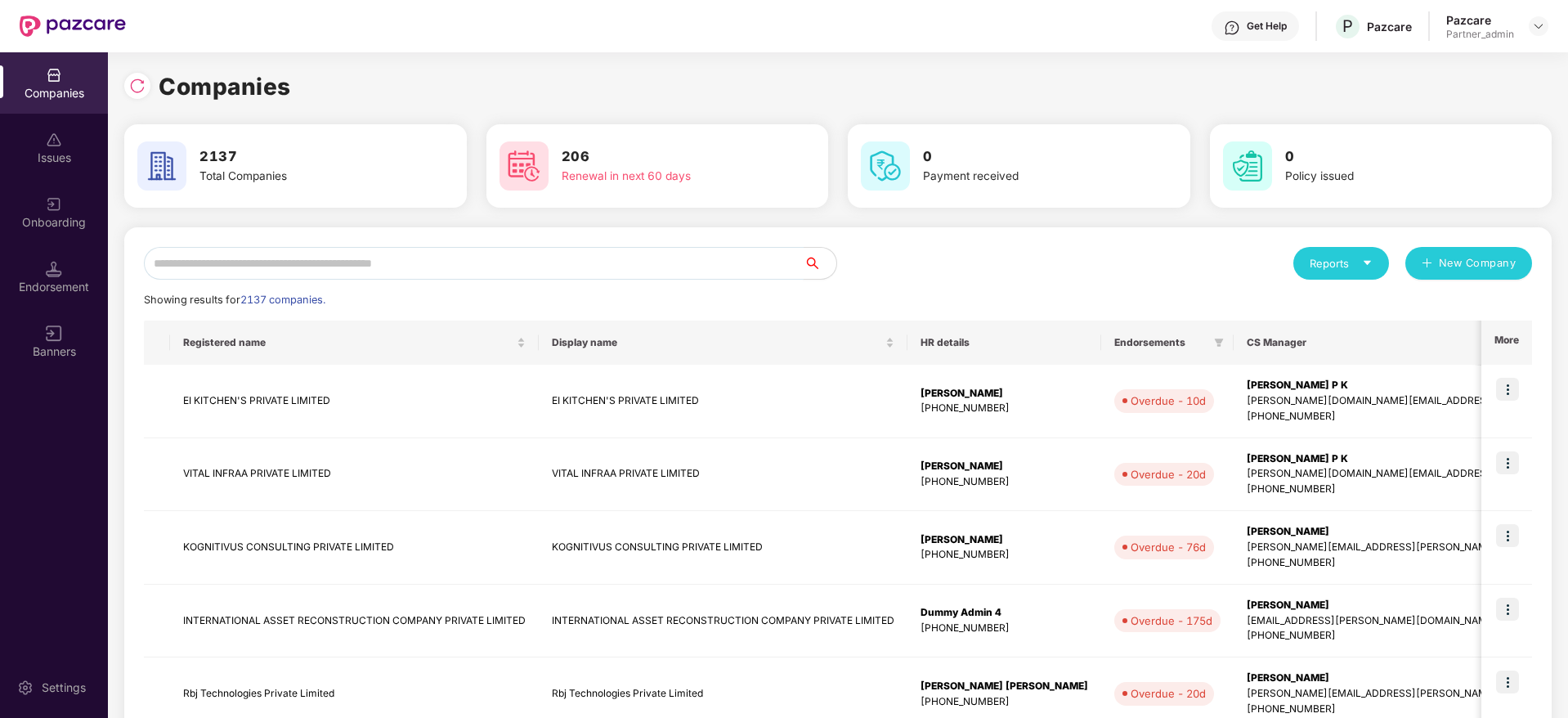
click at [293, 252] on input "text" at bounding box center [473, 263] width 659 height 33
paste input "*****"
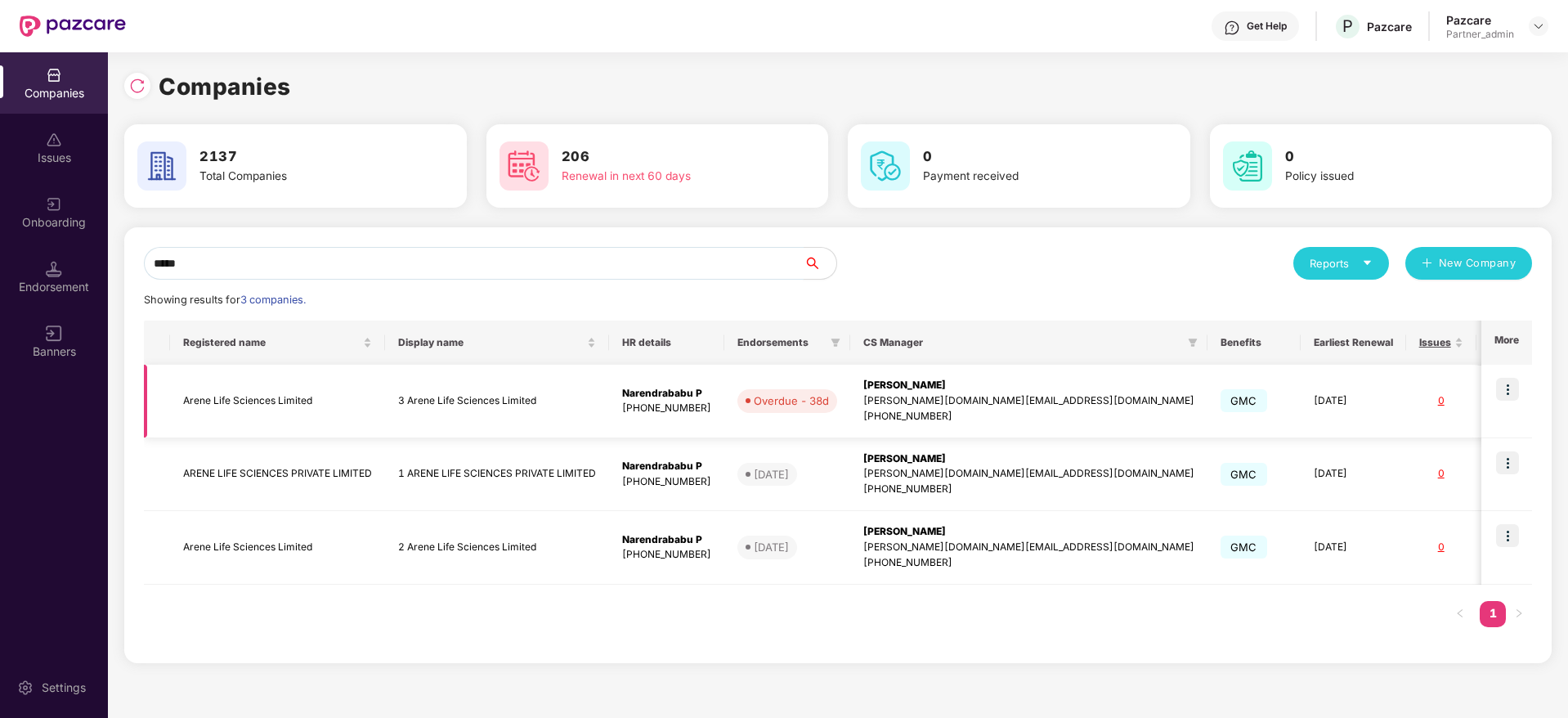
type input "*****"
click at [1516, 391] on img at bounding box center [1508, 390] width 23 height 23
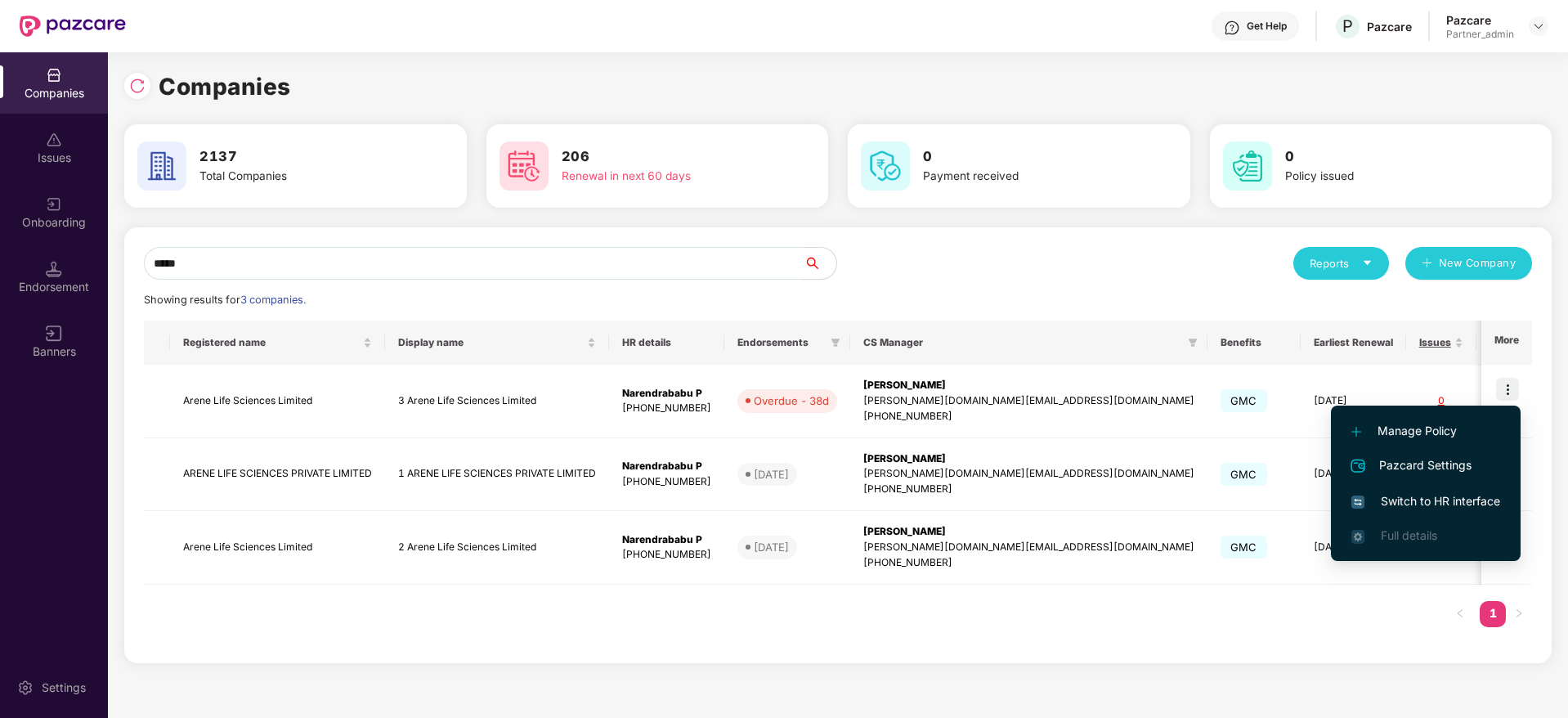
click at [1436, 501] on span "Switch to HR interface" at bounding box center [1426, 501] width 149 height 18
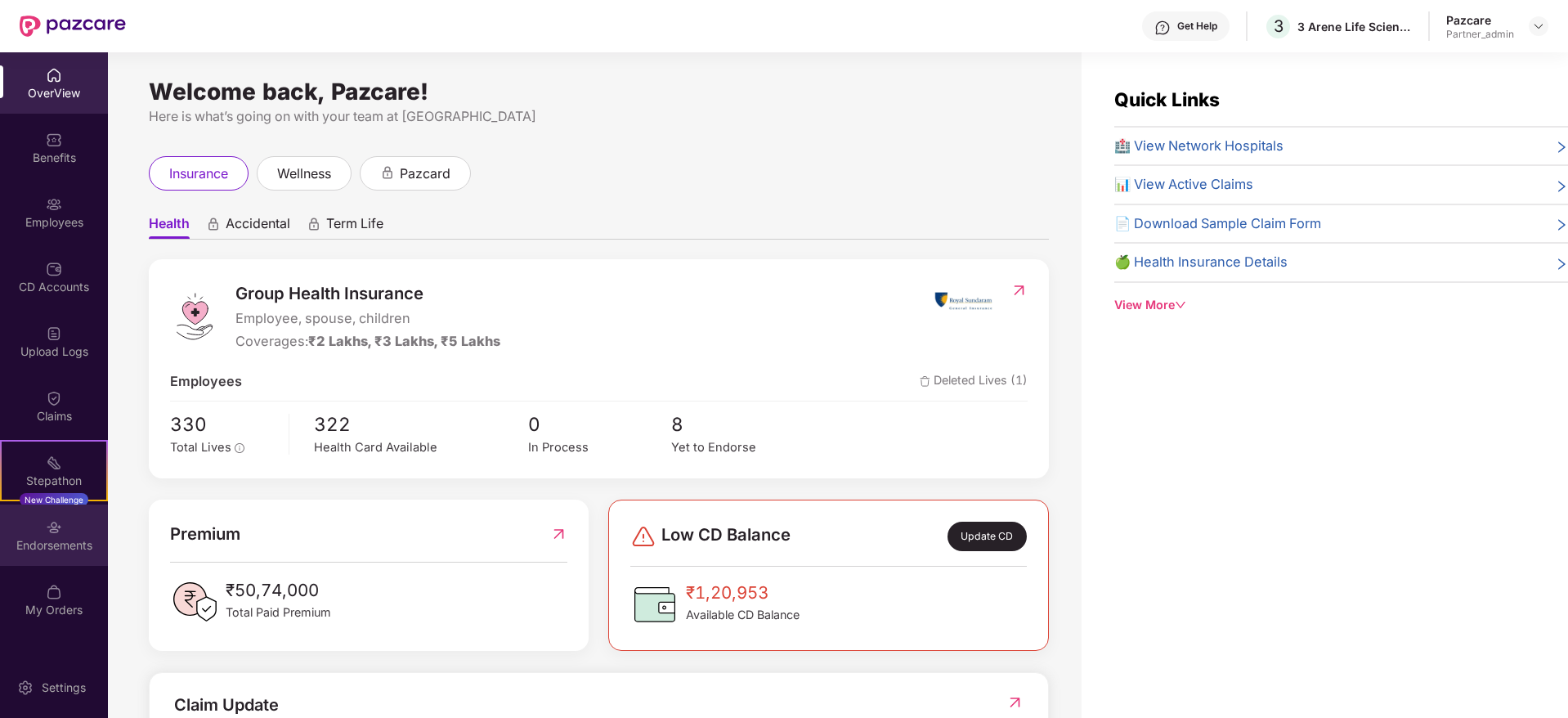
click at [51, 544] on div "Endorsements" at bounding box center [54, 545] width 108 height 17
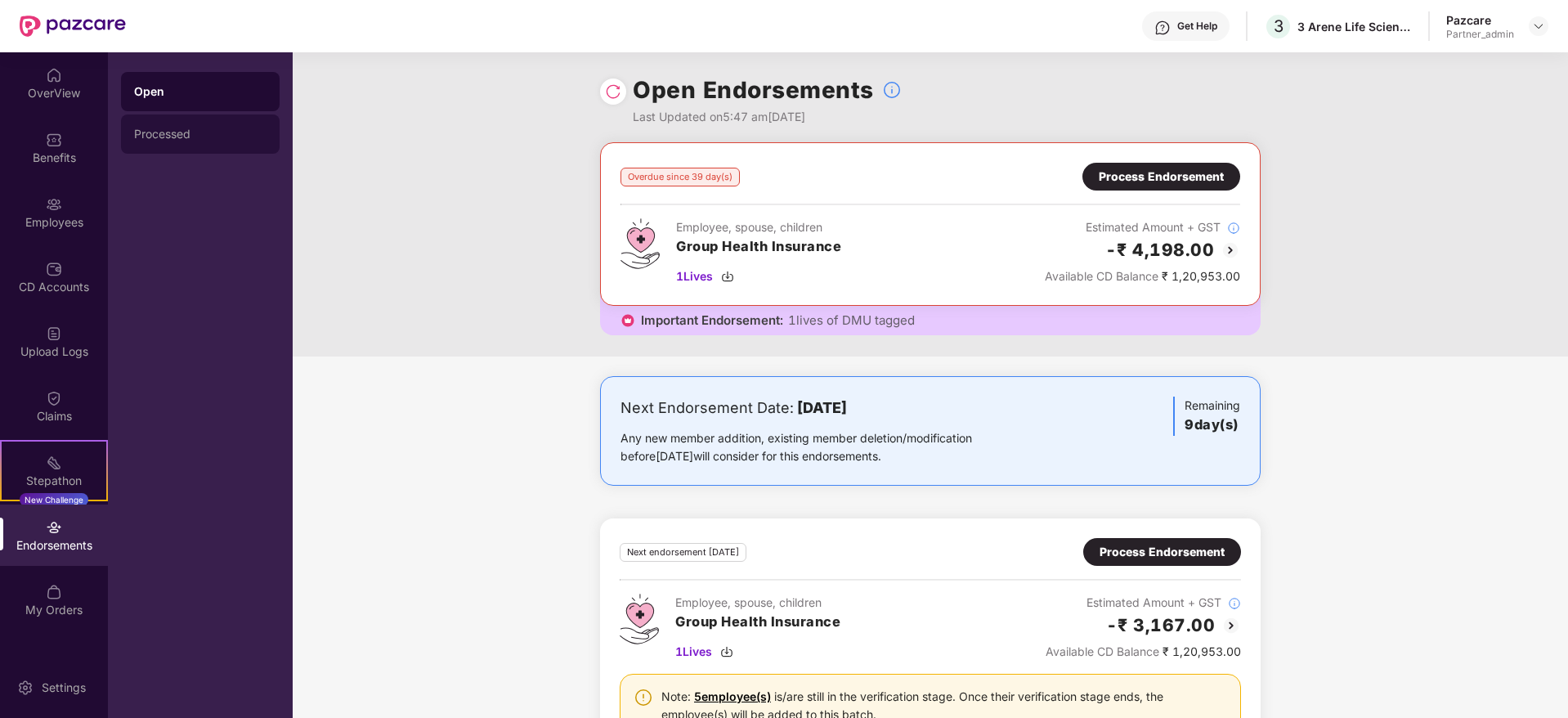
click at [198, 135] on div "Processed" at bounding box center [200, 134] width 132 height 13
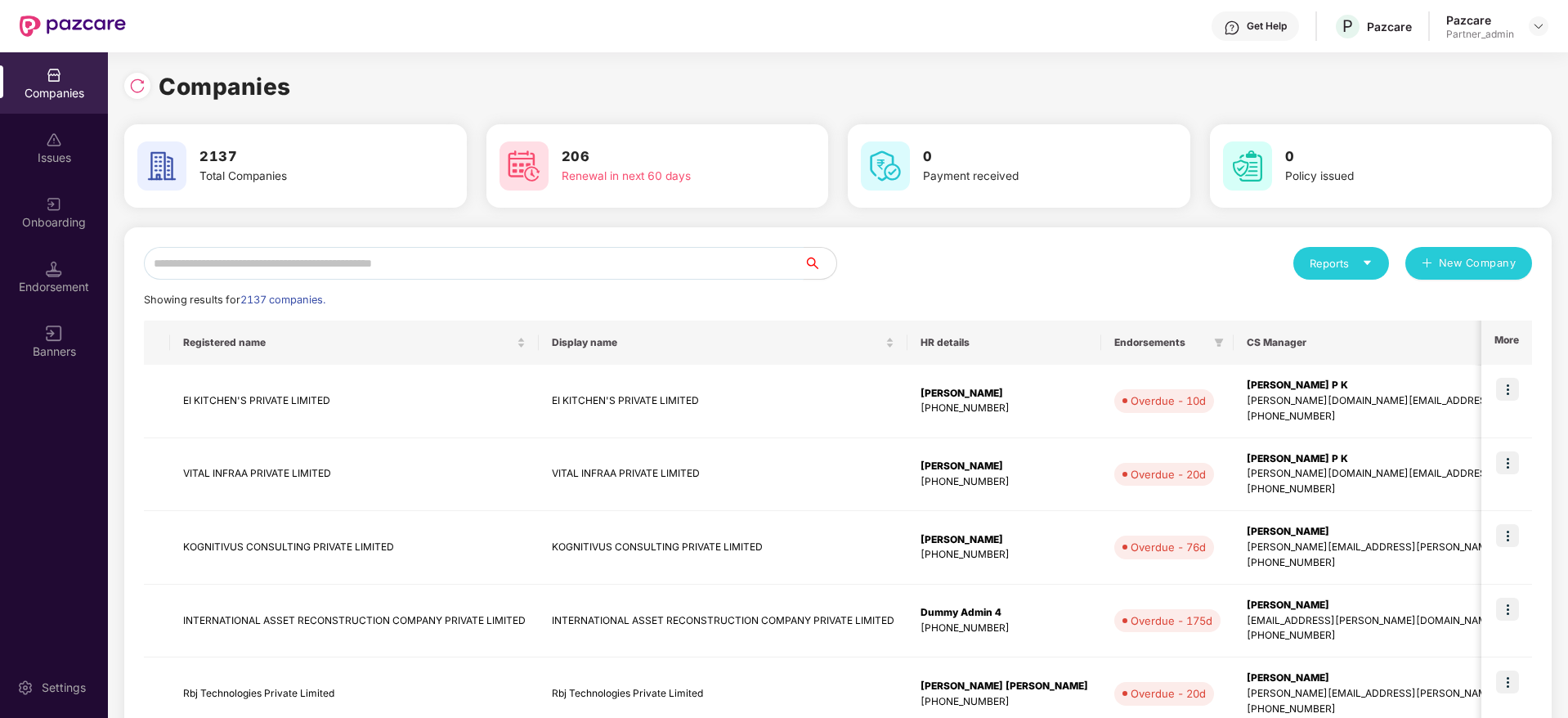
click at [411, 270] on input "text" at bounding box center [473, 263] width 659 height 33
paste input "*****"
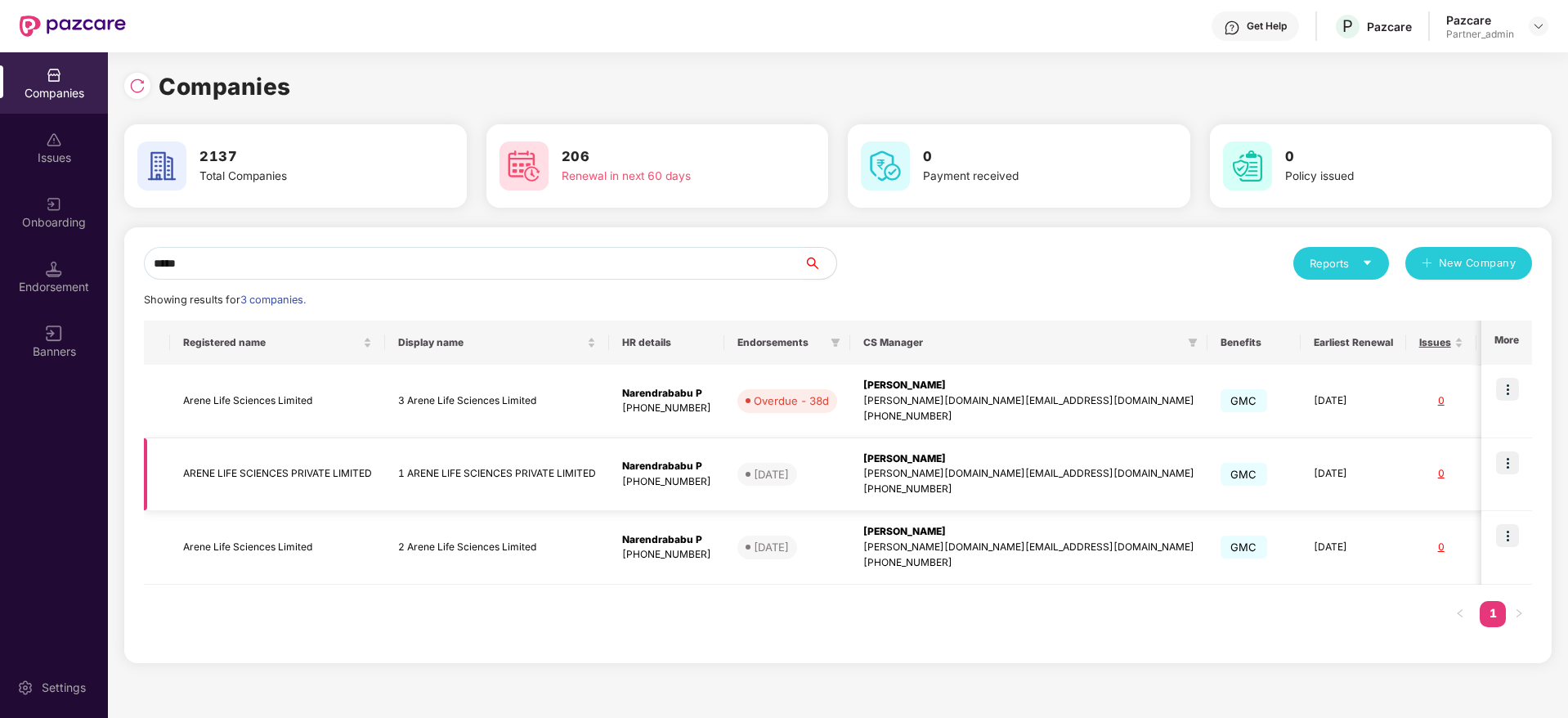
type input "*****"
click at [1508, 467] on img at bounding box center [1508, 462] width 23 height 23
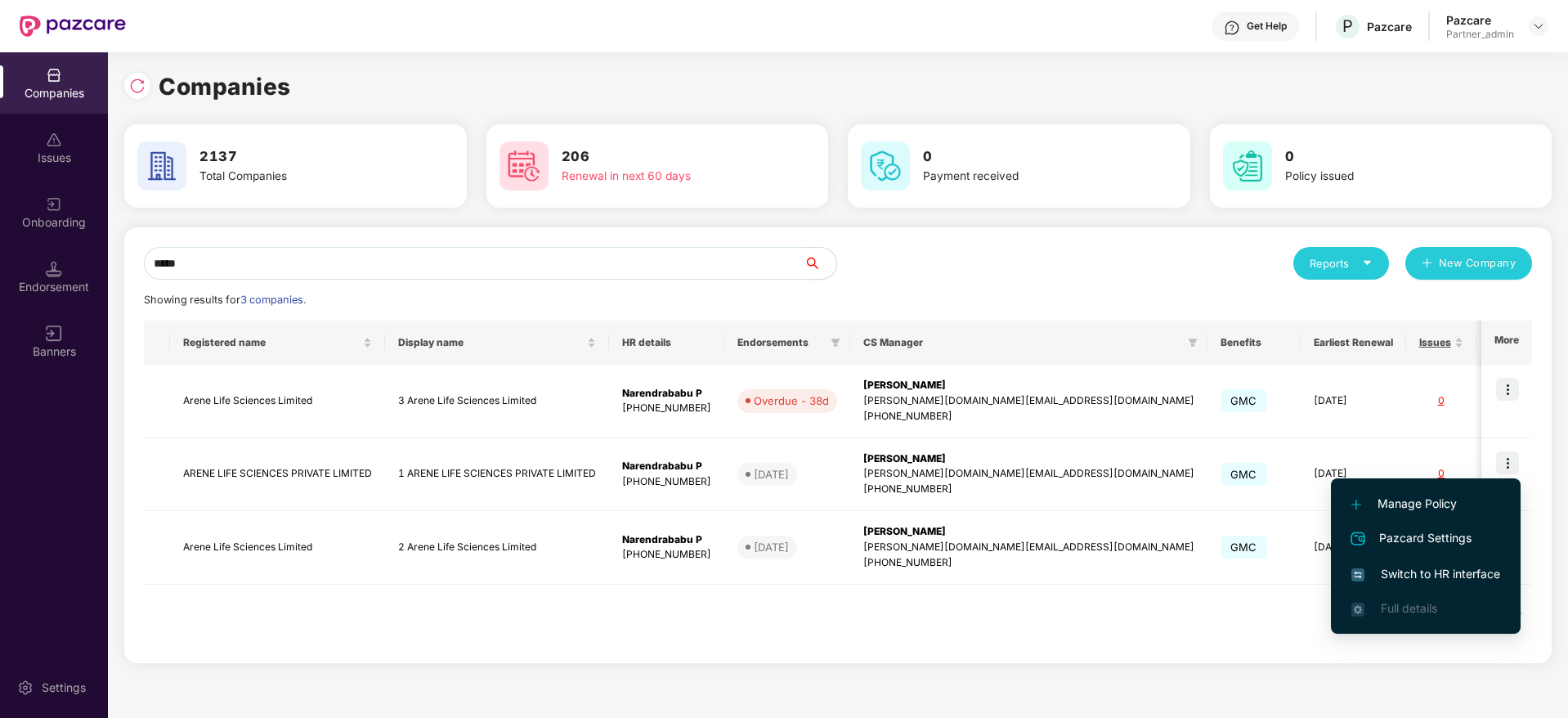
click at [1407, 582] on span "Switch to HR interface" at bounding box center [1426, 574] width 149 height 18
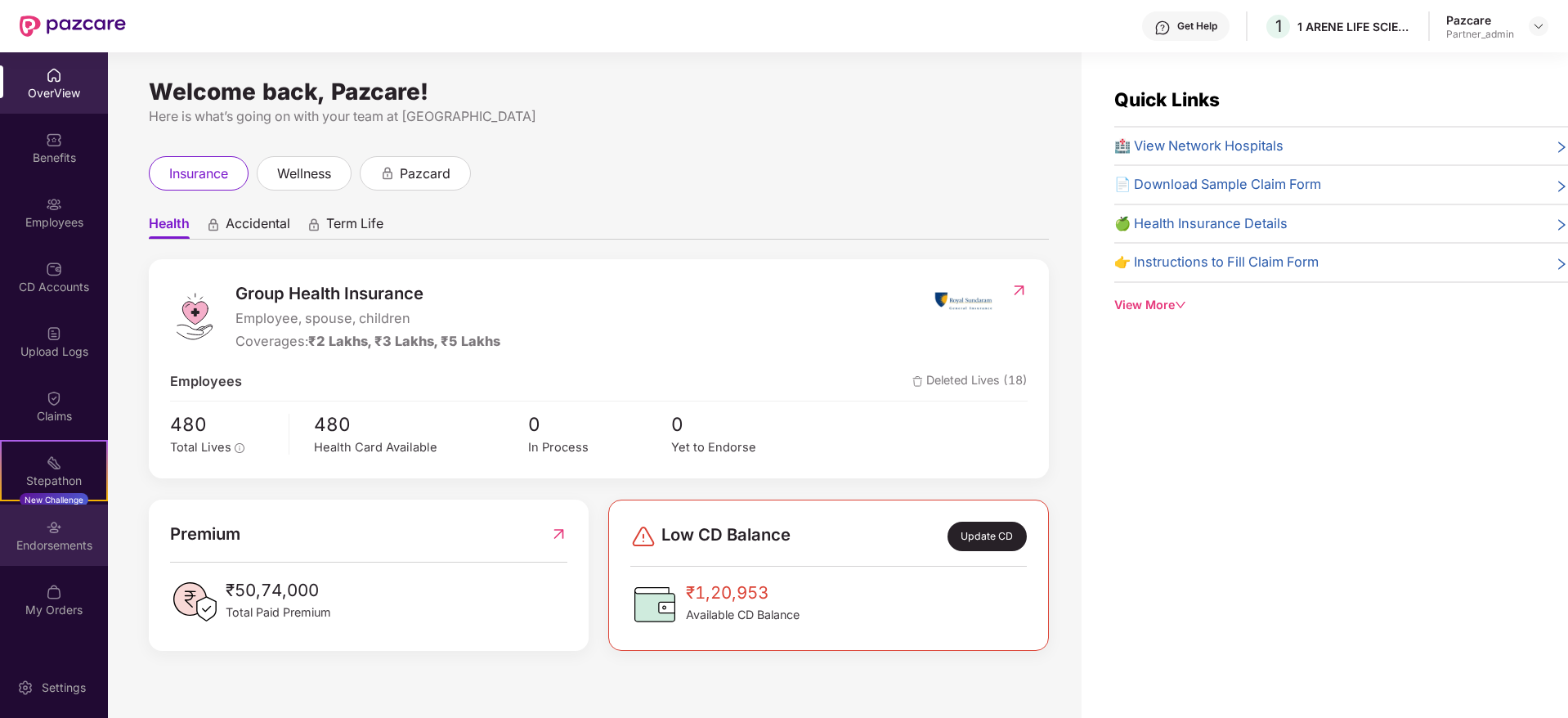
click at [65, 537] on div "Endorsements" at bounding box center [54, 545] width 108 height 17
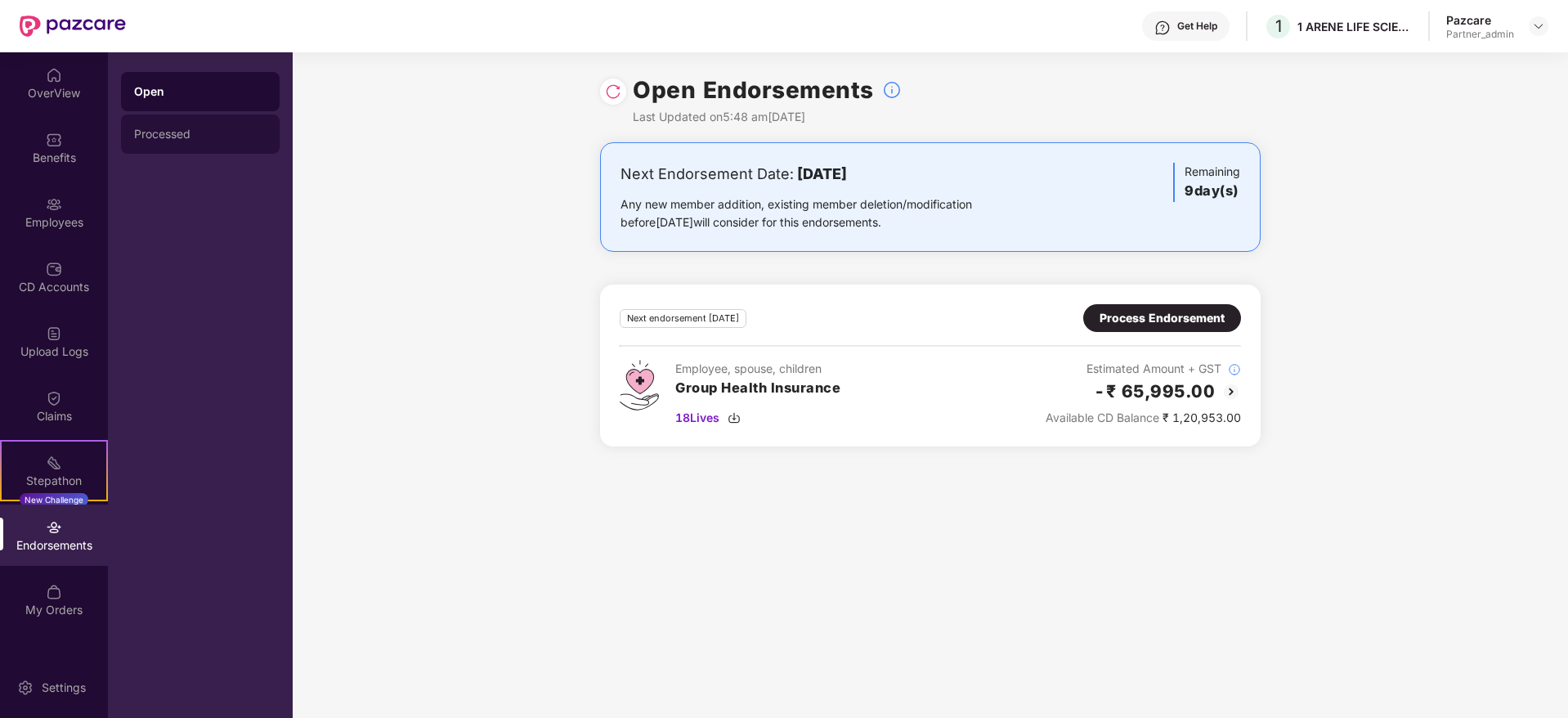
click at [167, 142] on div "Processed" at bounding box center [200, 133] width 159 height 39
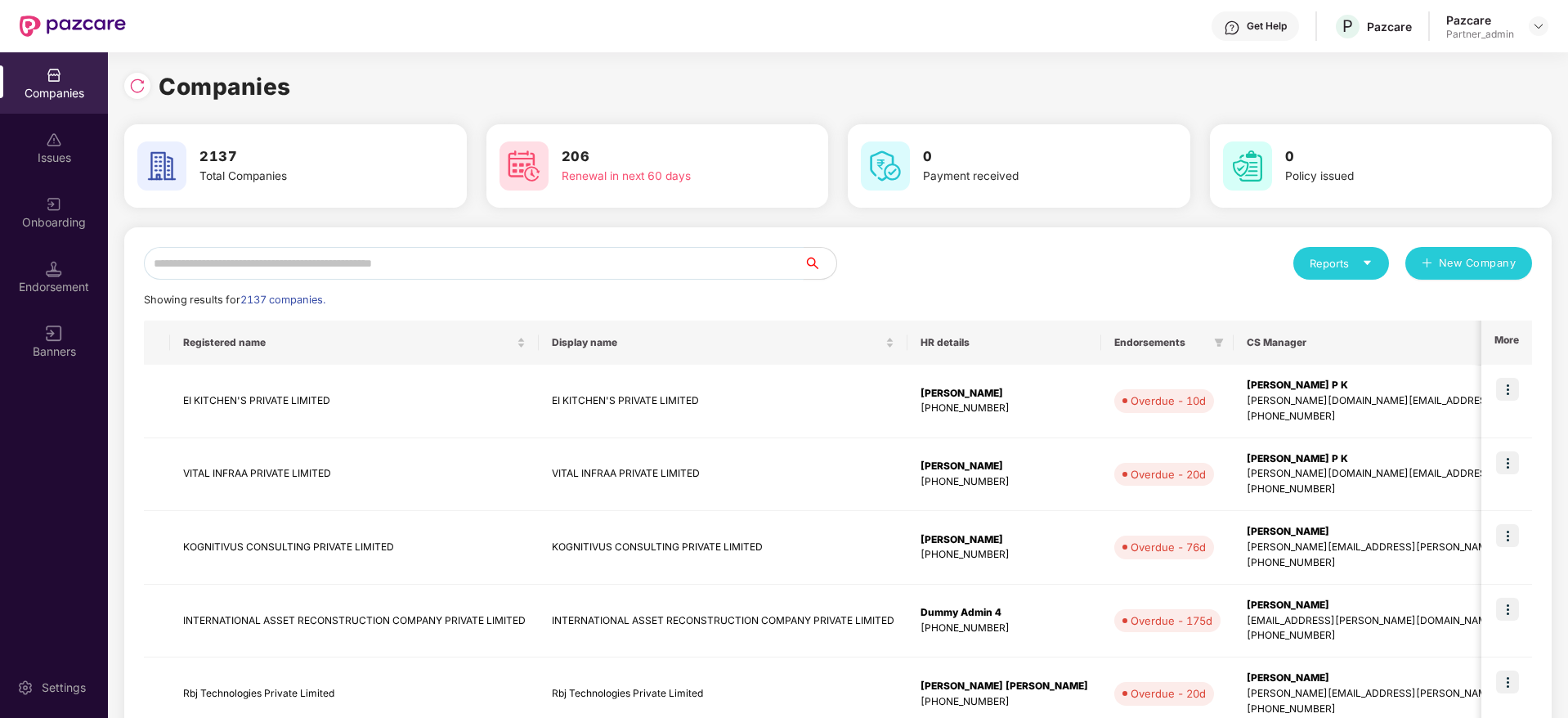
click at [380, 268] on input "text" at bounding box center [473, 263] width 659 height 33
paste input "*****"
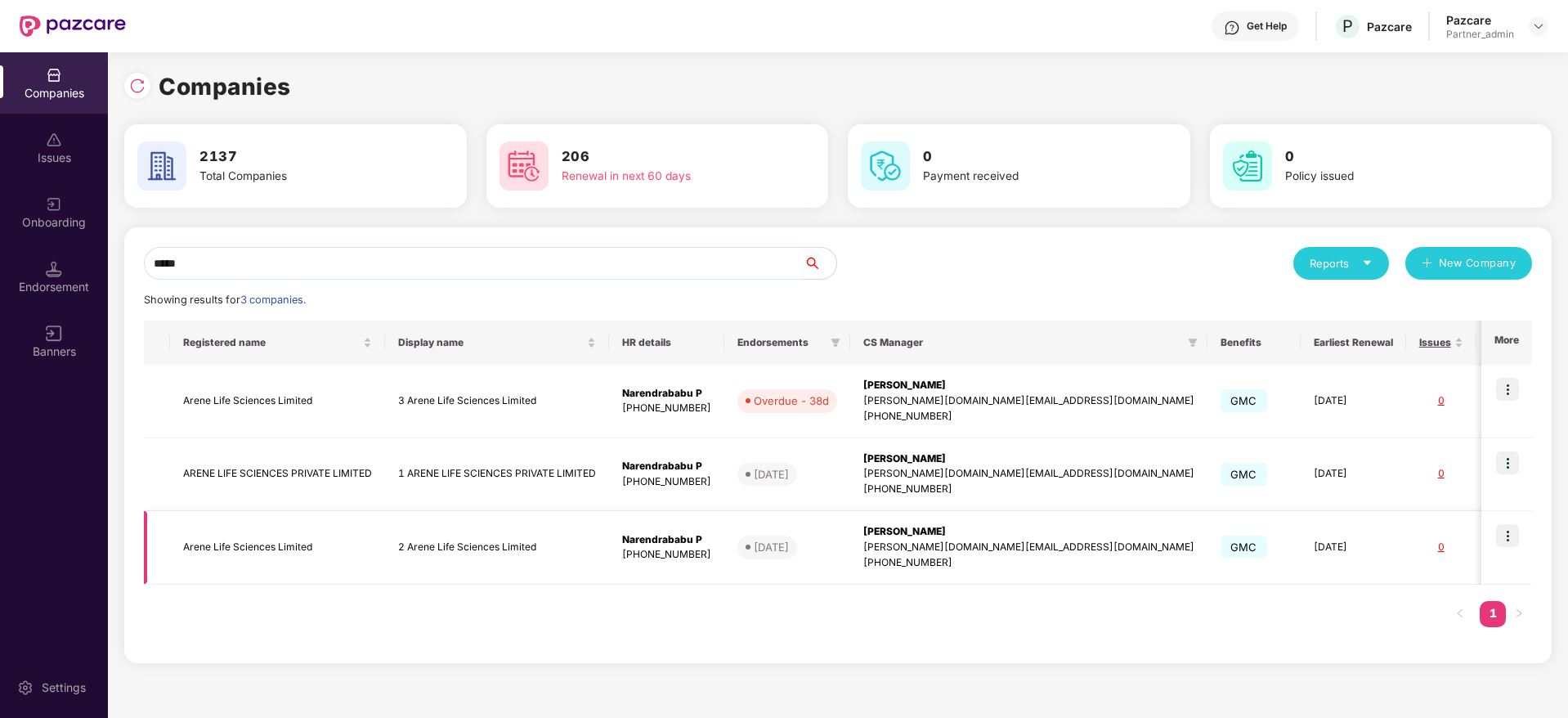
type input "*****"
click at [1505, 538] on img at bounding box center [1508, 535] width 23 height 23
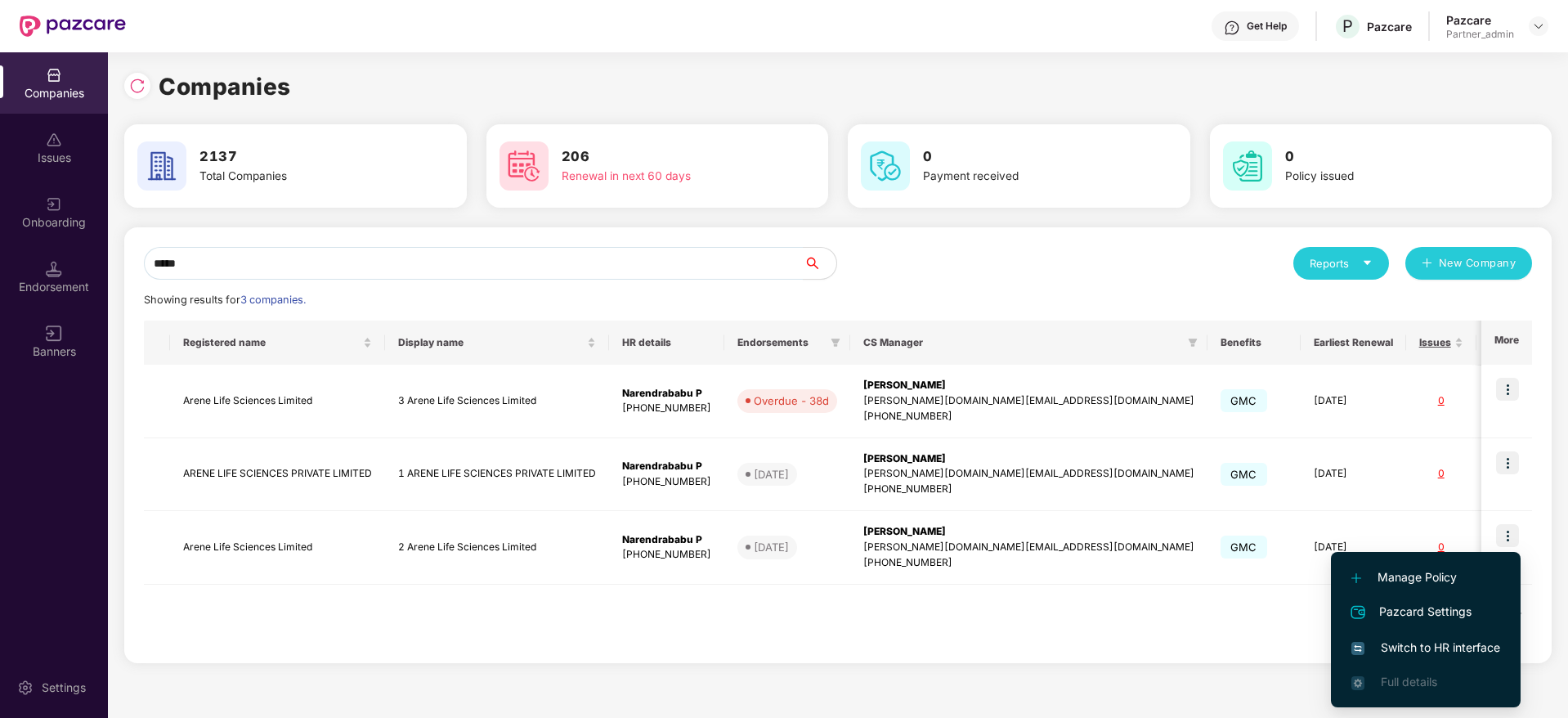
click at [1448, 648] on span "Switch to HR interface" at bounding box center [1426, 648] width 149 height 18
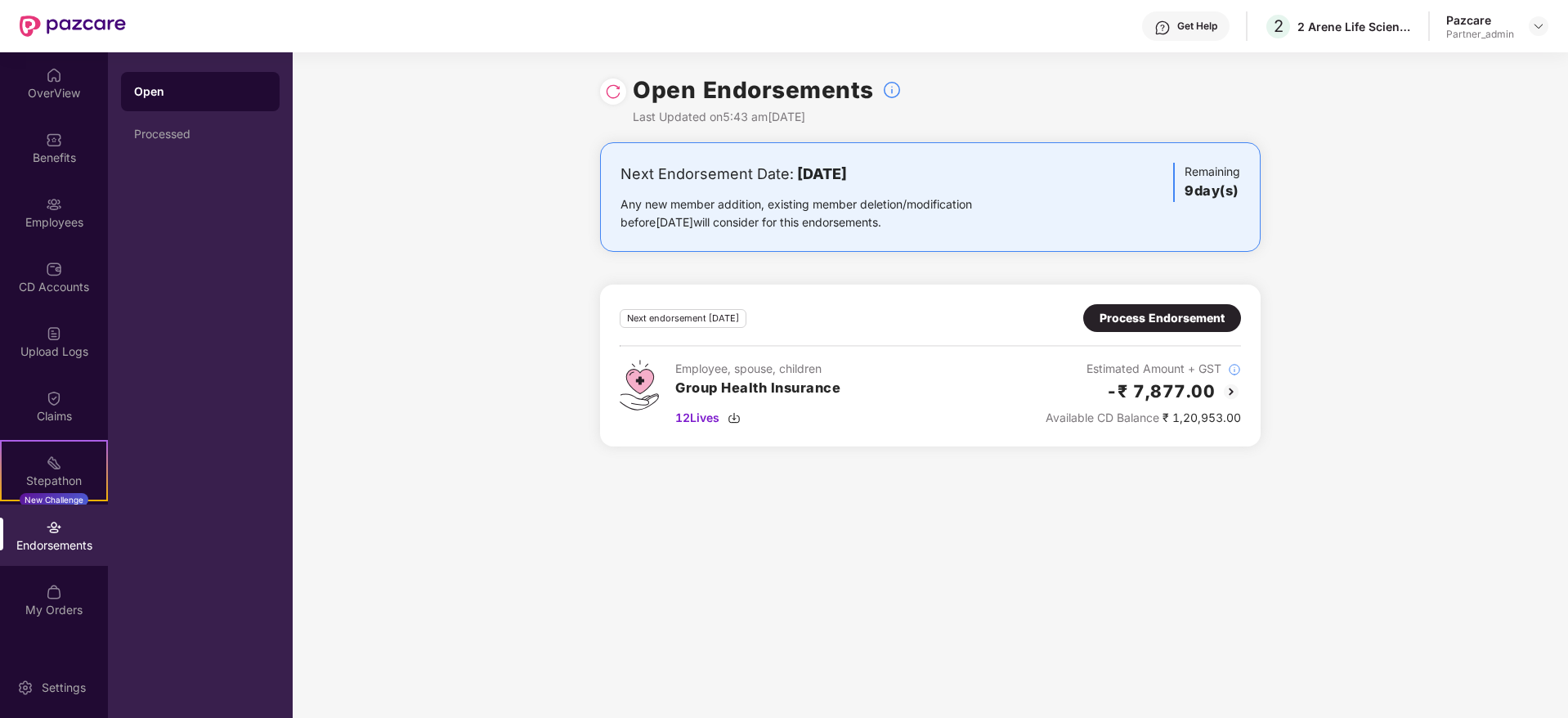
click at [47, 548] on div "Endorsements" at bounding box center [54, 545] width 108 height 17
click at [194, 141] on div "Processed" at bounding box center [200, 133] width 159 height 39
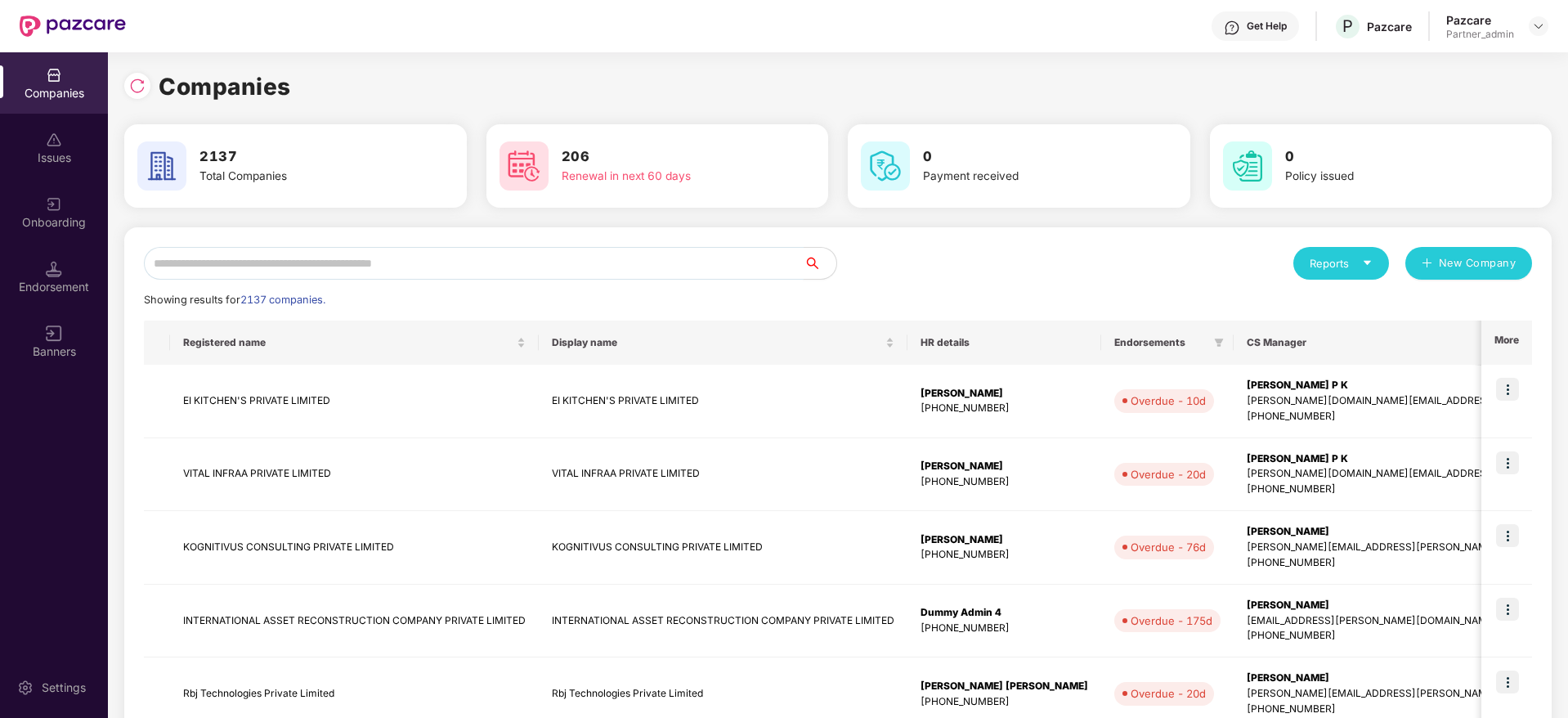
click at [303, 270] on input "text" at bounding box center [473, 263] width 659 height 33
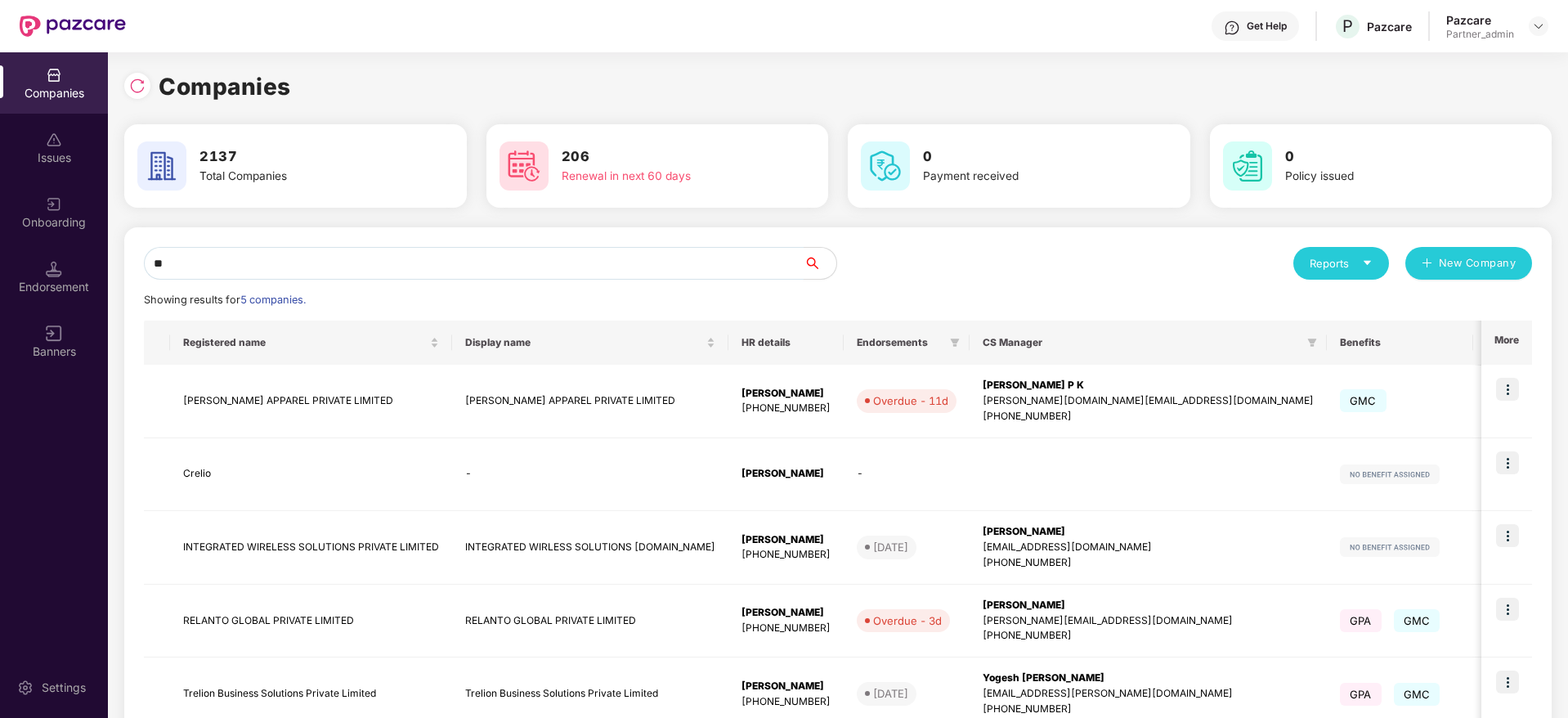
type input "*"
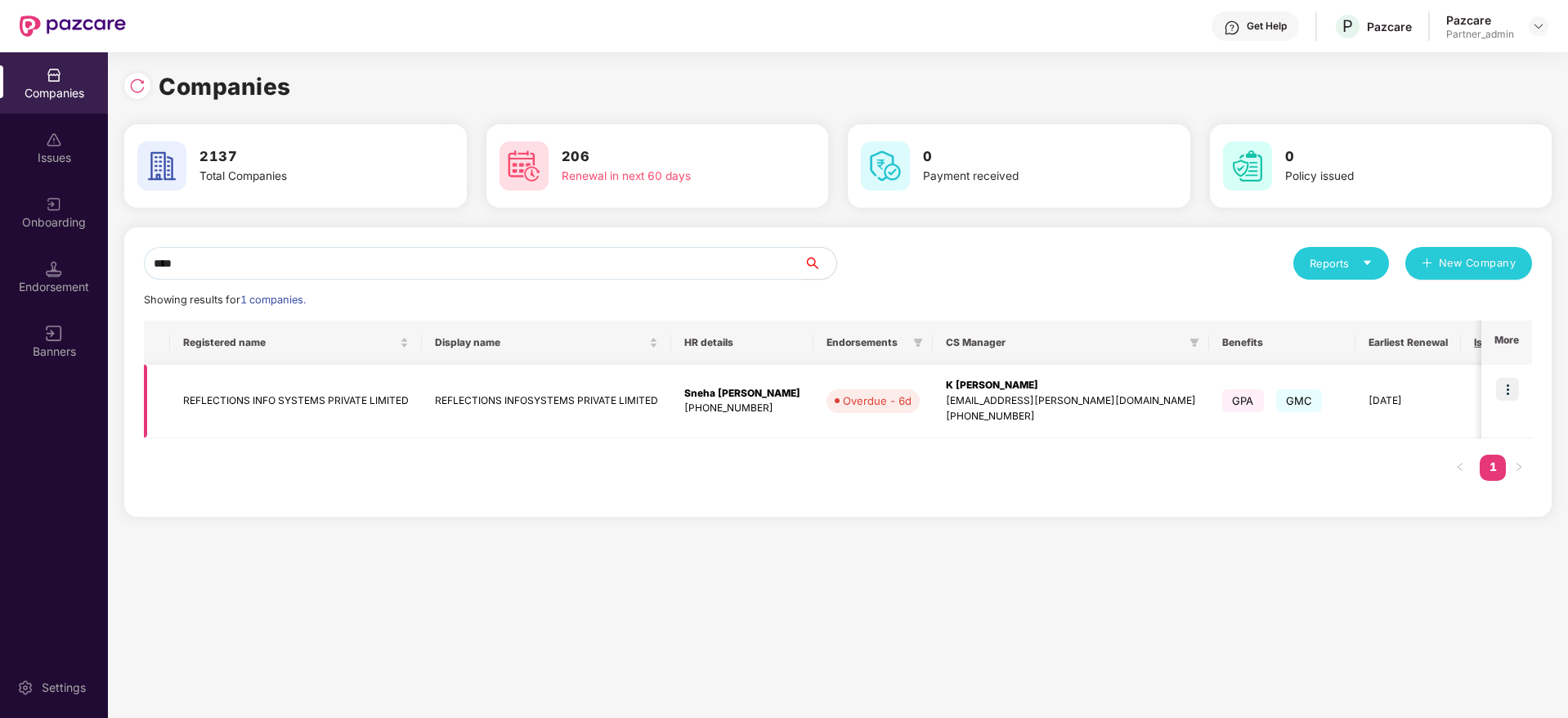
type input "****"
click at [1511, 385] on img at bounding box center [1508, 390] width 23 height 23
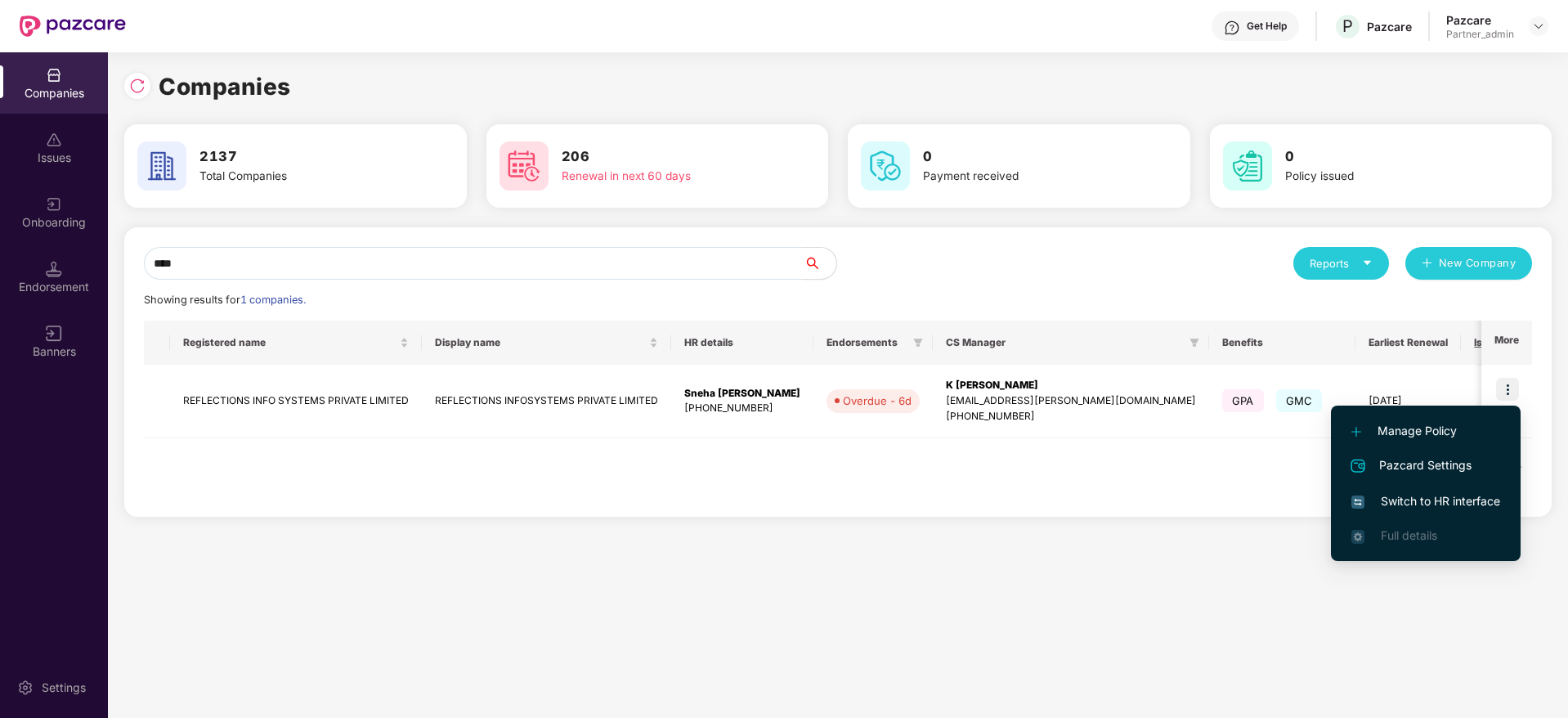
click at [1436, 496] on span "Switch to HR interface" at bounding box center [1426, 501] width 149 height 18
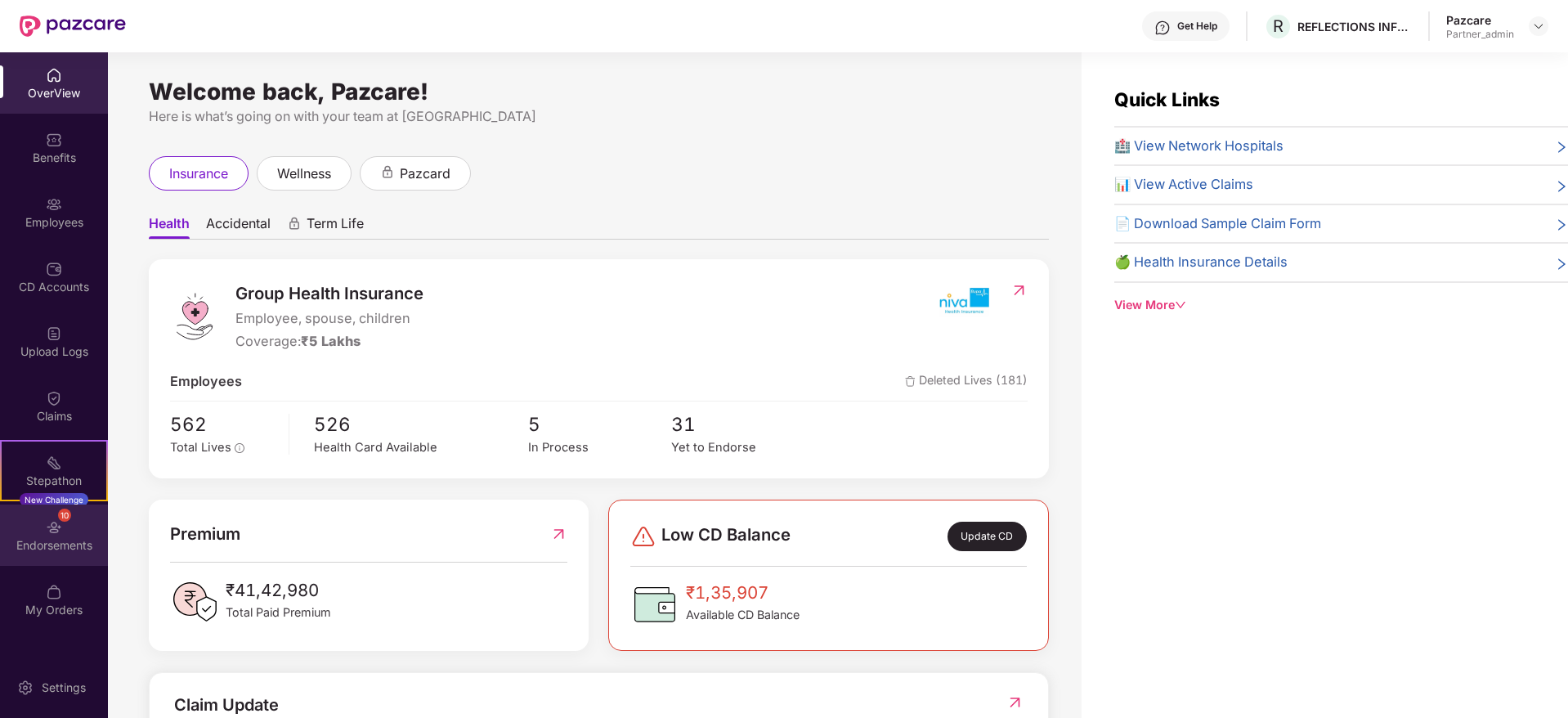
click at [32, 547] on div "Endorsements" at bounding box center [54, 545] width 108 height 17
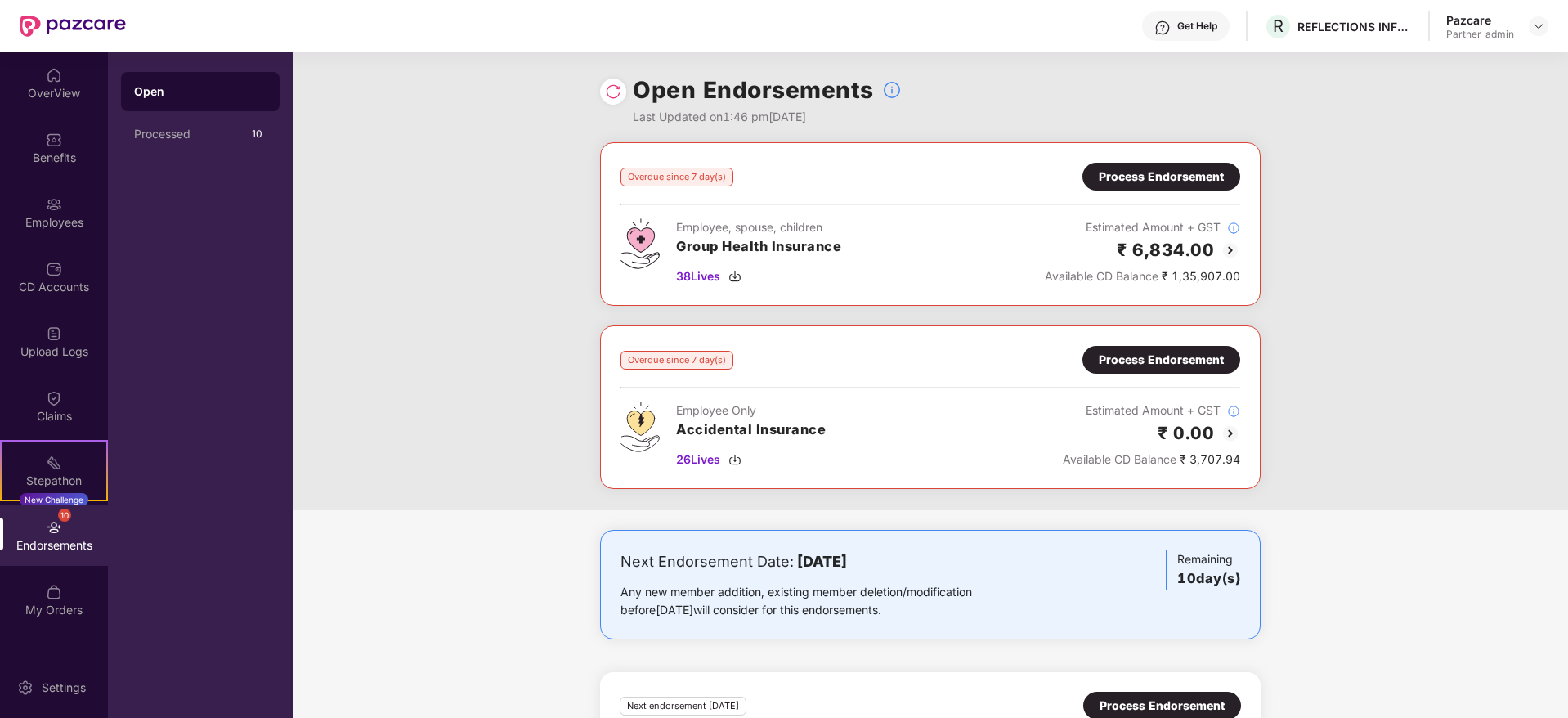
click at [1154, 366] on div "Process Endorsement" at bounding box center [1161, 360] width 125 height 18
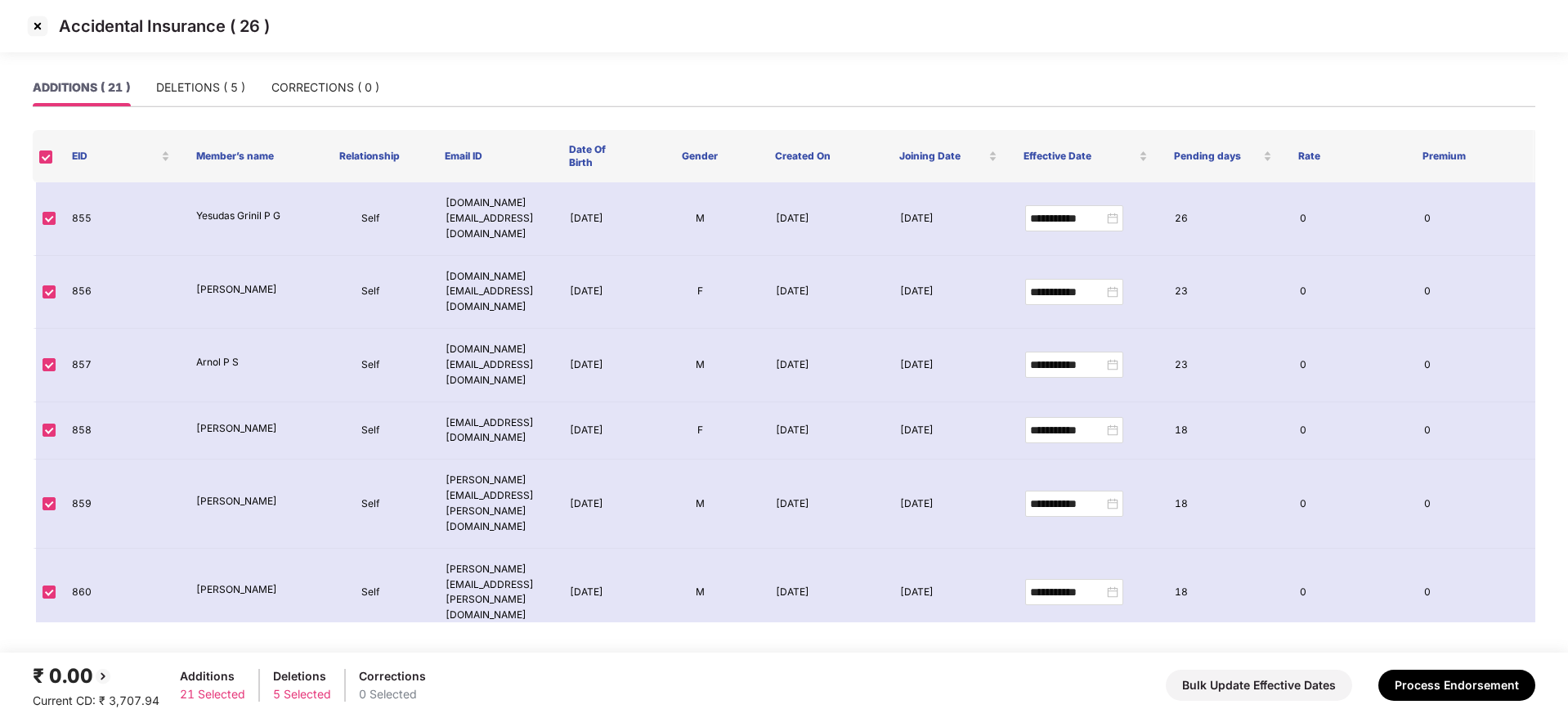
click at [41, 28] on img at bounding box center [38, 26] width 26 height 26
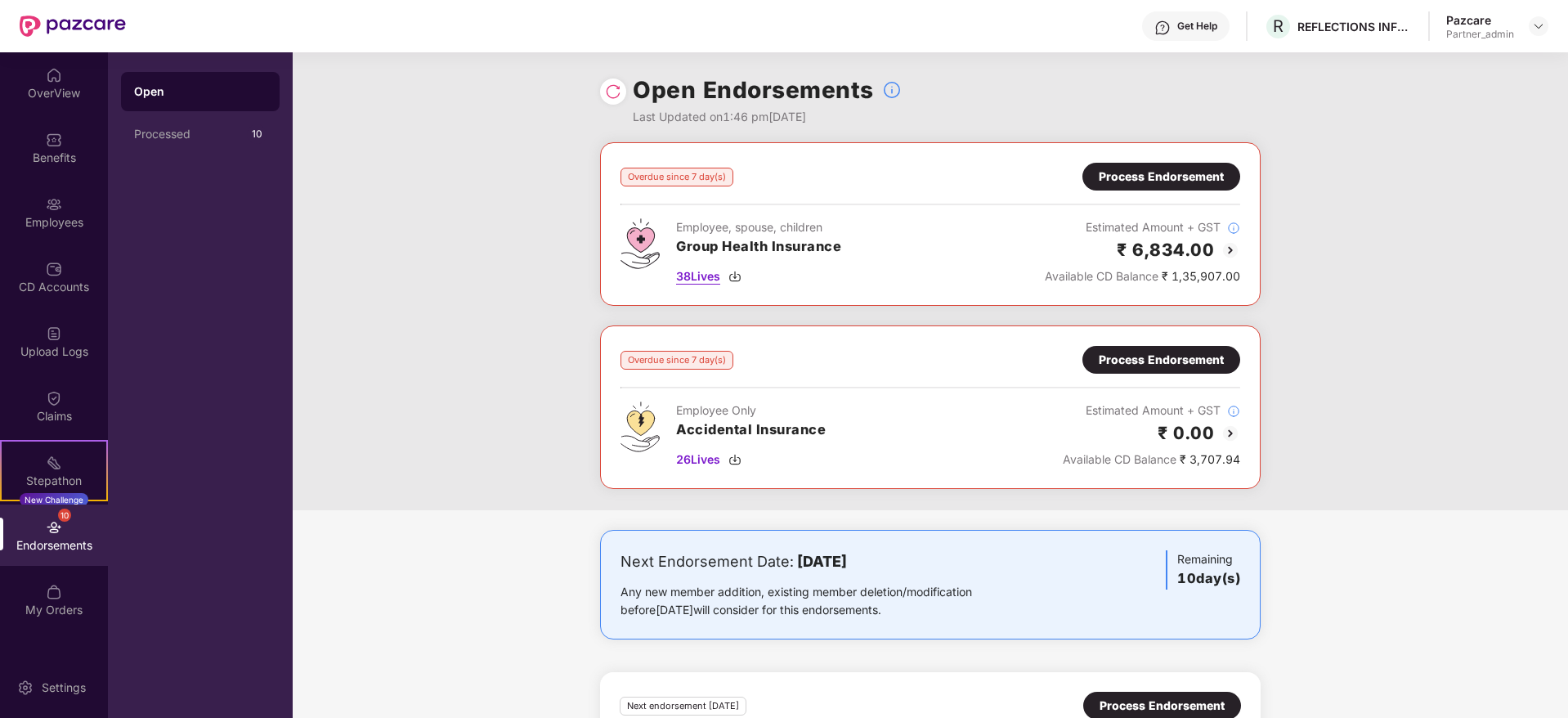
click at [741, 271] on img at bounding box center [735, 276] width 13 height 13
click at [736, 458] on img at bounding box center [735, 459] width 13 height 13
click at [58, 273] on img at bounding box center [54, 269] width 17 height 17
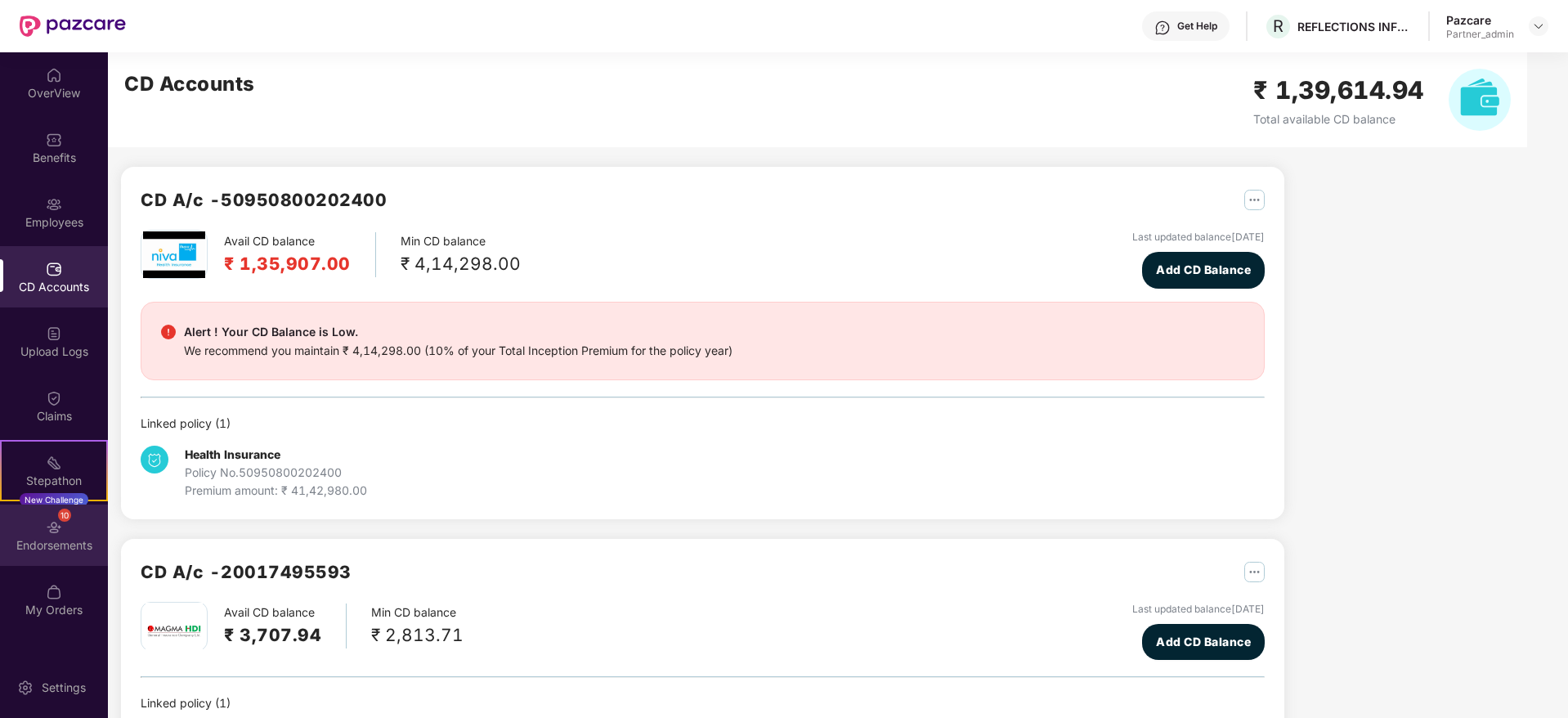
click at [64, 529] on div "10 Endorsements" at bounding box center [54, 535] width 108 height 61
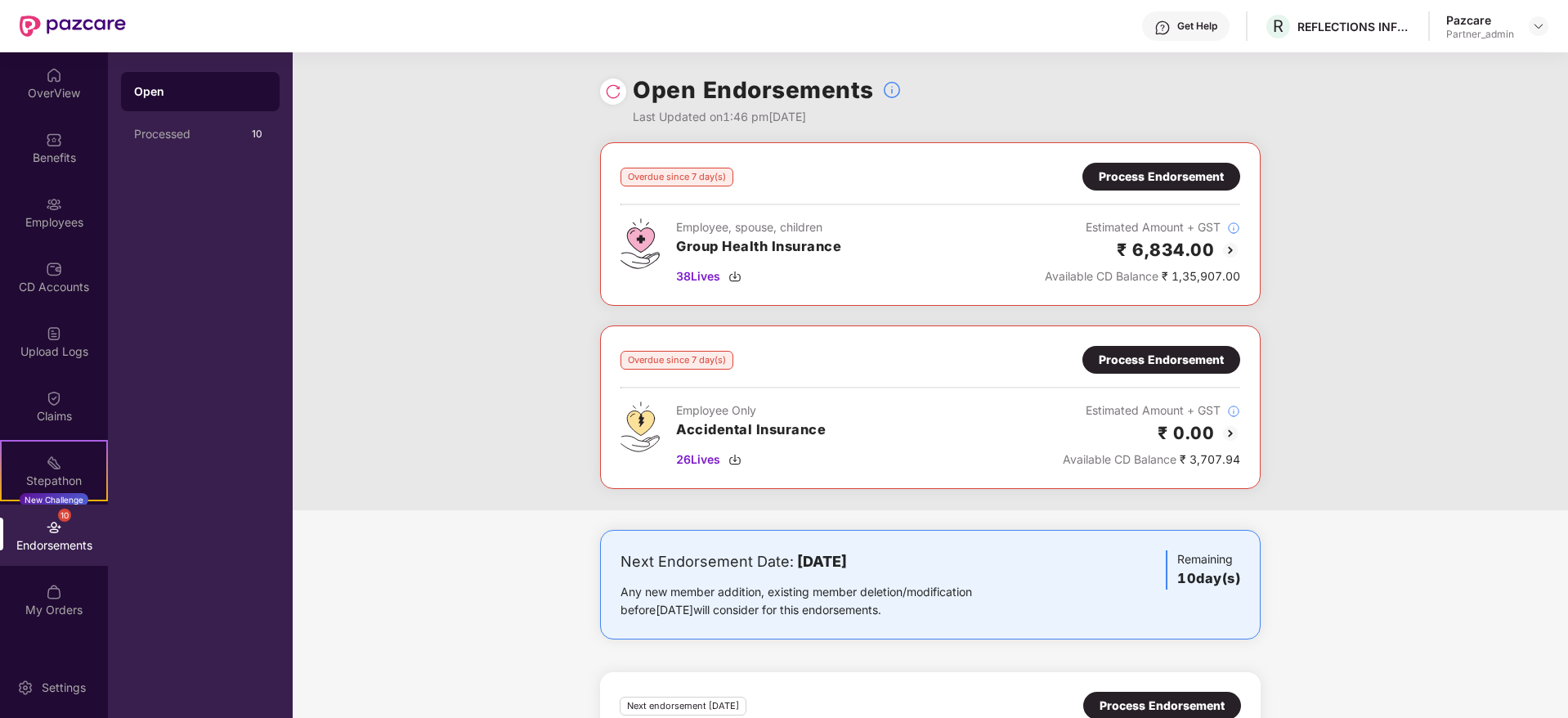
click at [1196, 189] on div "Process Endorsement" at bounding box center [1161, 177] width 158 height 28
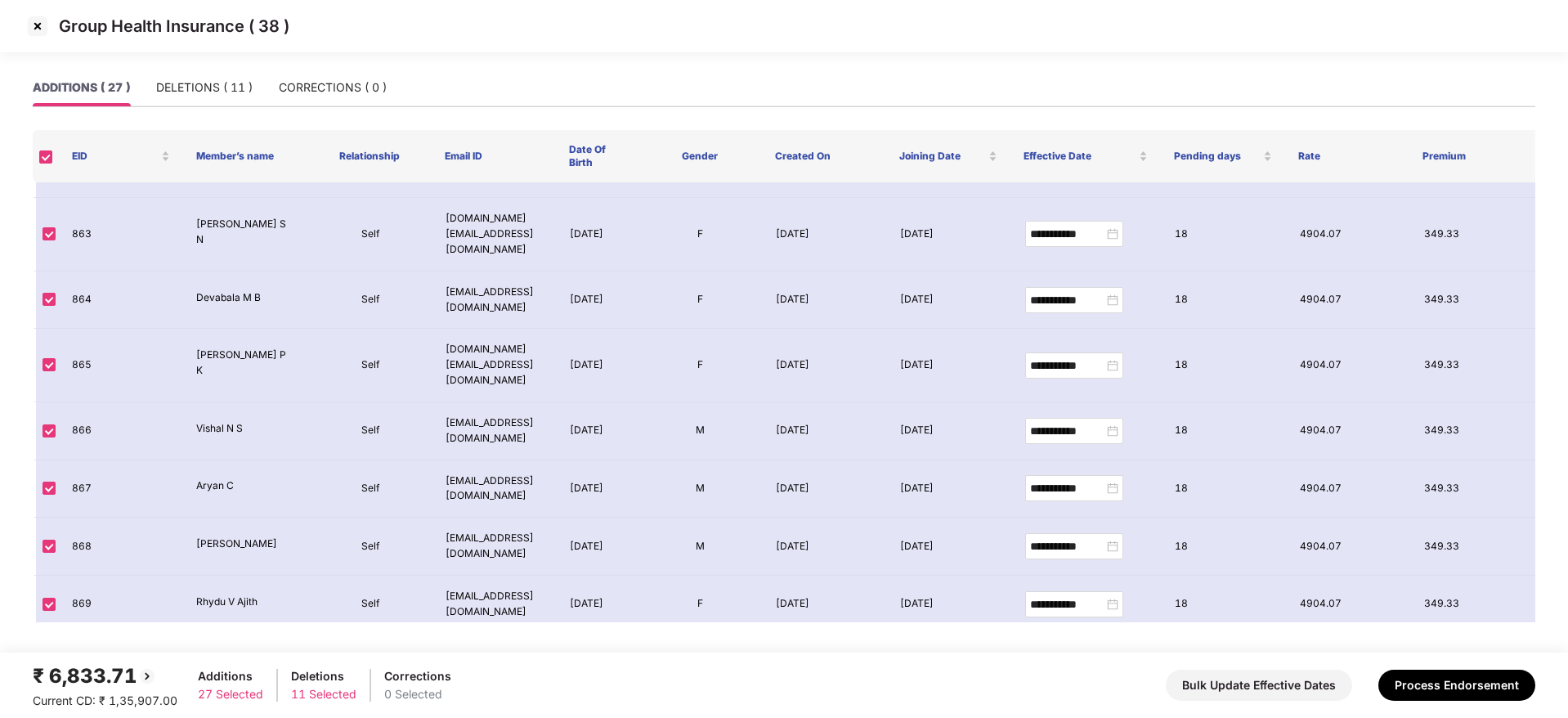
scroll to position [1147, 0]
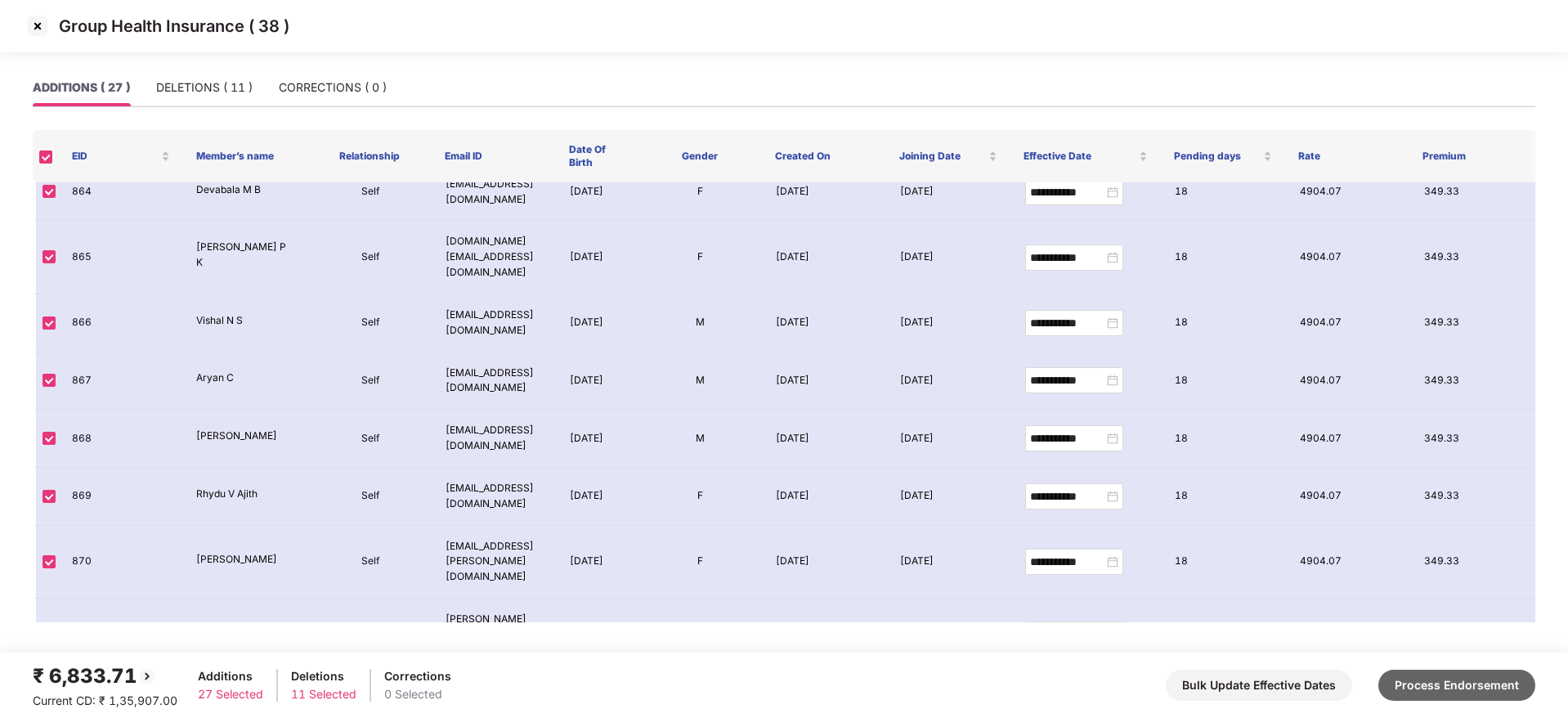
click at [1421, 686] on button "Process Endorsement" at bounding box center [1457, 685] width 157 height 31
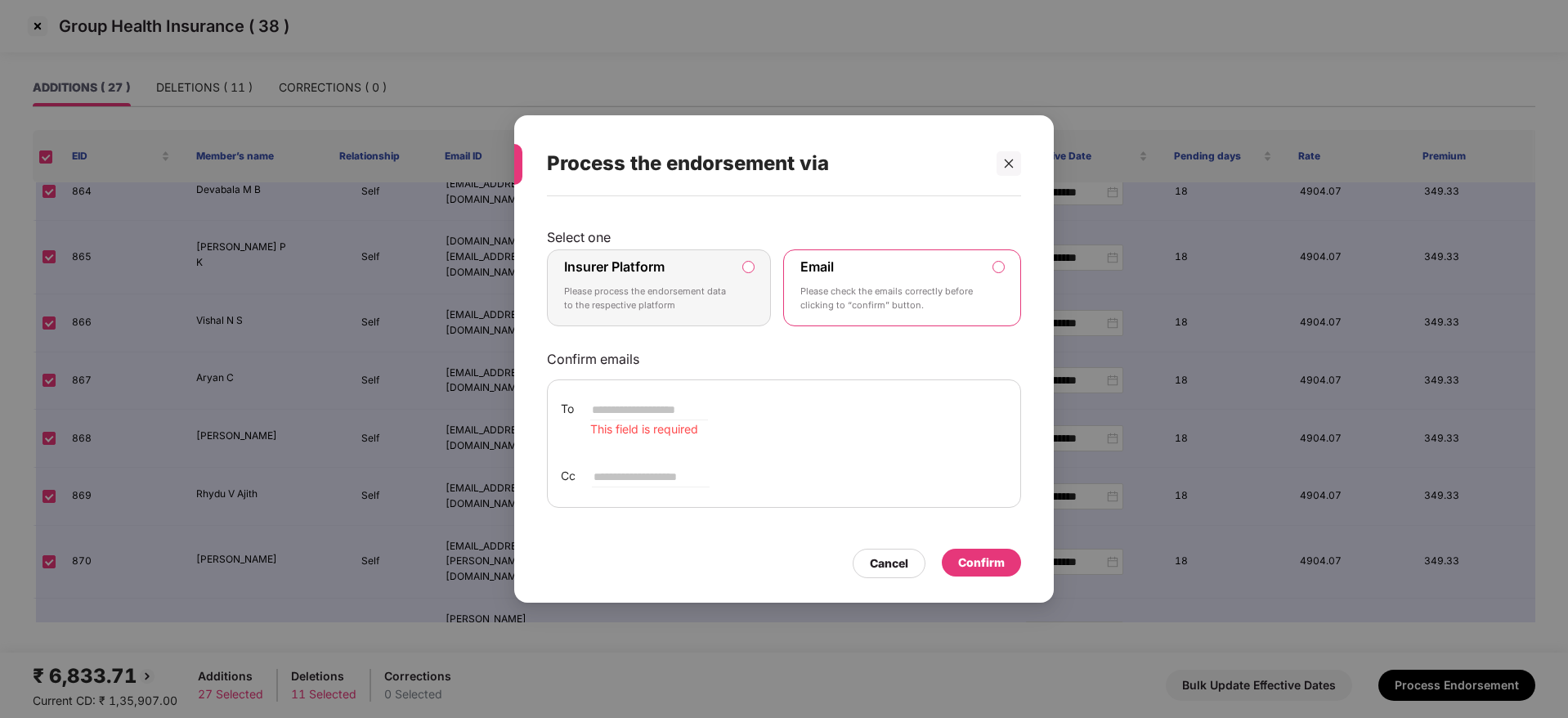
click at [667, 299] on p "Please process the endorsement data to the respective platform" at bounding box center [648, 299] width 167 height 29
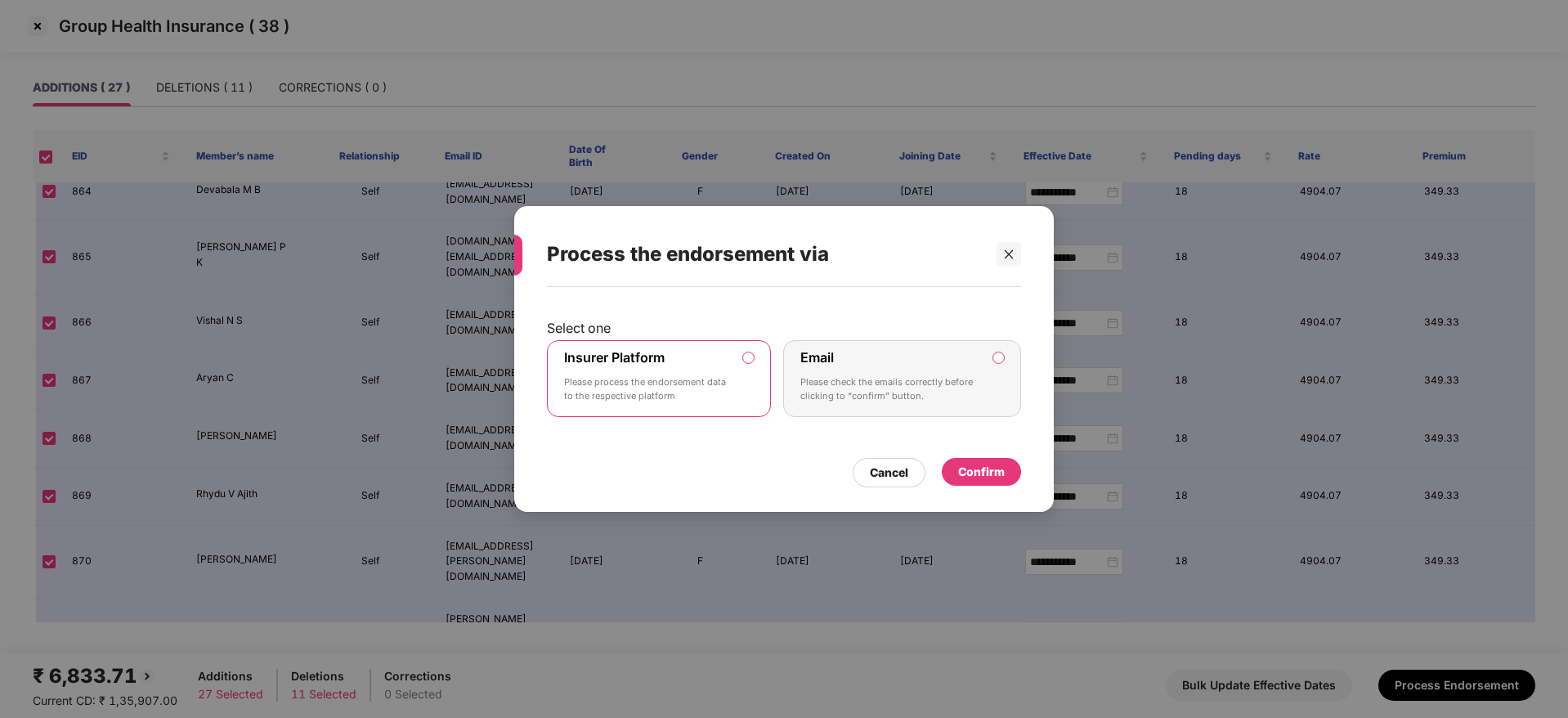
click at [995, 475] on div "Confirm" at bounding box center [981, 471] width 46 height 18
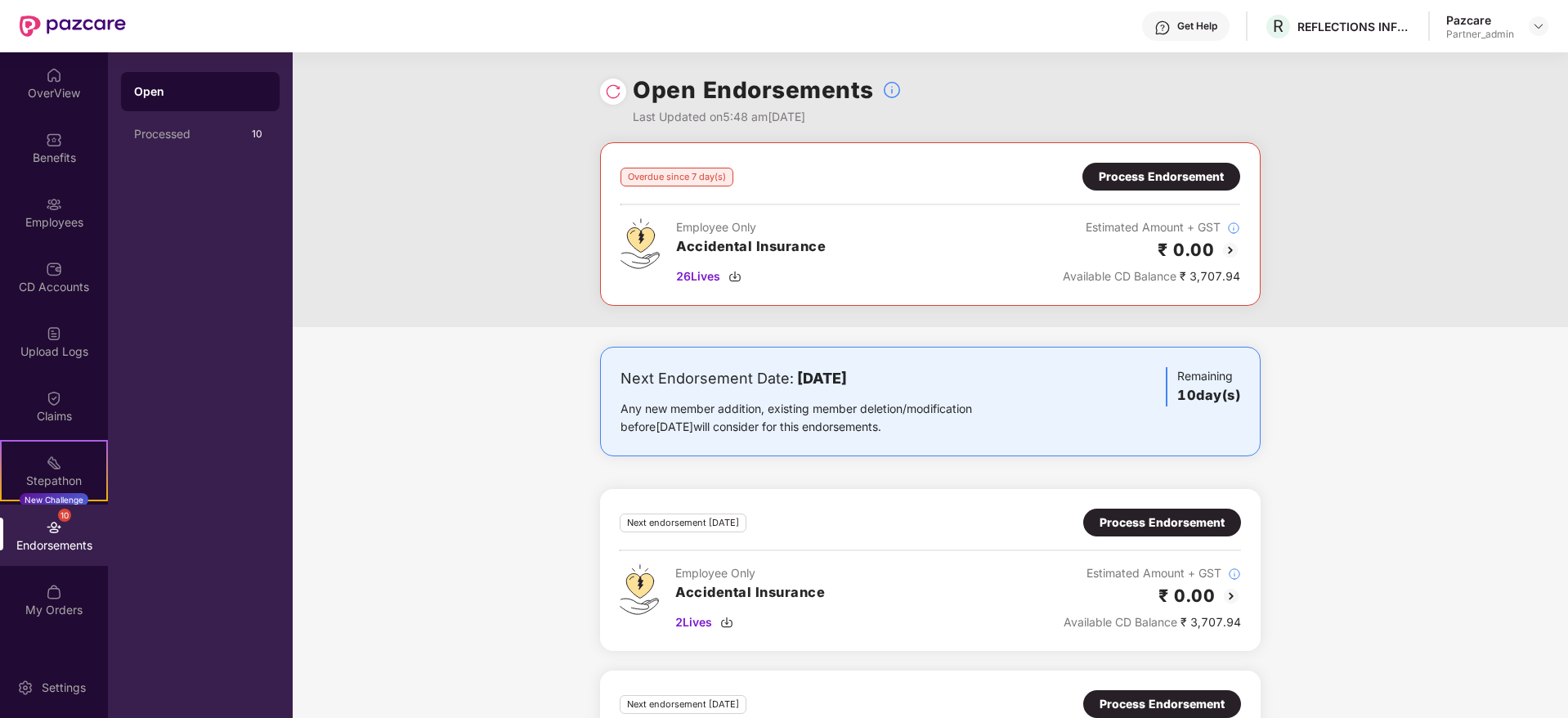
click at [1123, 183] on div "Process Endorsement" at bounding box center [1161, 177] width 125 height 18
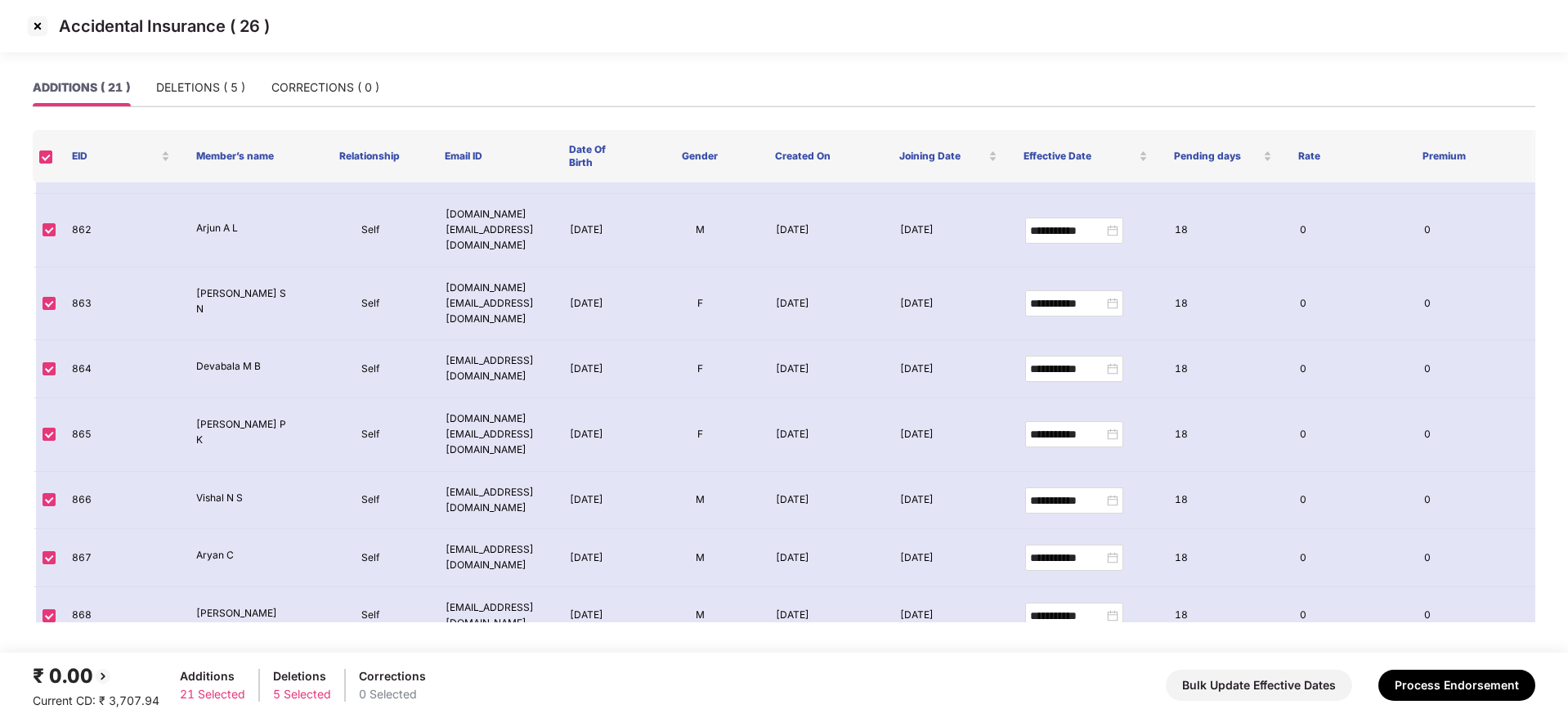
scroll to position [797, 0]
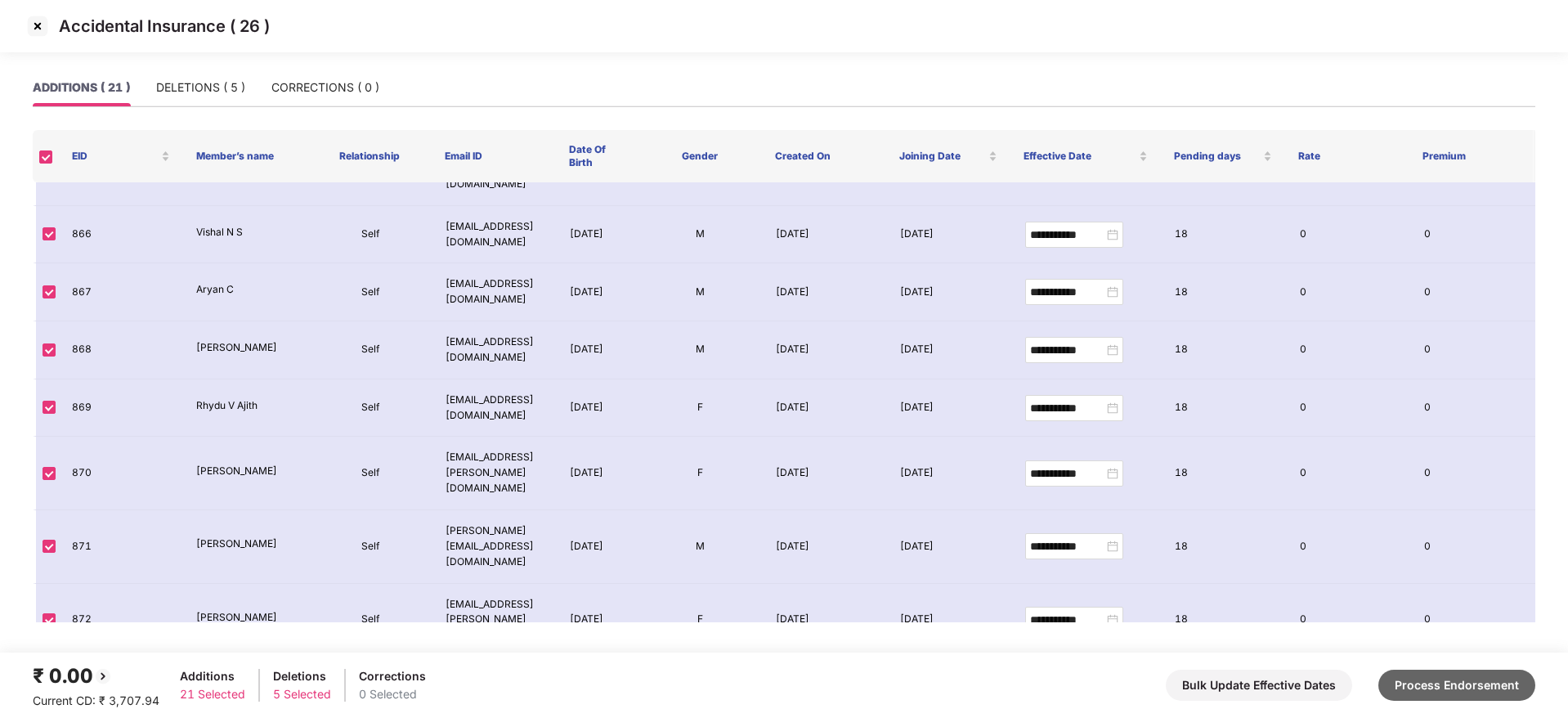
click at [1495, 692] on button "Process Endorsement" at bounding box center [1457, 685] width 157 height 31
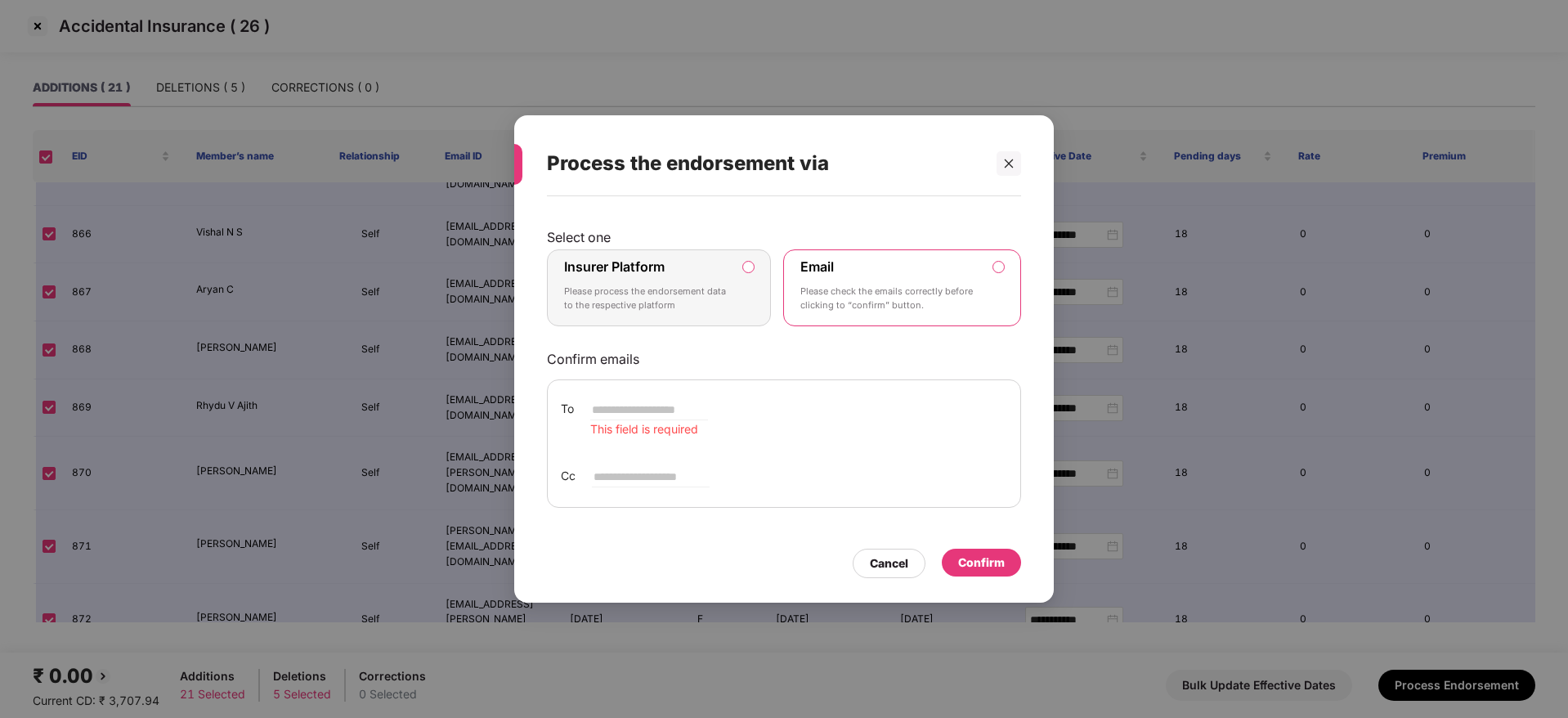
click at [740, 280] on label "Insurer Platform Please process the endorsement data to the respective platform" at bounding box center [659, 287] width 224 height 77
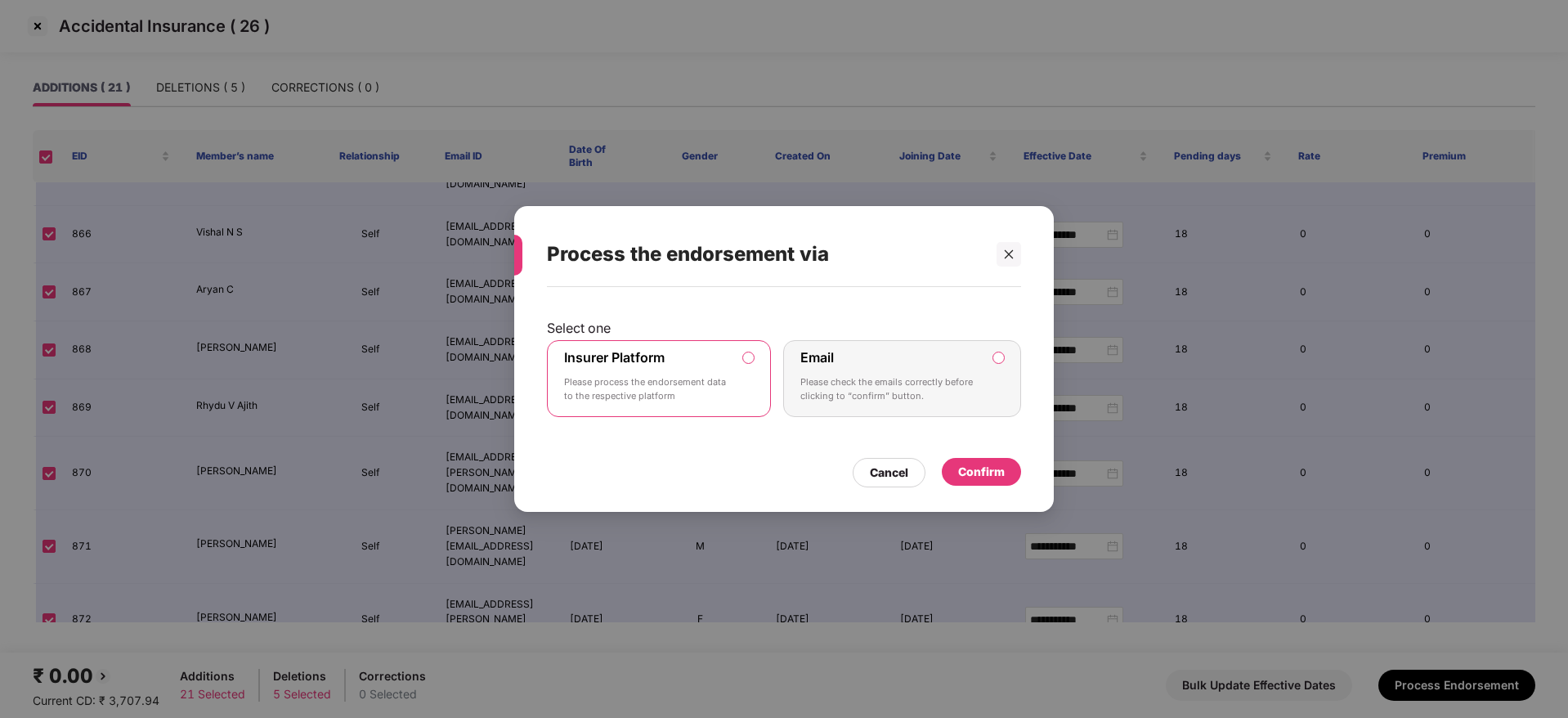
click at [984, 469] on div "Confirm" at bounding box center [981, 471] width 46 height 18
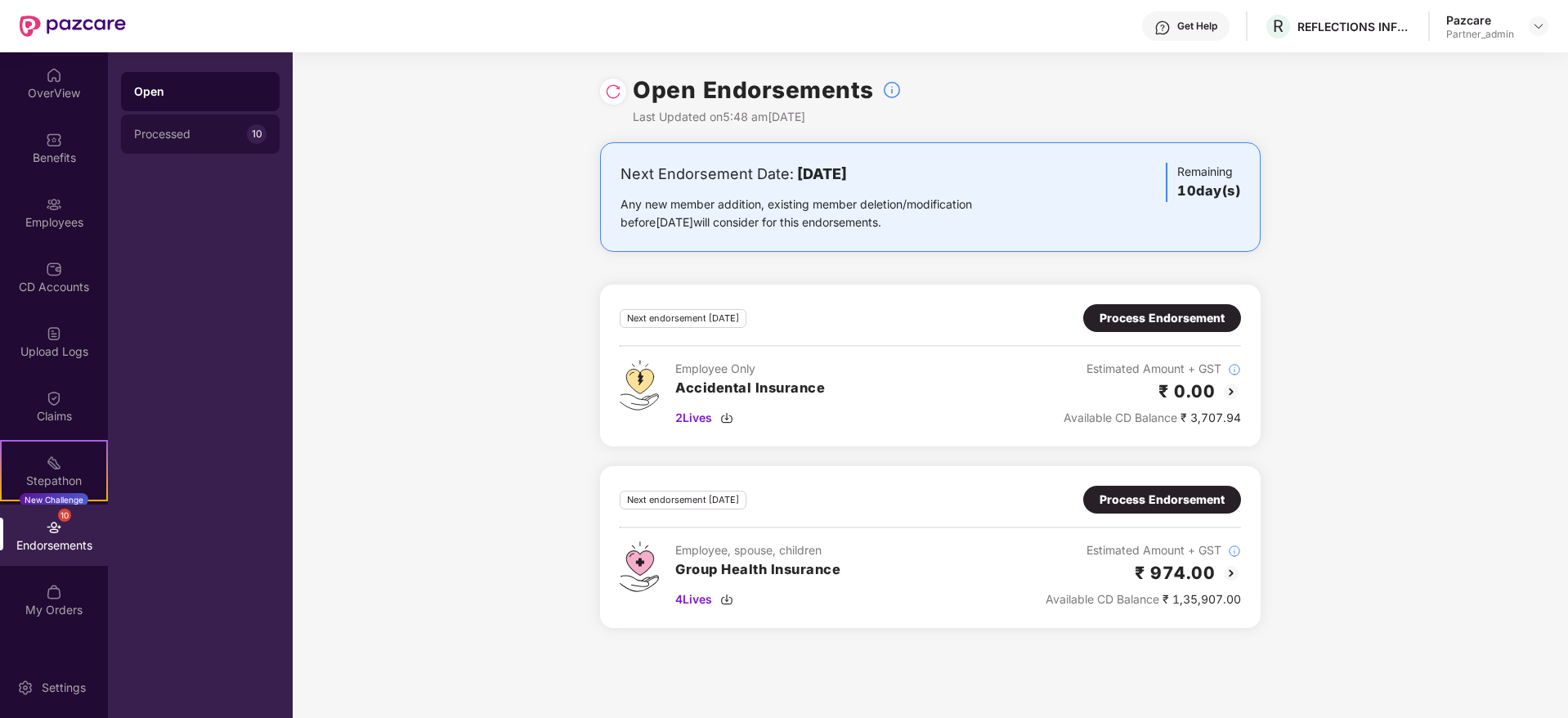
click at [191, 145] on div "Processed 10" at bounding box center [200, 133] width 159 height 39
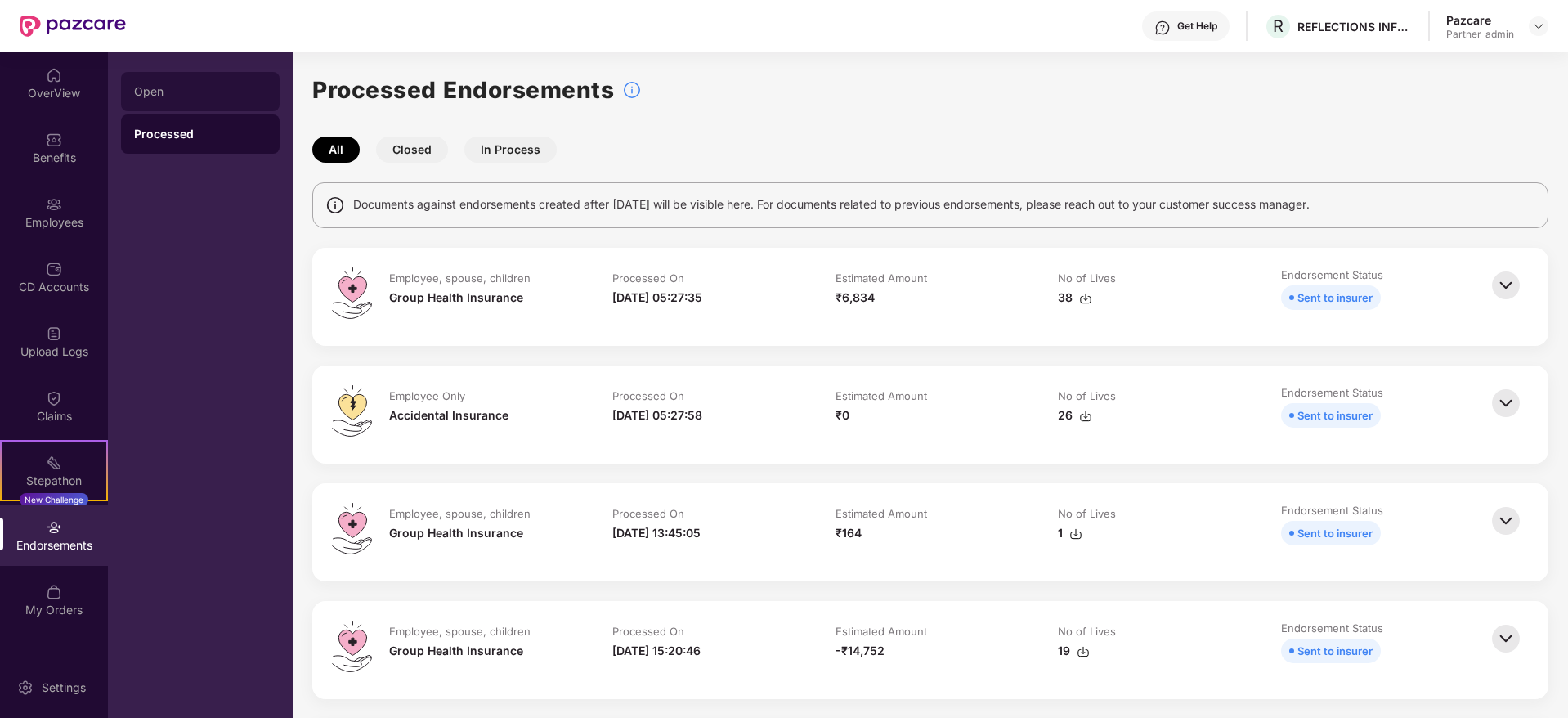
click at [214, 83] on div "Open" at bounding box center [200, 91] width 159 height 39
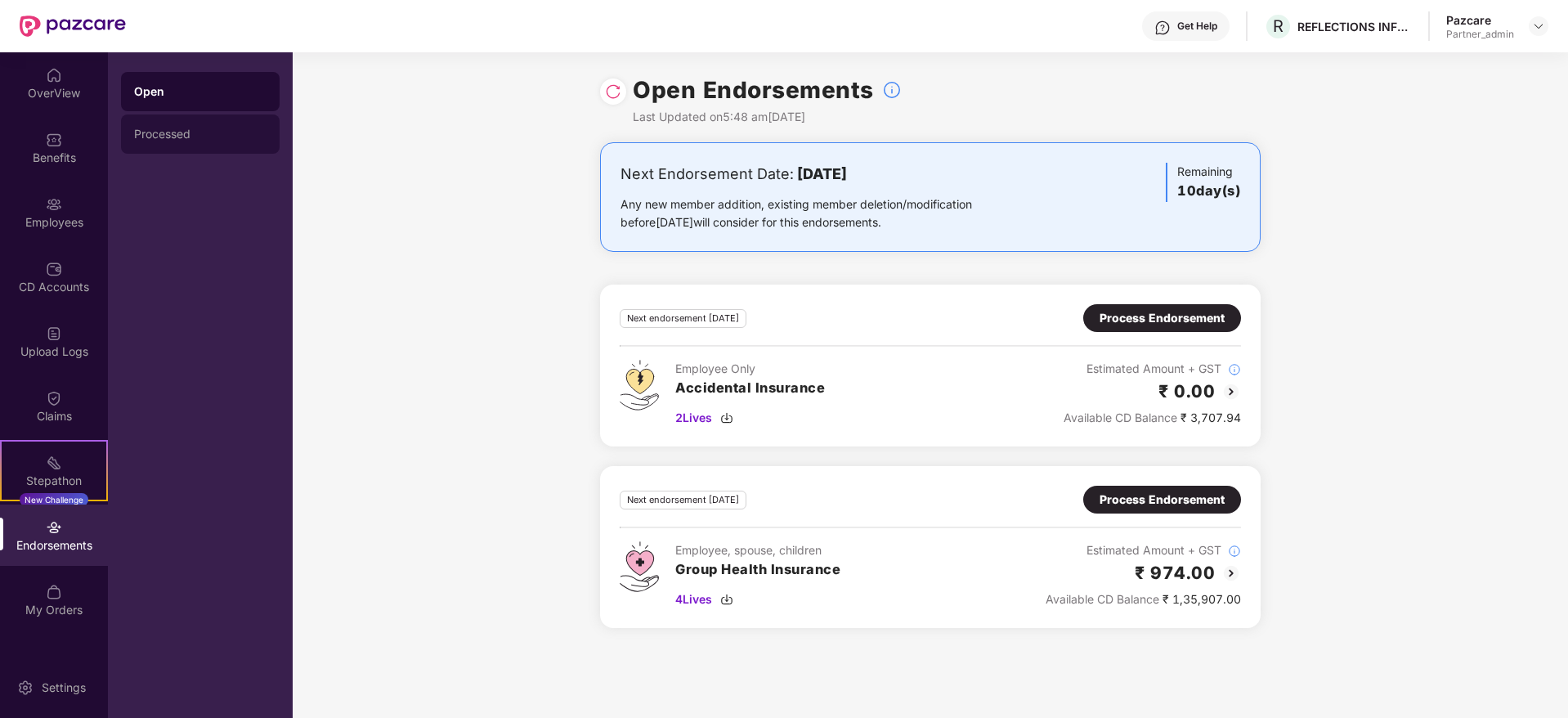
click at [180, 122] on div "Processed" at bounding box center [200, 133] width 159 height 39
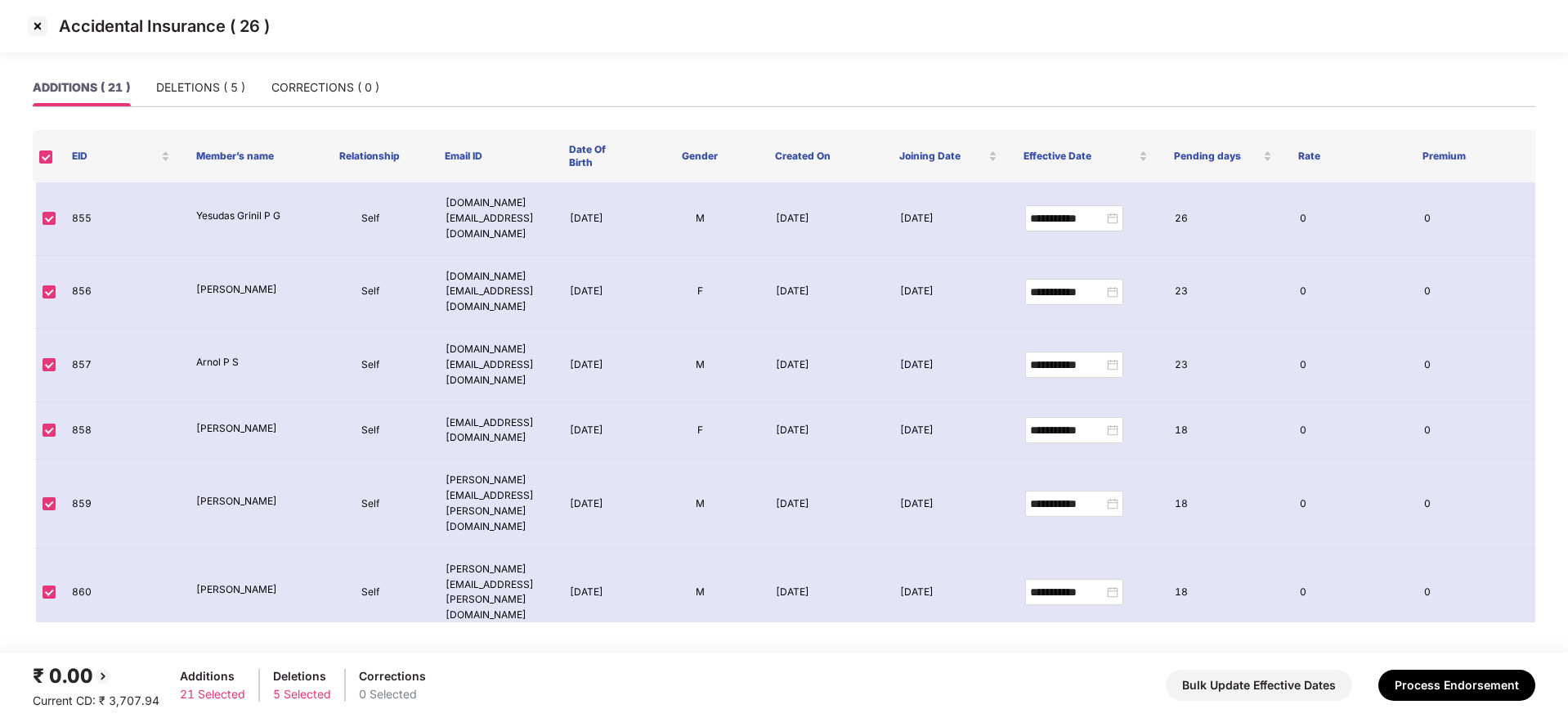
click at [41, 30] on img at bounding box center [38, 26] width 26 height 26
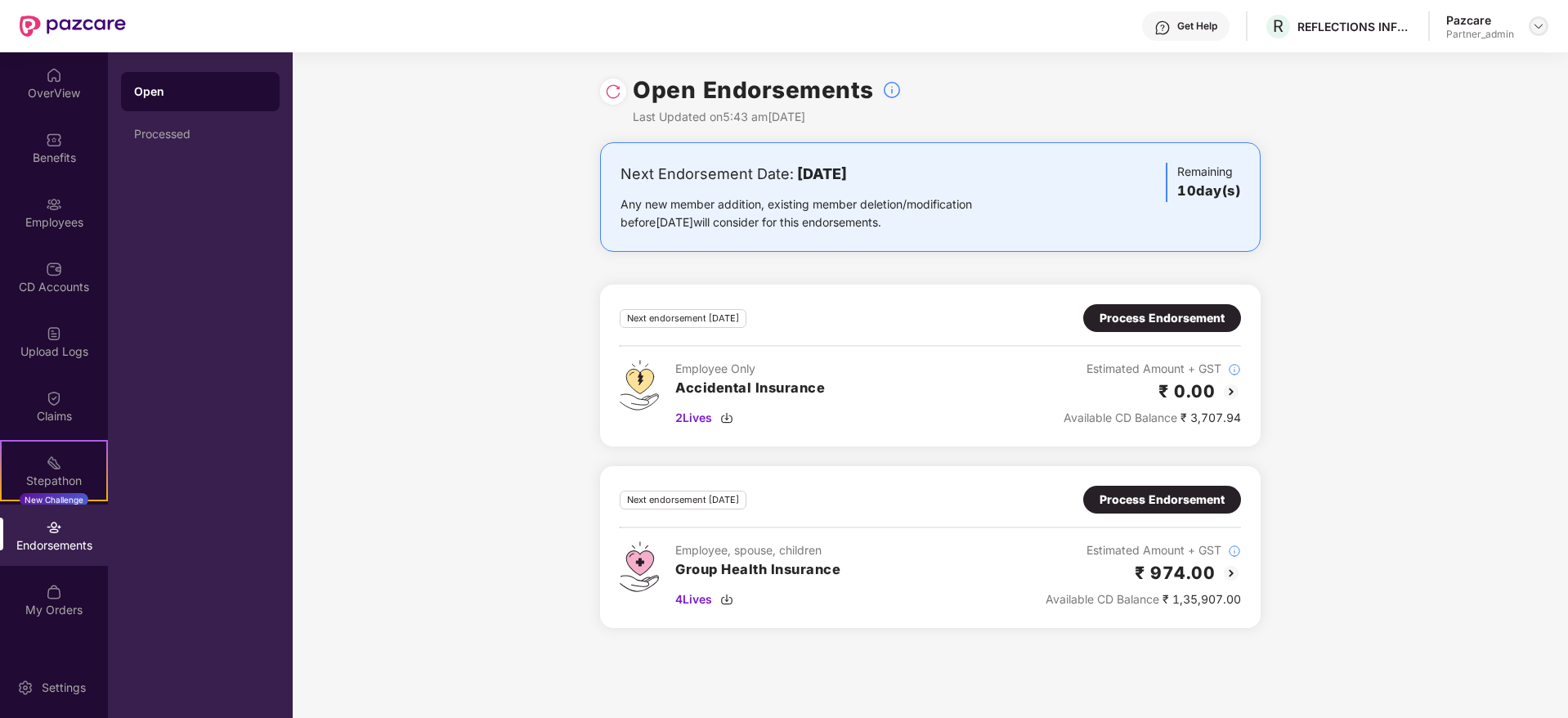
click at [1539, 31] on img at bounding box center [1539, 26] width 13 height 13
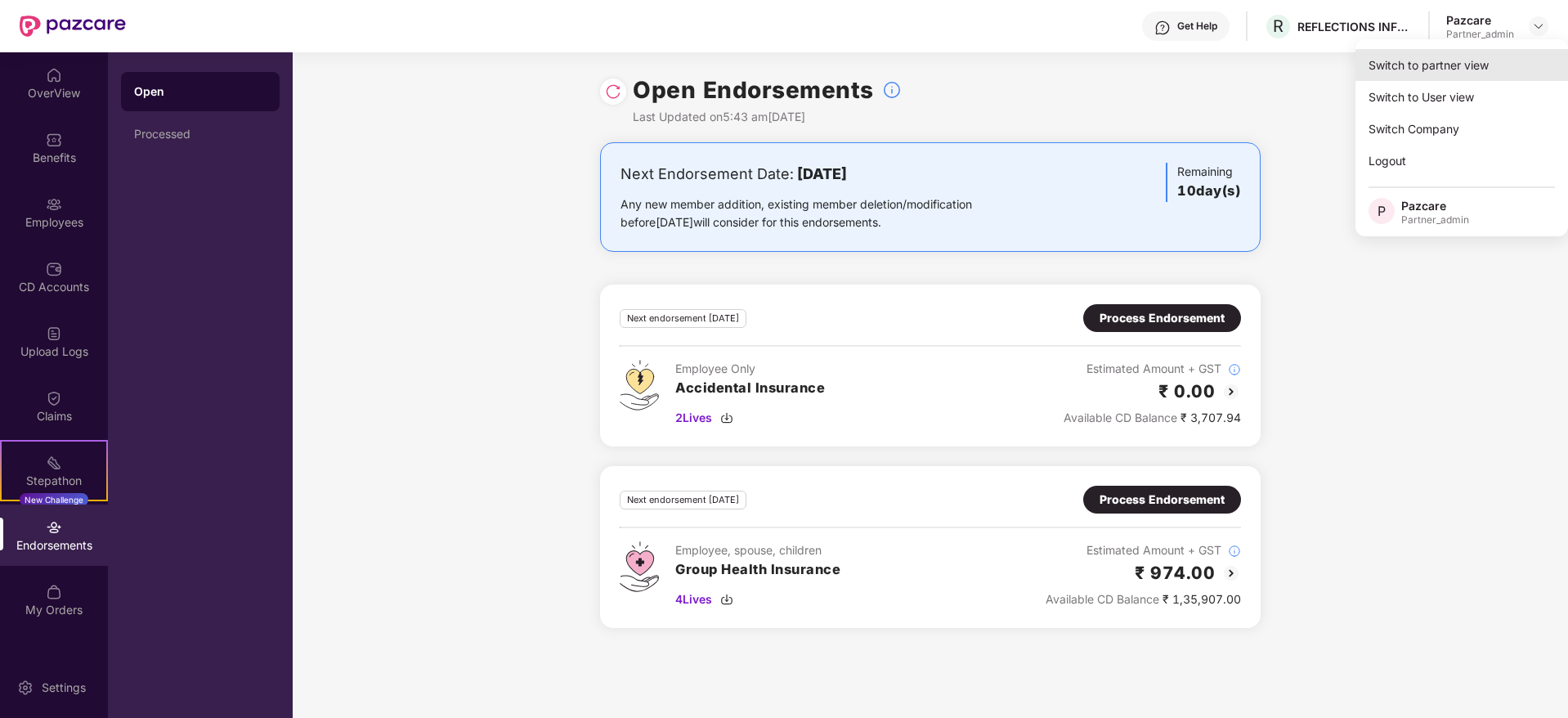
click at [1473, 70] on div "Switch to partner view" at bounding box center [1461, 65] width 213 height 32
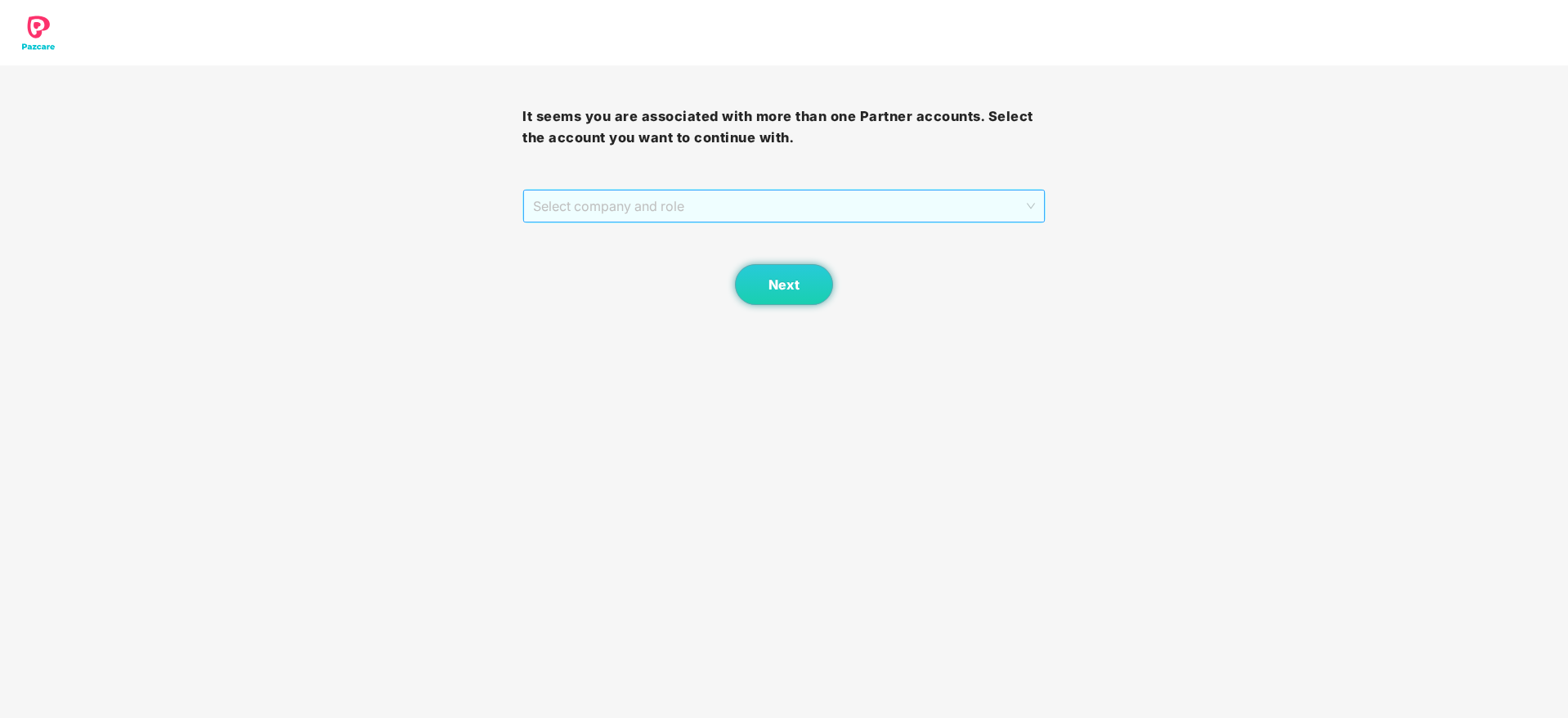
click at [669, 206] on span "Select company and role" at bounding box center [784, 206] width 501 height 31
drag, startPoint x: 645, startPoint y: 252, endPoint x: 723, endPoint y: 277, distance: 81.9
click at [645, 256] on div "Pazcare - PARTNER_ADMIN" at bounding box center [784, 265] width 522 height 26
click at [762, 280] on button "Next" at bounding box center [784, 284] width 98 height 41
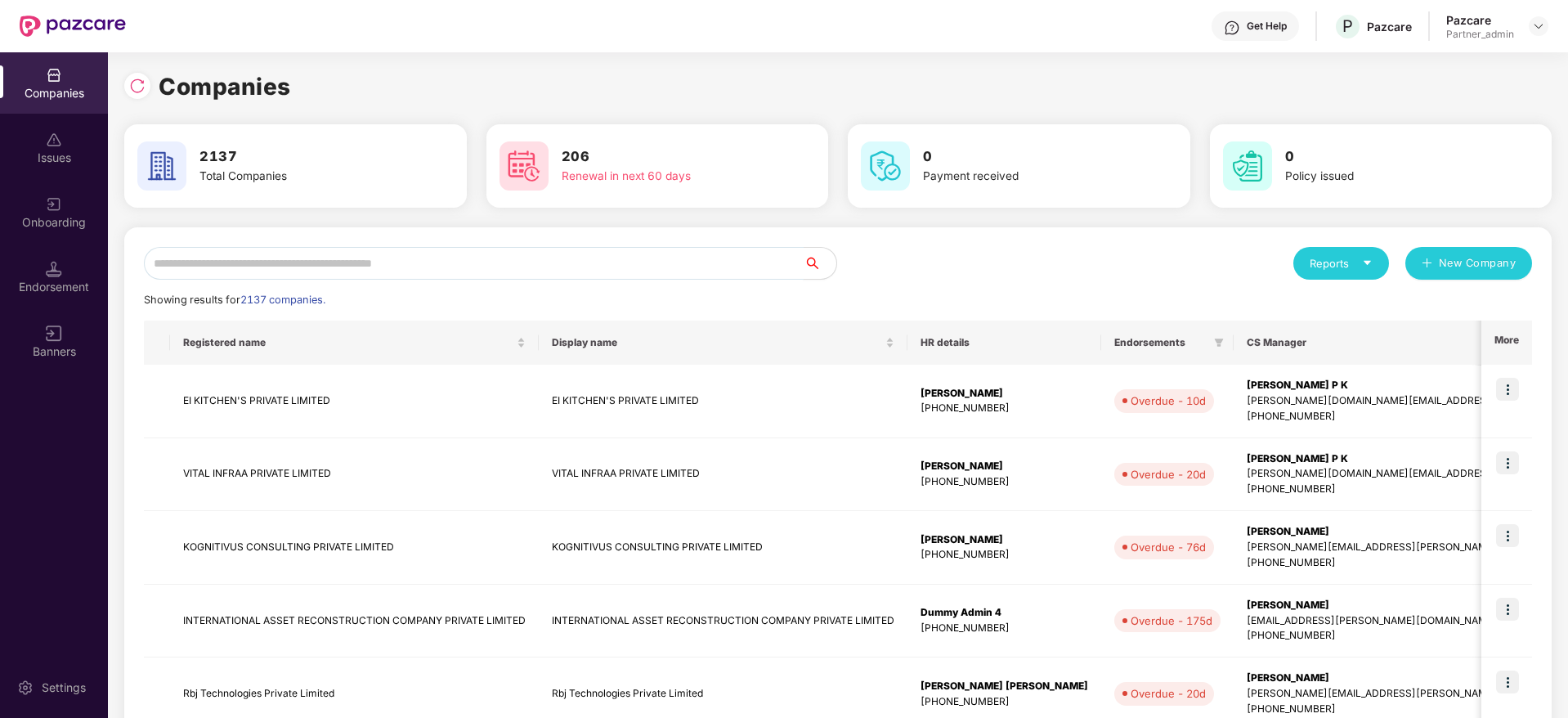
click at [474, 270] on input "text" at bounding box center [473, 263] width 659 height 33
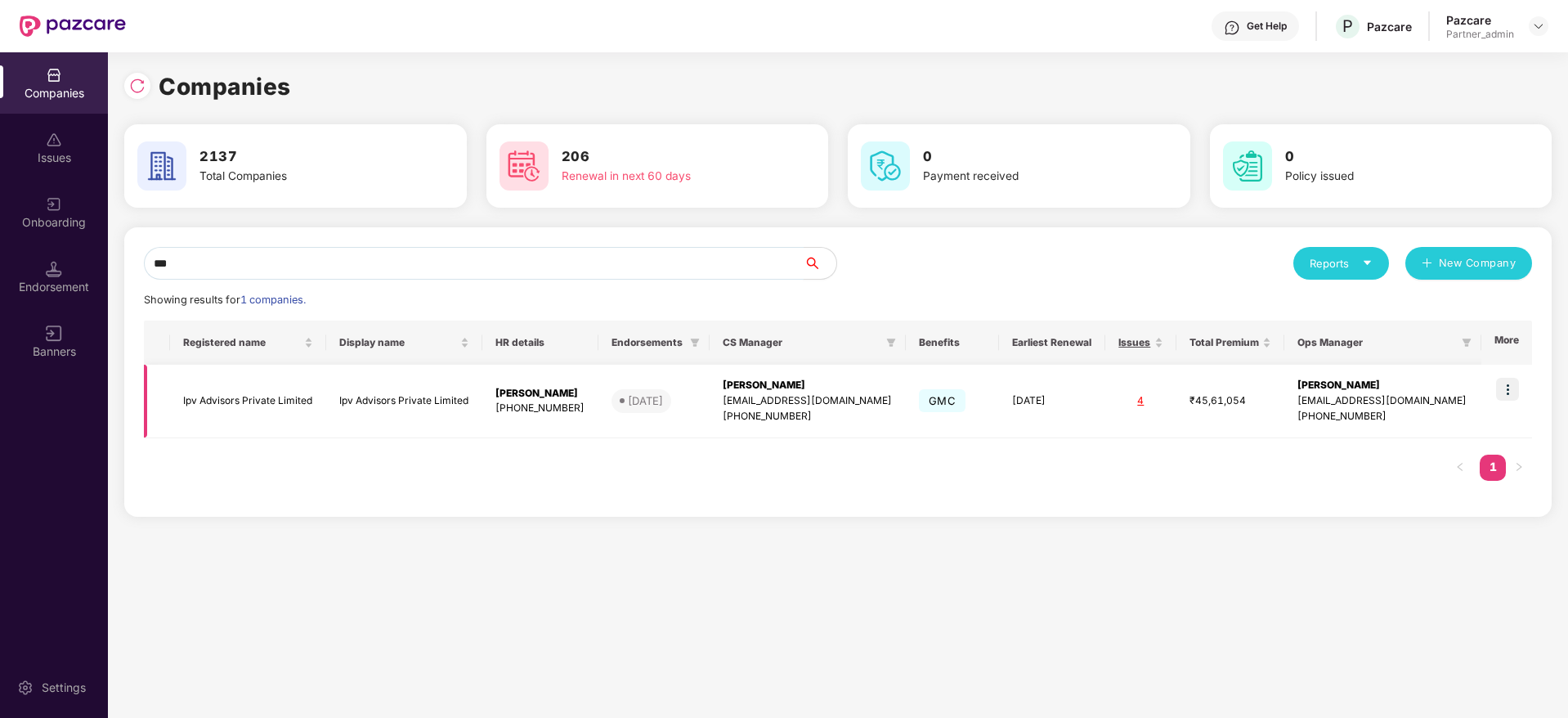
type input "***"
click at [1510, 388] on img at bounding box center [1508, 390] width 23 height 23
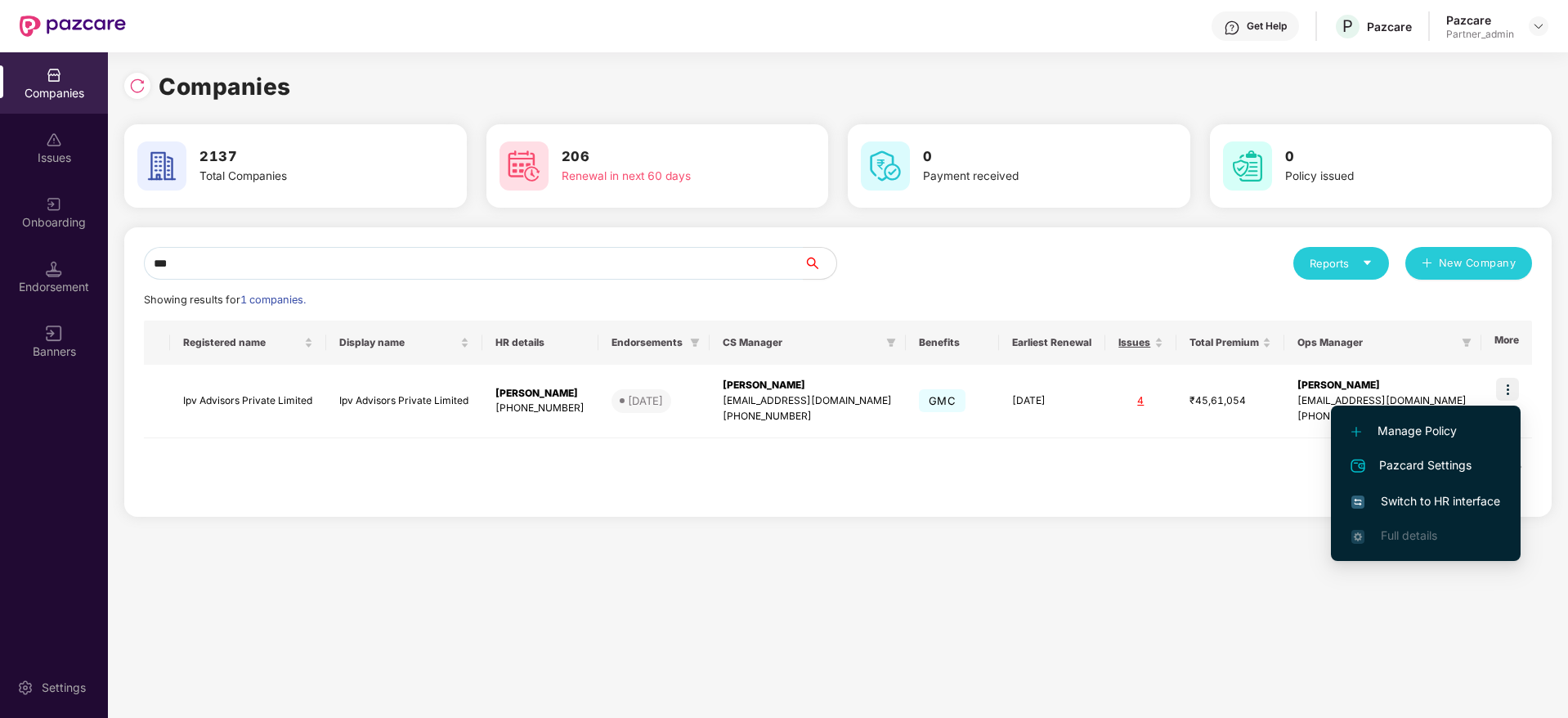
click at [1422, 503] on span "Switch to HR interface" at bounding box center [1426, 501] width 149 height 18
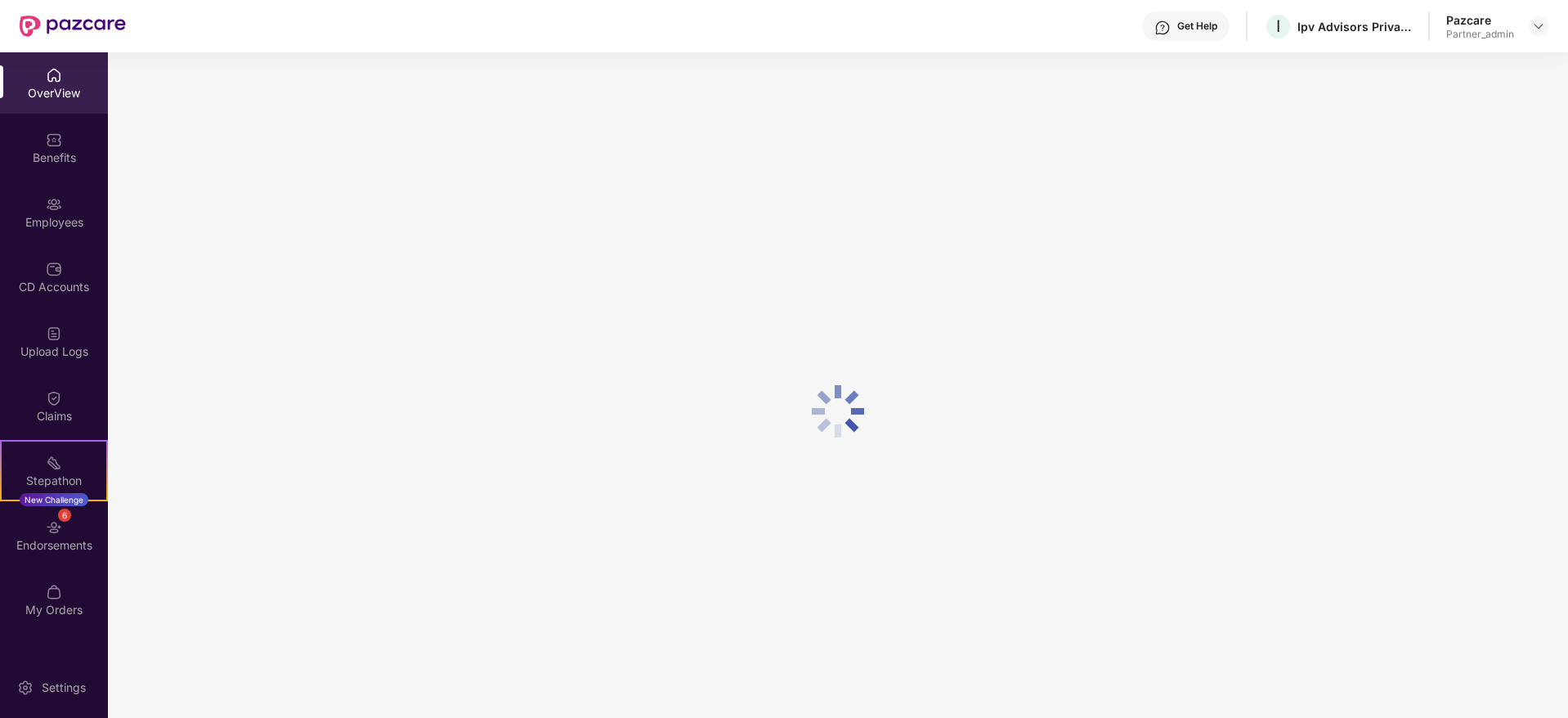
click at [36, 542] on div "Endorsements" at bounding box center [54, 545] width 108 height 17
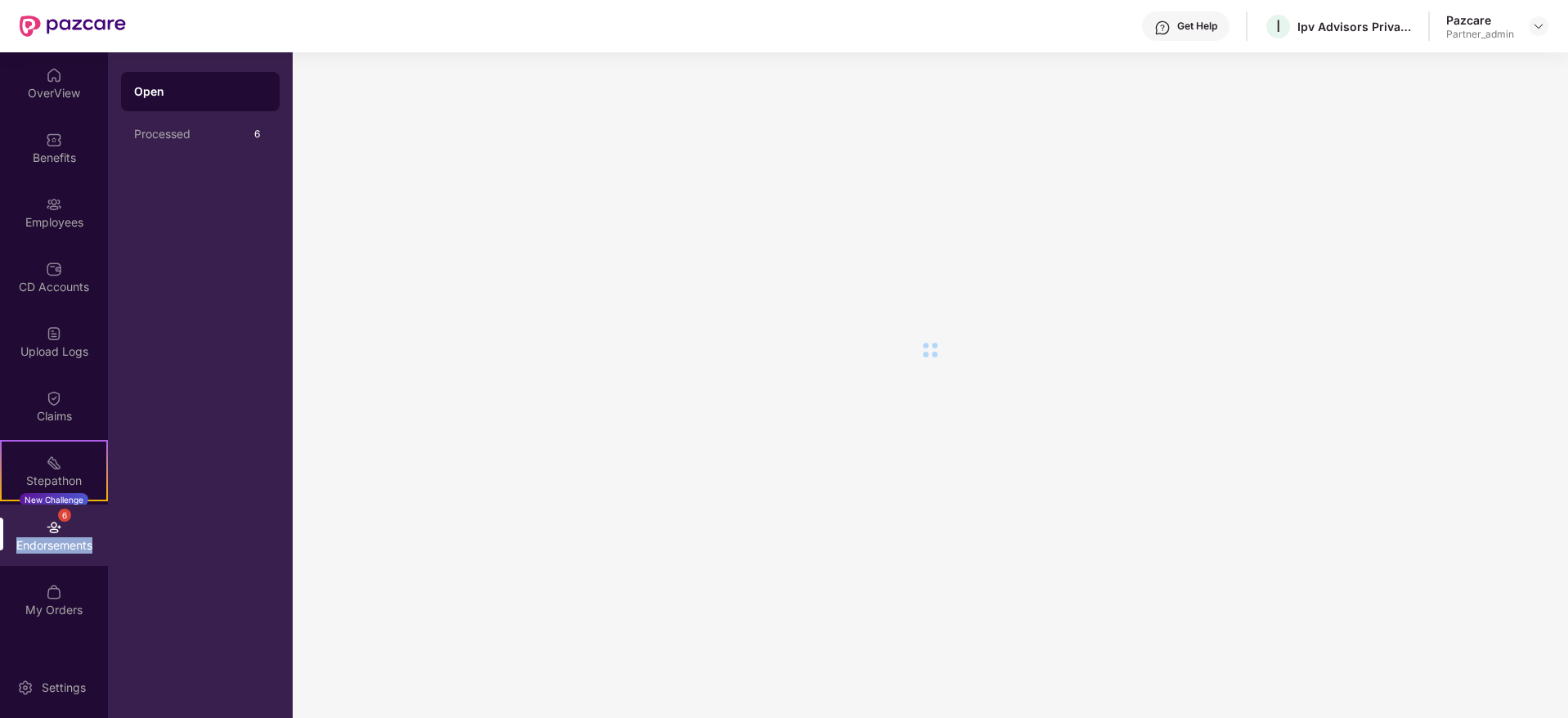
click at [37, 541] on div "Endorsements" at bounding box center [54, 545] width 108 height 17
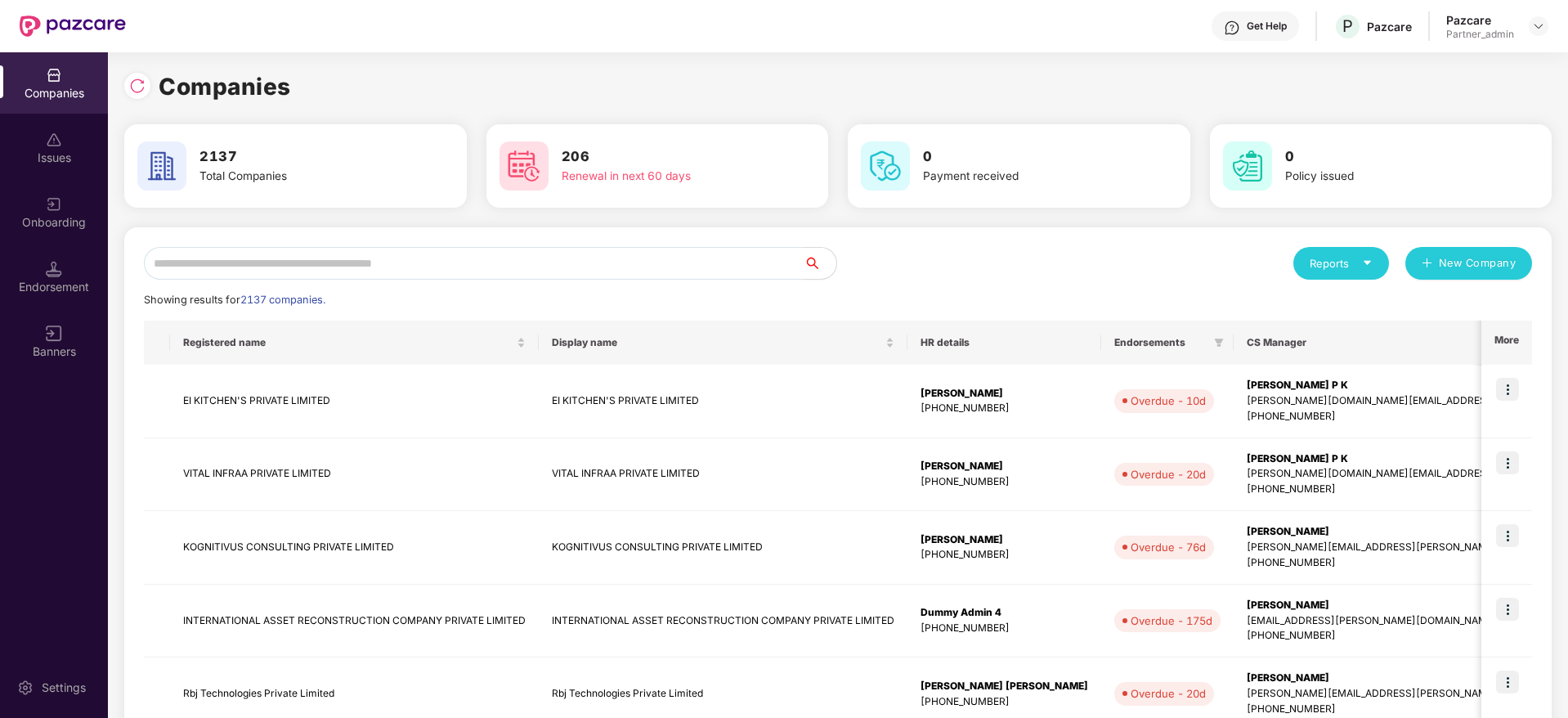
click at [405, 261] on input "text" at bounding box center [473, 263] width 659 height 33
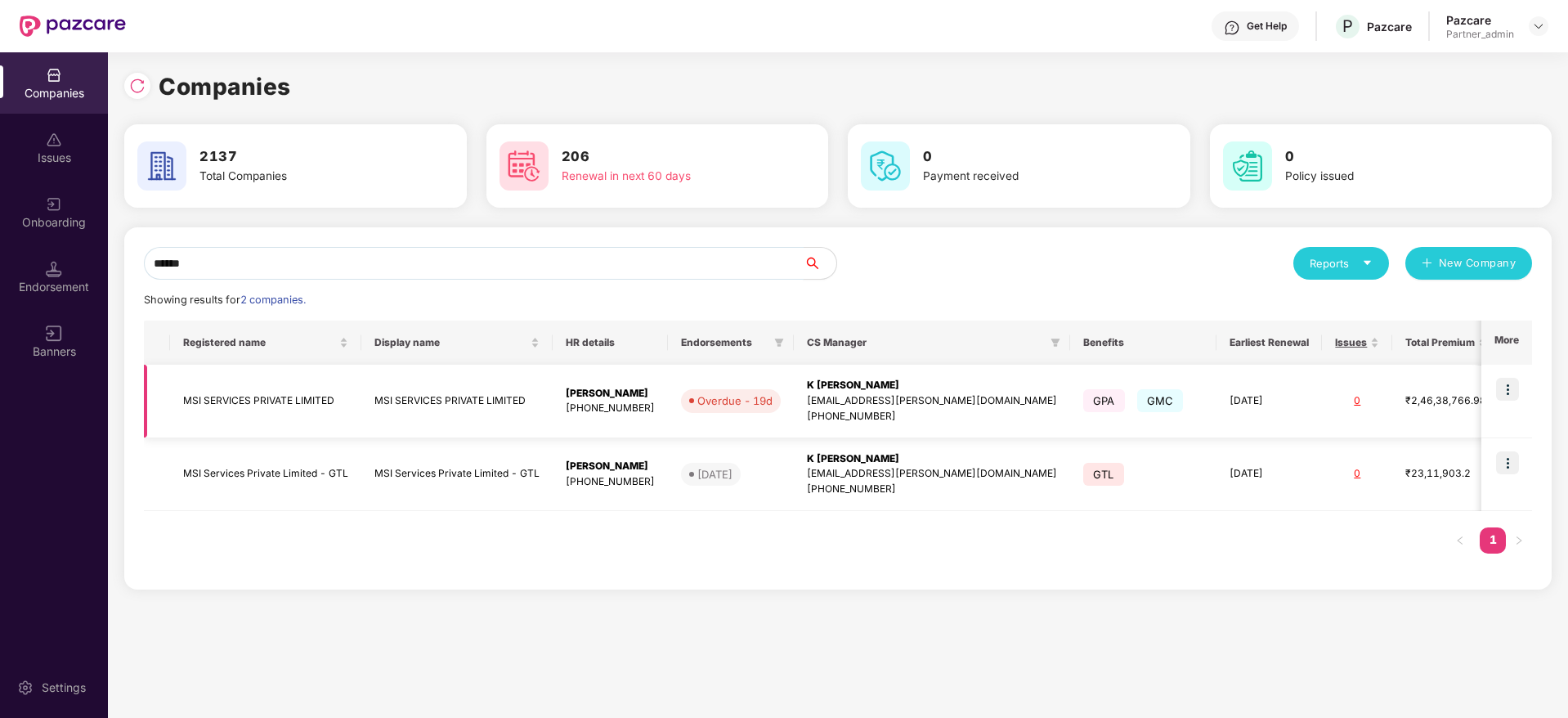
type input "******"
click at [1518, 391] on img at bounding box center [1508, 390] width 23 height 23
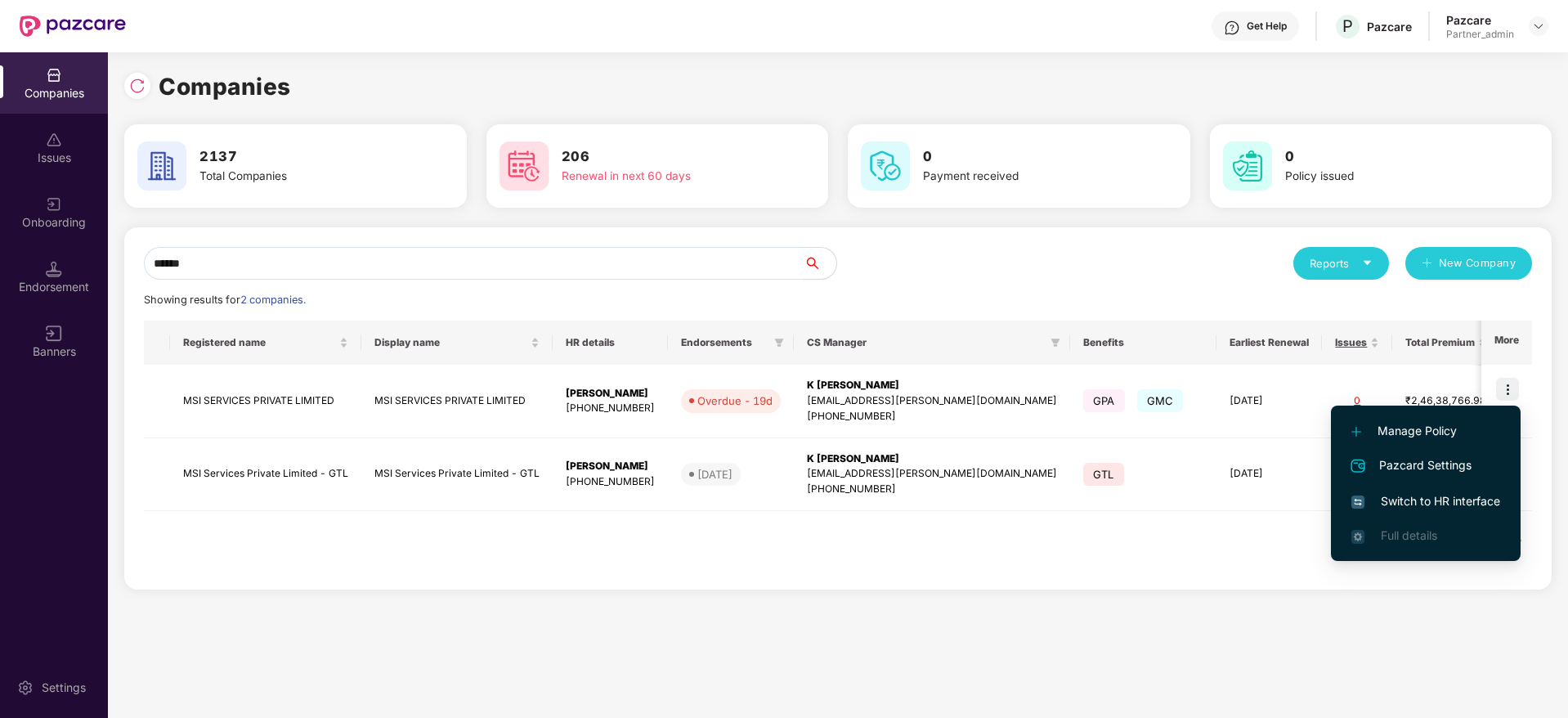
click at [1429, 497] on span "Switch to HR interface" at bounding box center [1426, 501] width 149 height 18
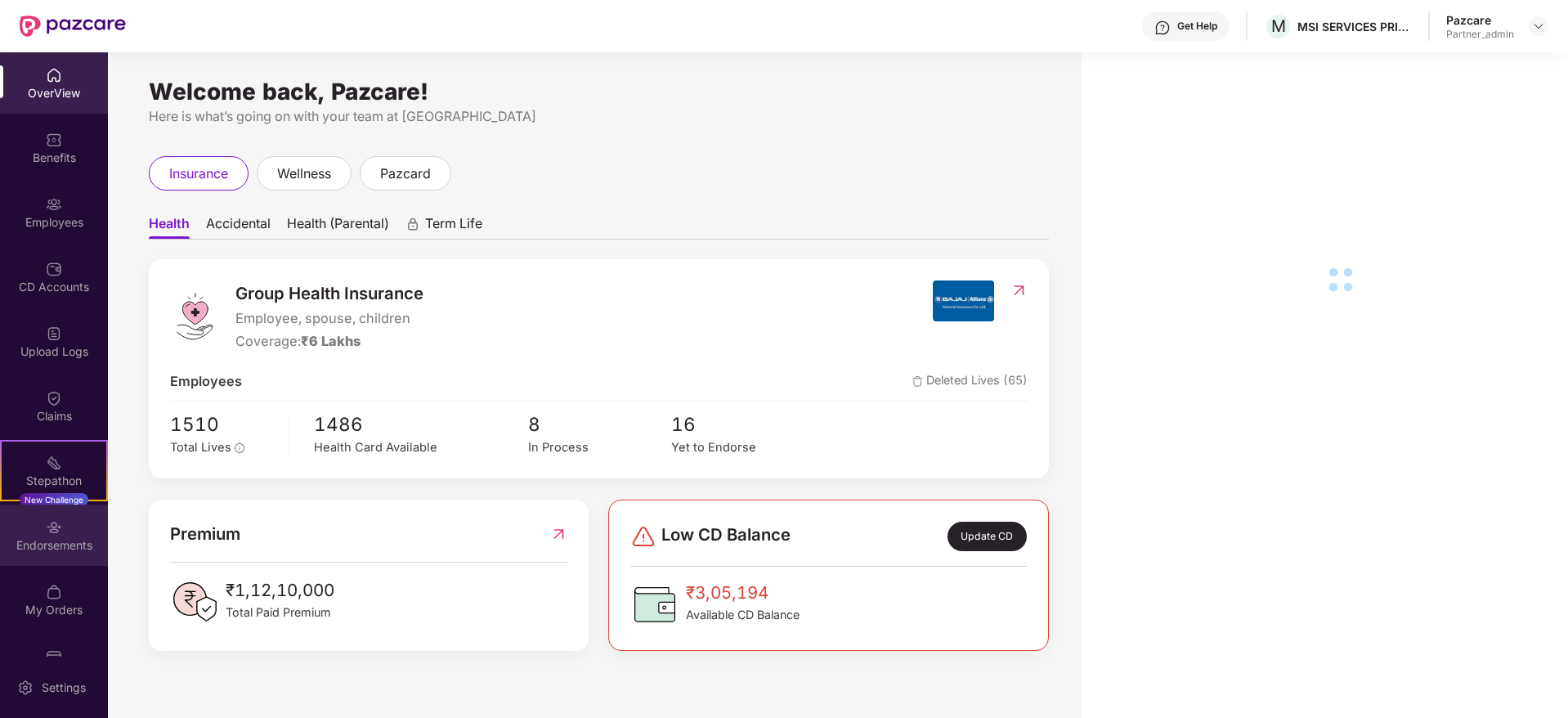
click at [16, 542] on div "Endorsements" at bounding box center [54, 545] width 108 height 17
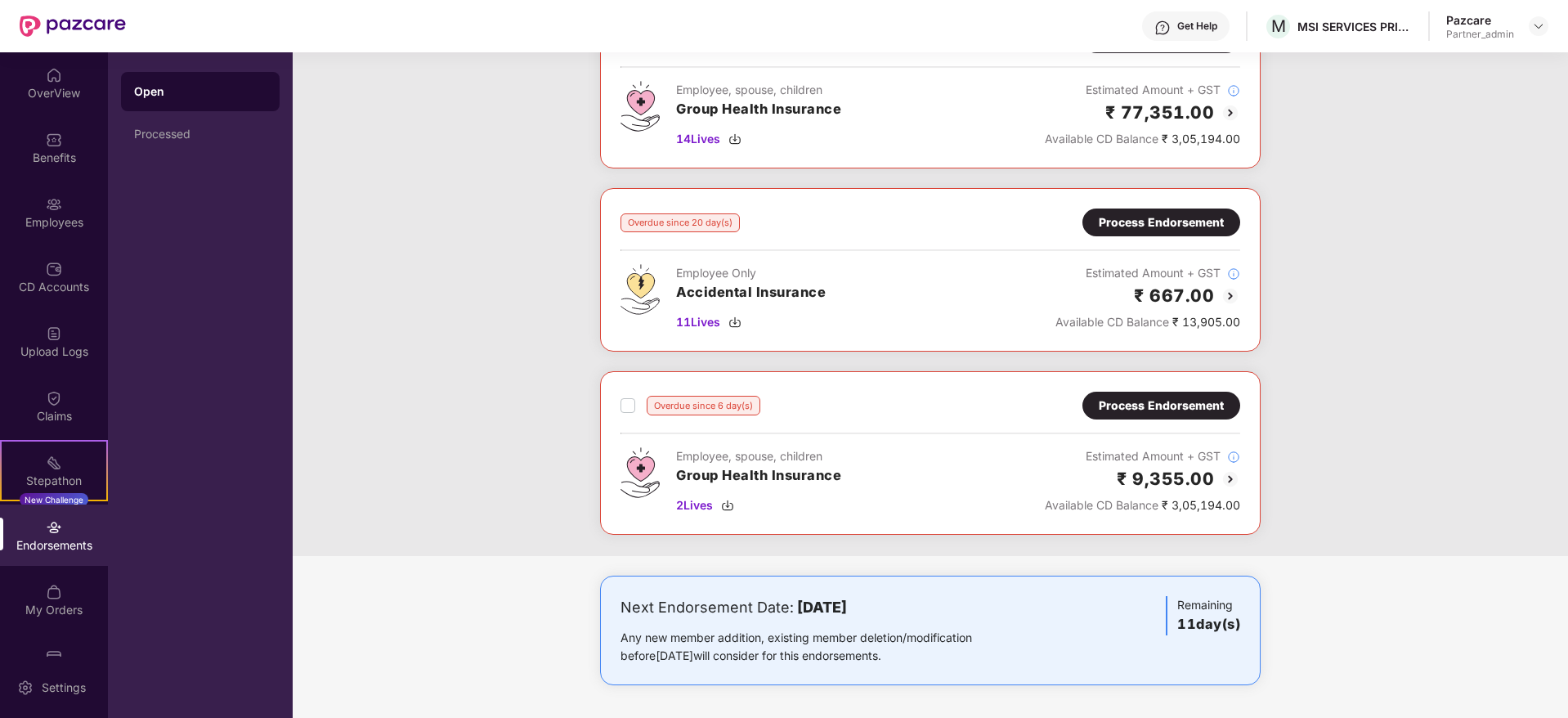
scroll to position [15, 0]
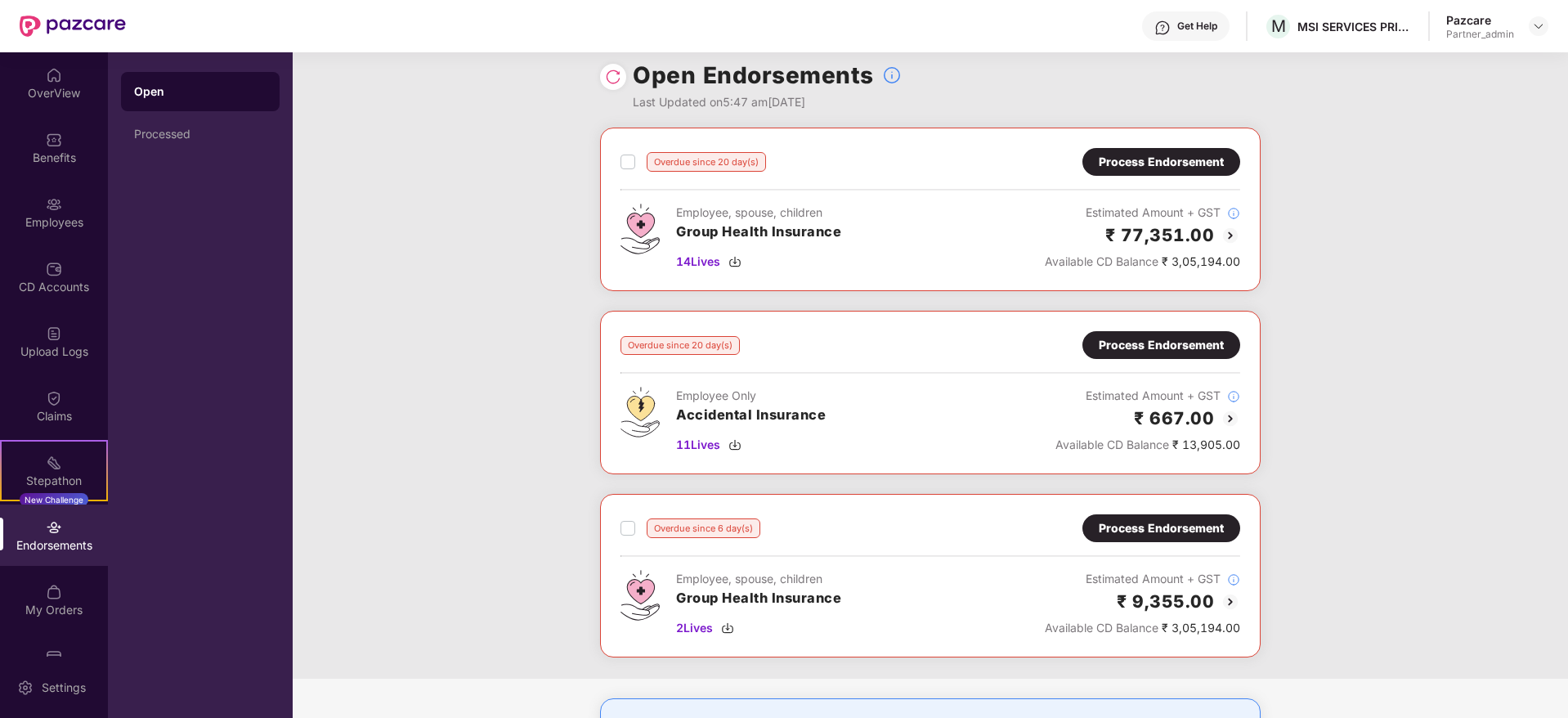
click at [1150, 165] on div "Process Endorsement" at bounding box center [1161, 162] width 125 height 18
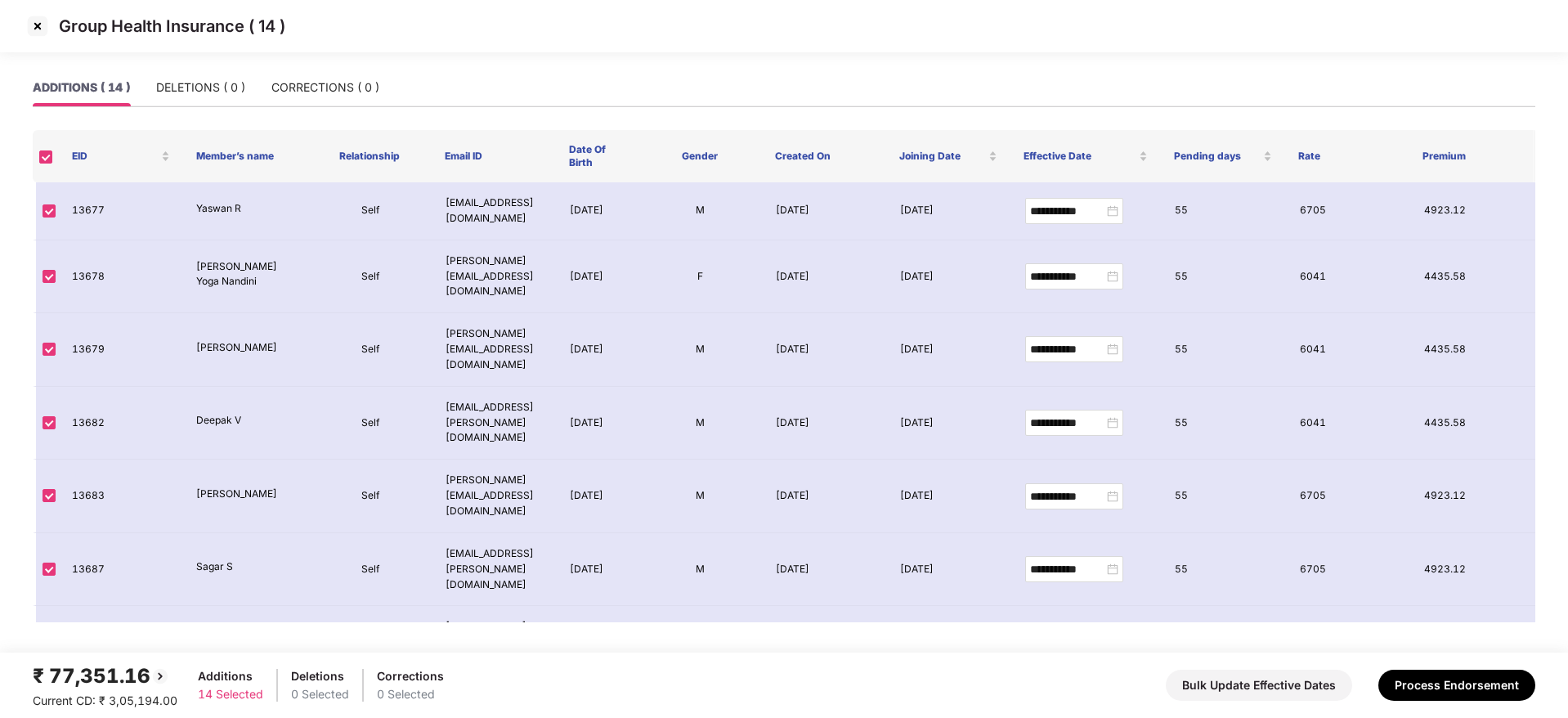
click at [32, 18] on img at bounding box center [38, 26] width 26 height 26
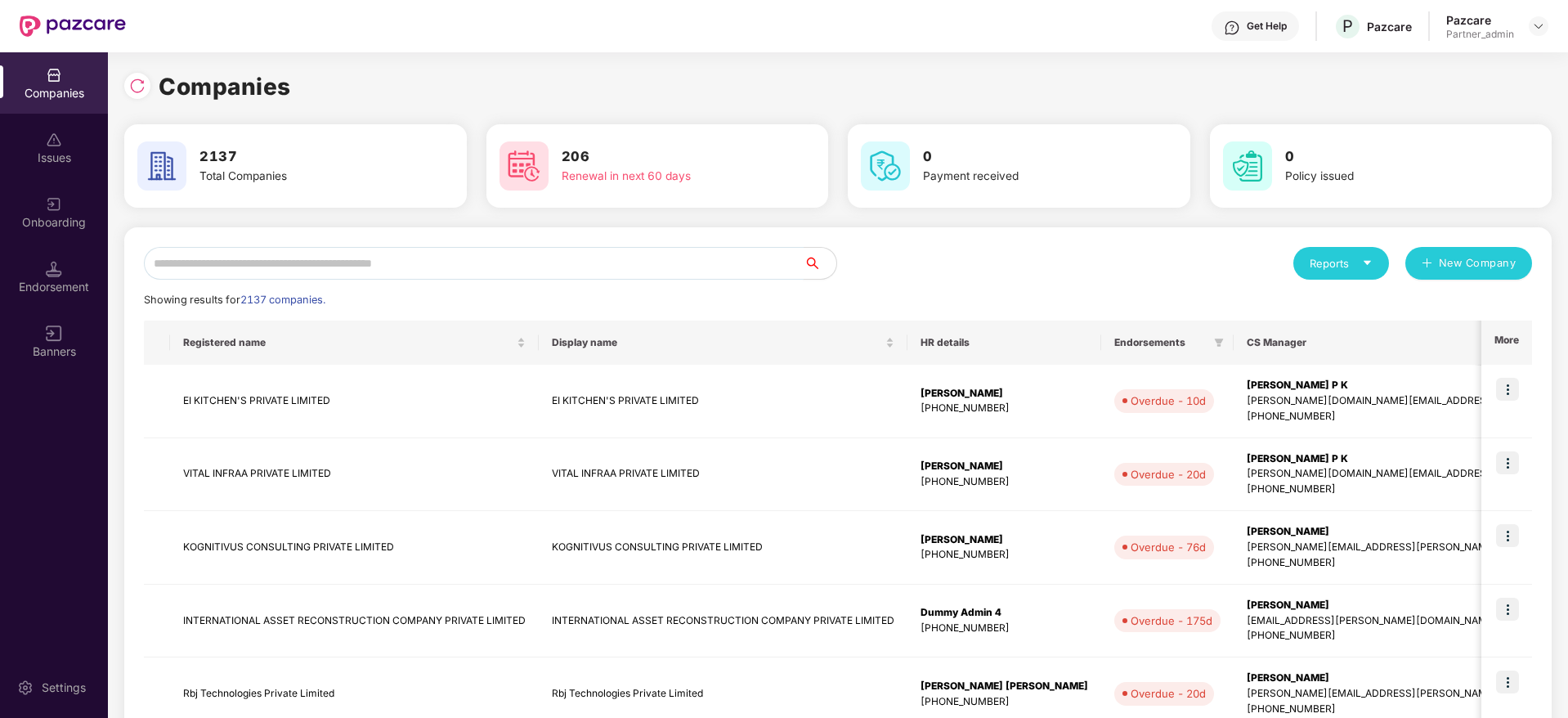
click at [352, 252] on input "text" at bounding box center [473, 263] width 659 height 33
paste input "****"
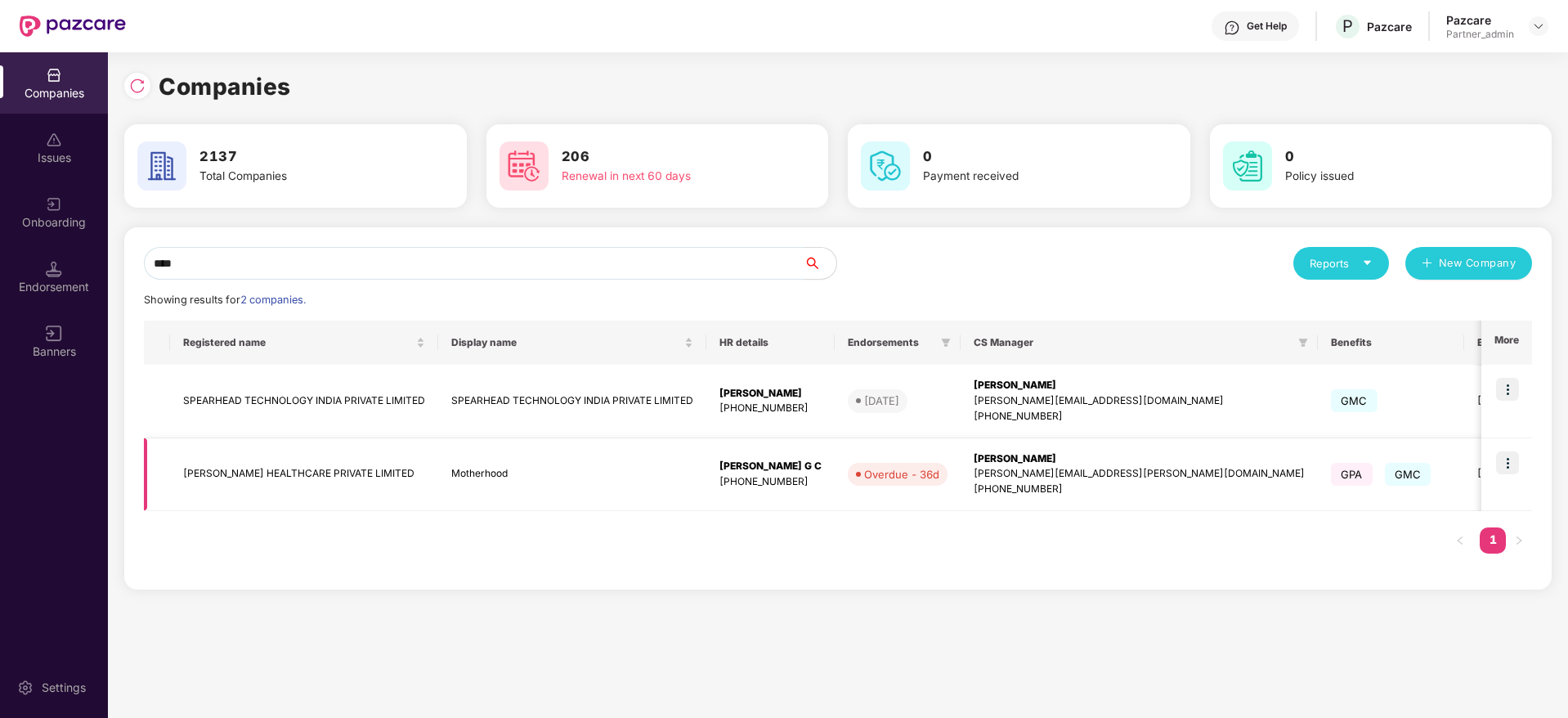
type input "****"
click at [1513, 464] on img at bounding box center [1508, 462] width 23 height 23
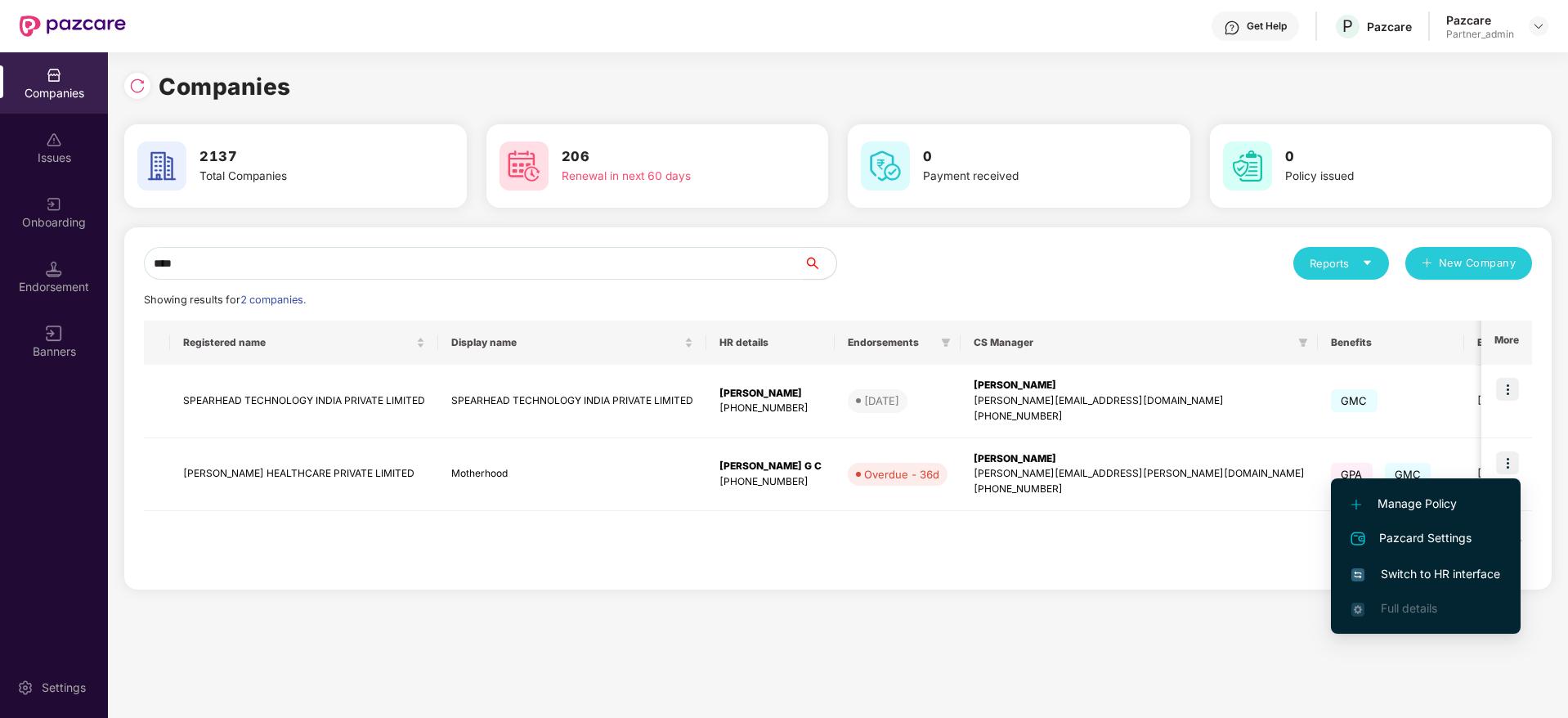
click at [1437, 581] on span "Switch to HR interface" at bounding box center [1426, 574] width 149 height 18
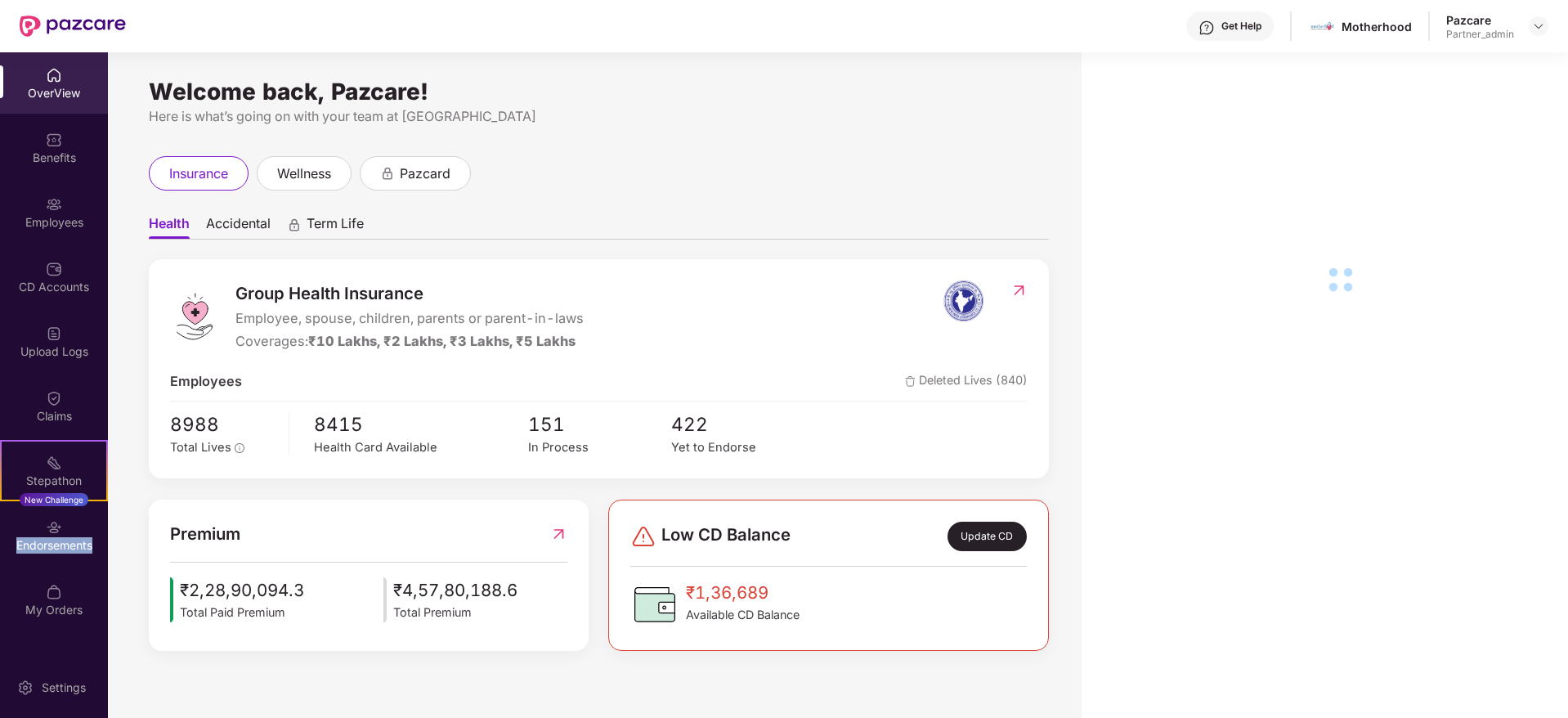
click at [58, 535] on div "Endorsements" at bounding box center [54, 535] width 108 height 61
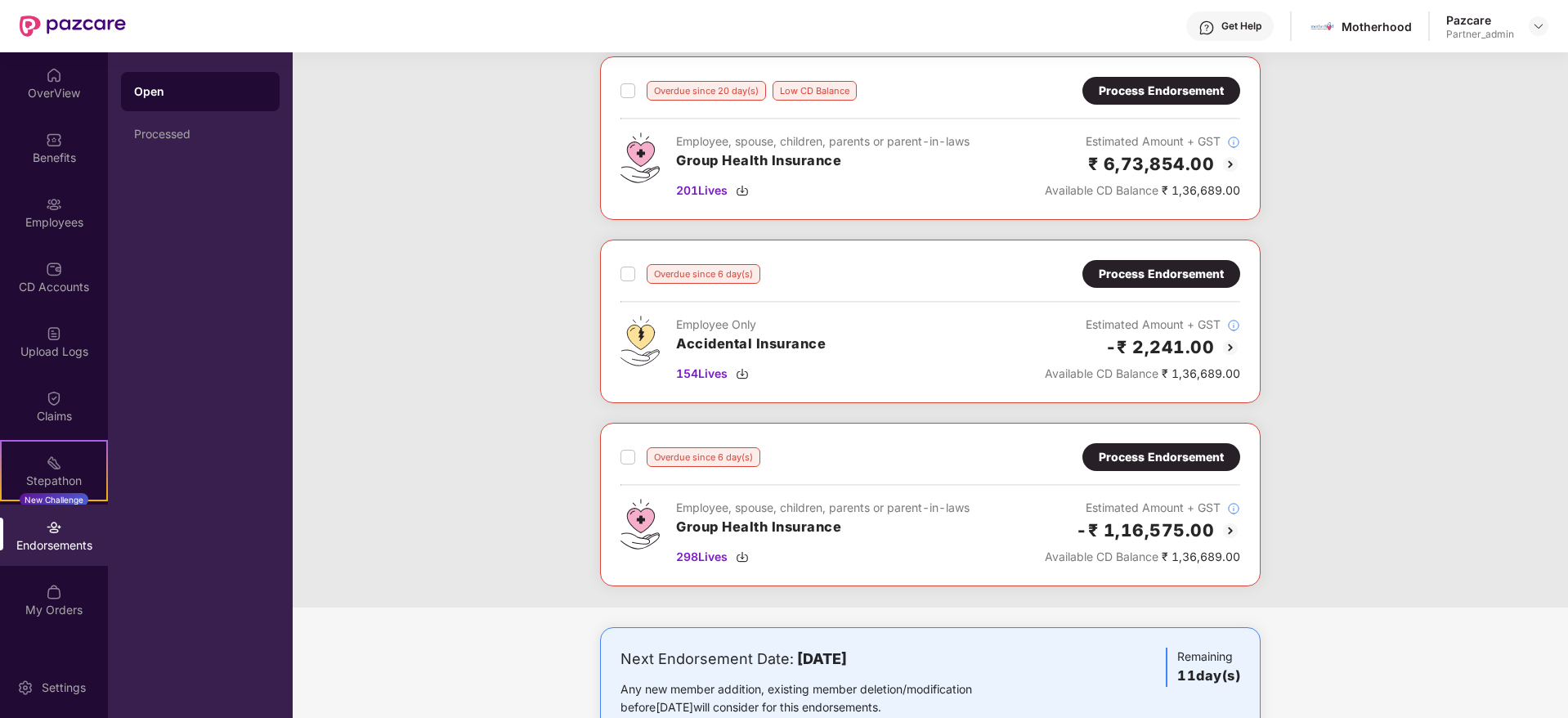
scroll to position [8, 0]
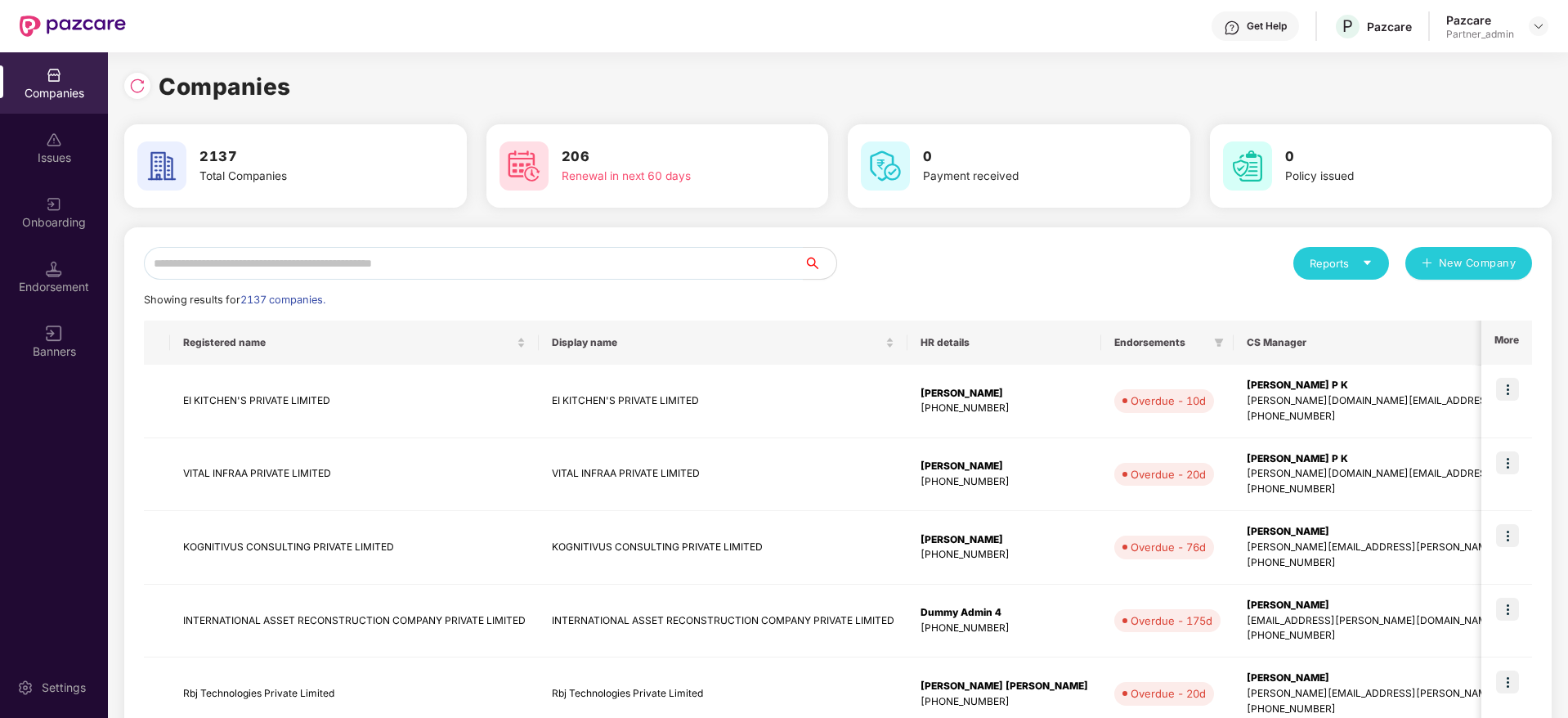
click at [448, 242] on div "Reports New Company Showing results for 2137 companies. Registered name Display…" at bounding box center [837, 701] width 1427 height 947
click at [448, 254] on input "text" at bounding box center [473, 263] width 659 height 33
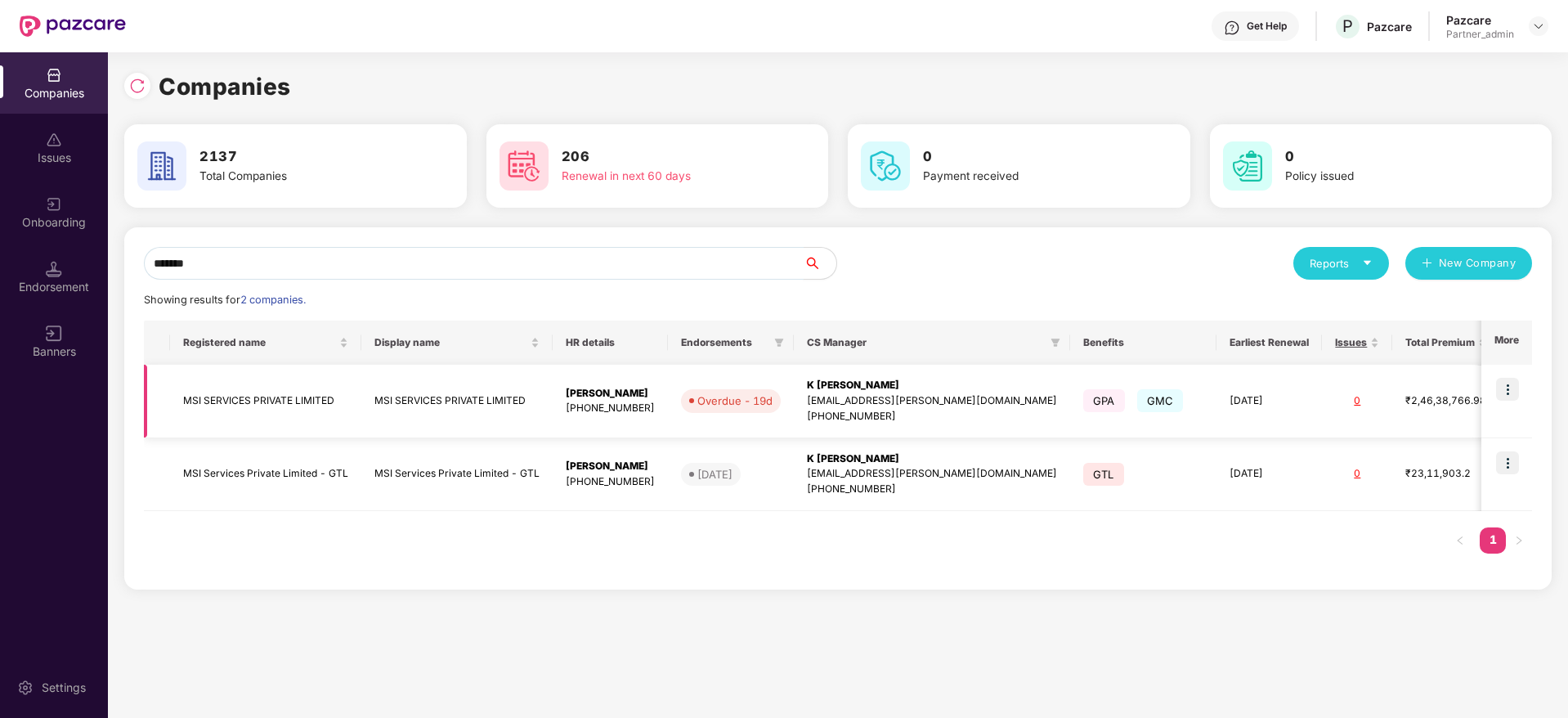
type input "*******"
click at [1509, 390] on img at bounding box center [1508, 390] width 23 height 23
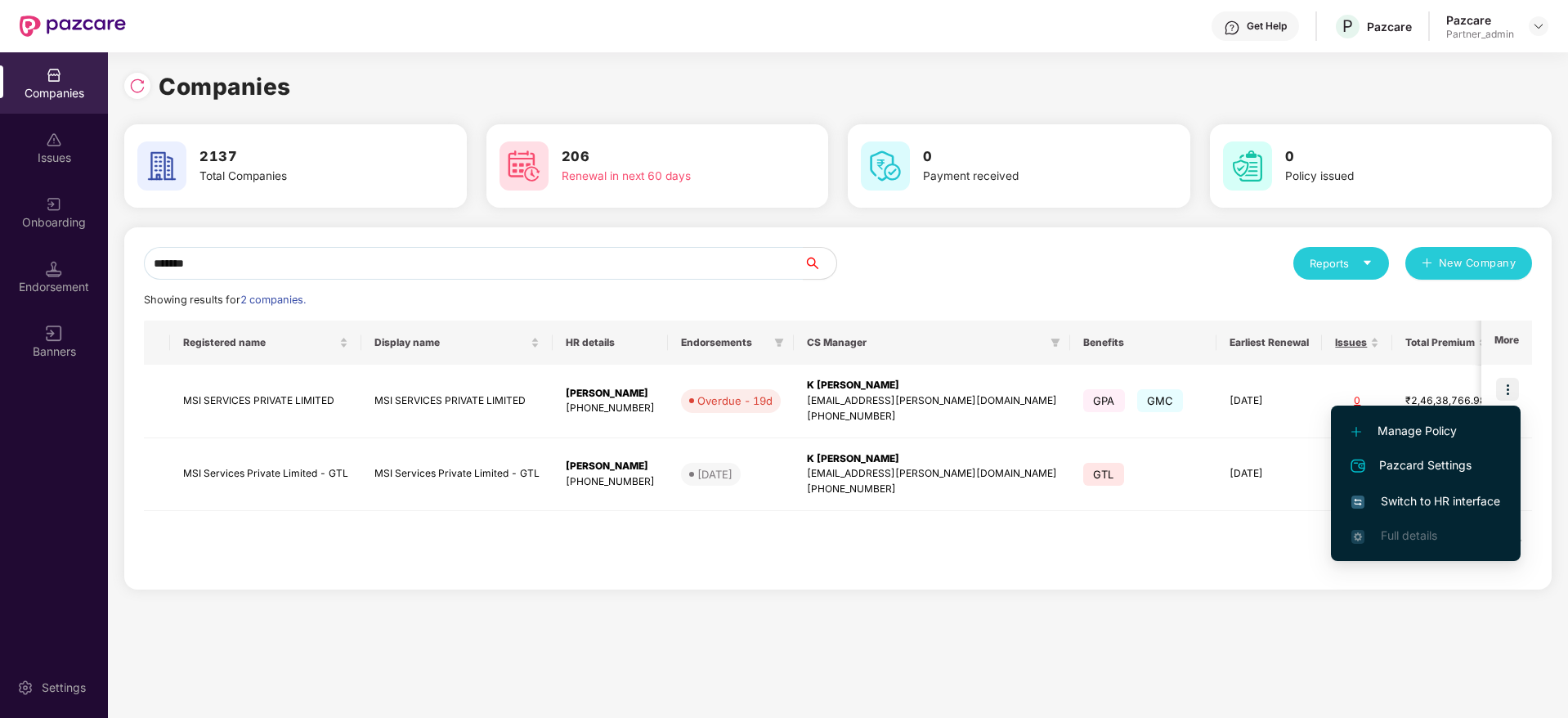
click at [1422, 496] on span "Switch to HR interface" at bounding box center [1426, 501] width 149 height 18
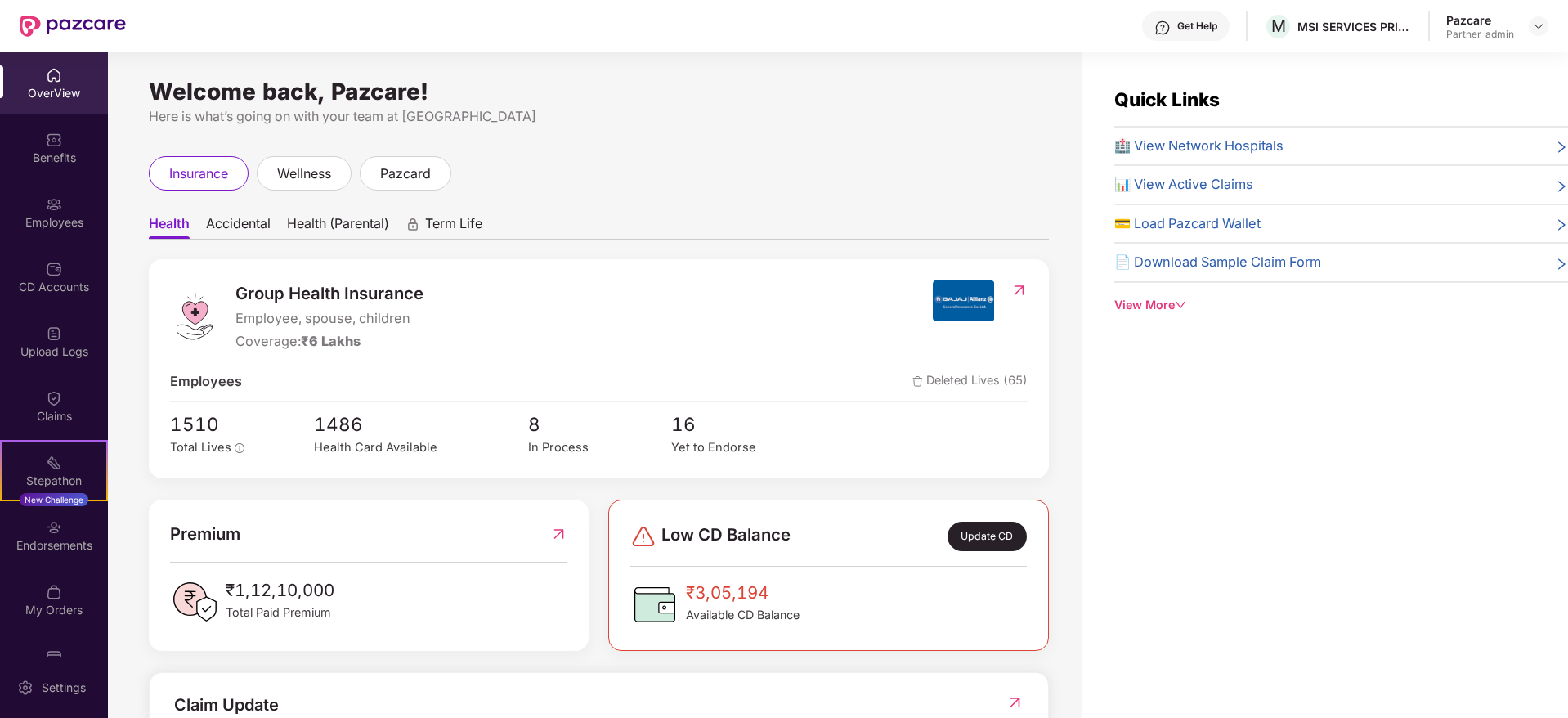
click at [61, 538] on div "Endorsements" at bounding box center [54, 545] width 108 height 17
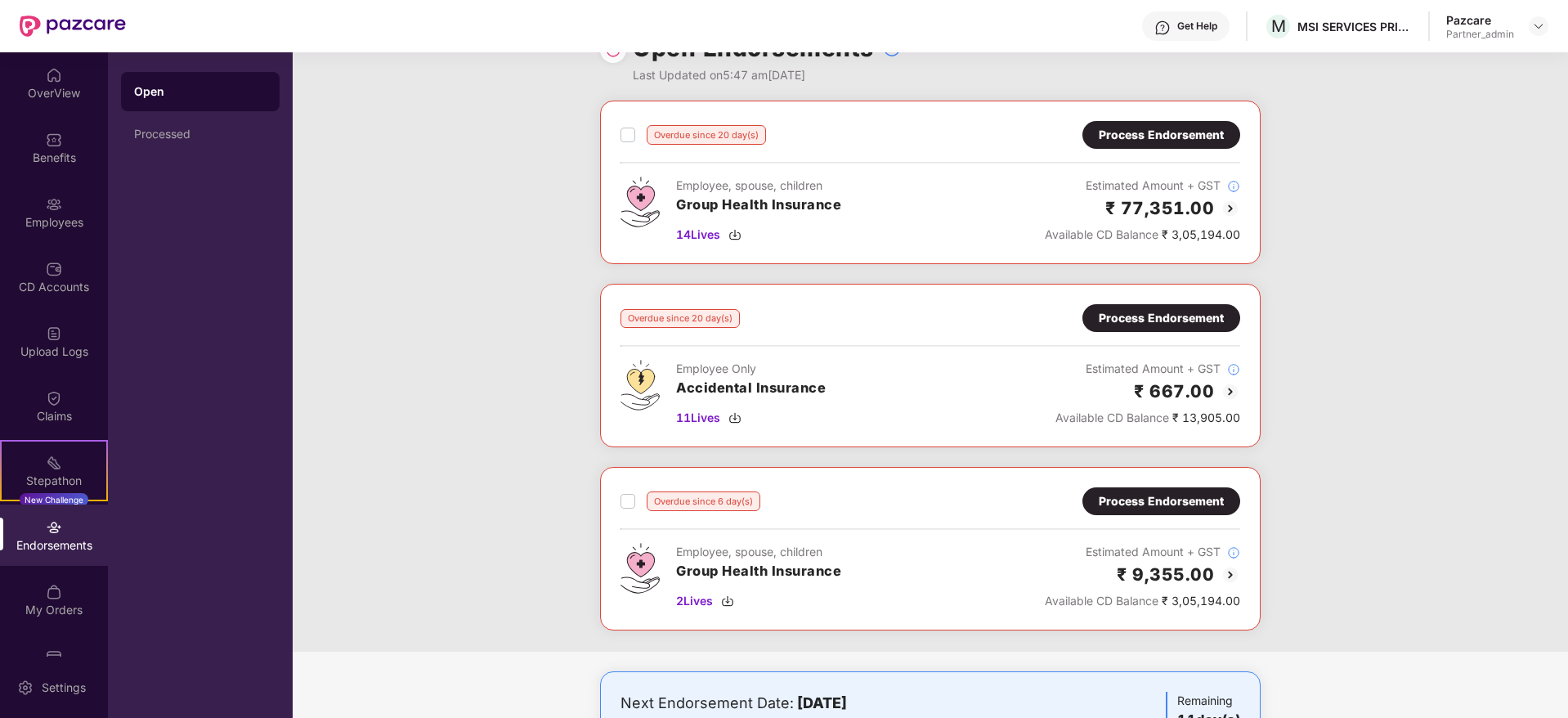
scroll to position [0, 0]
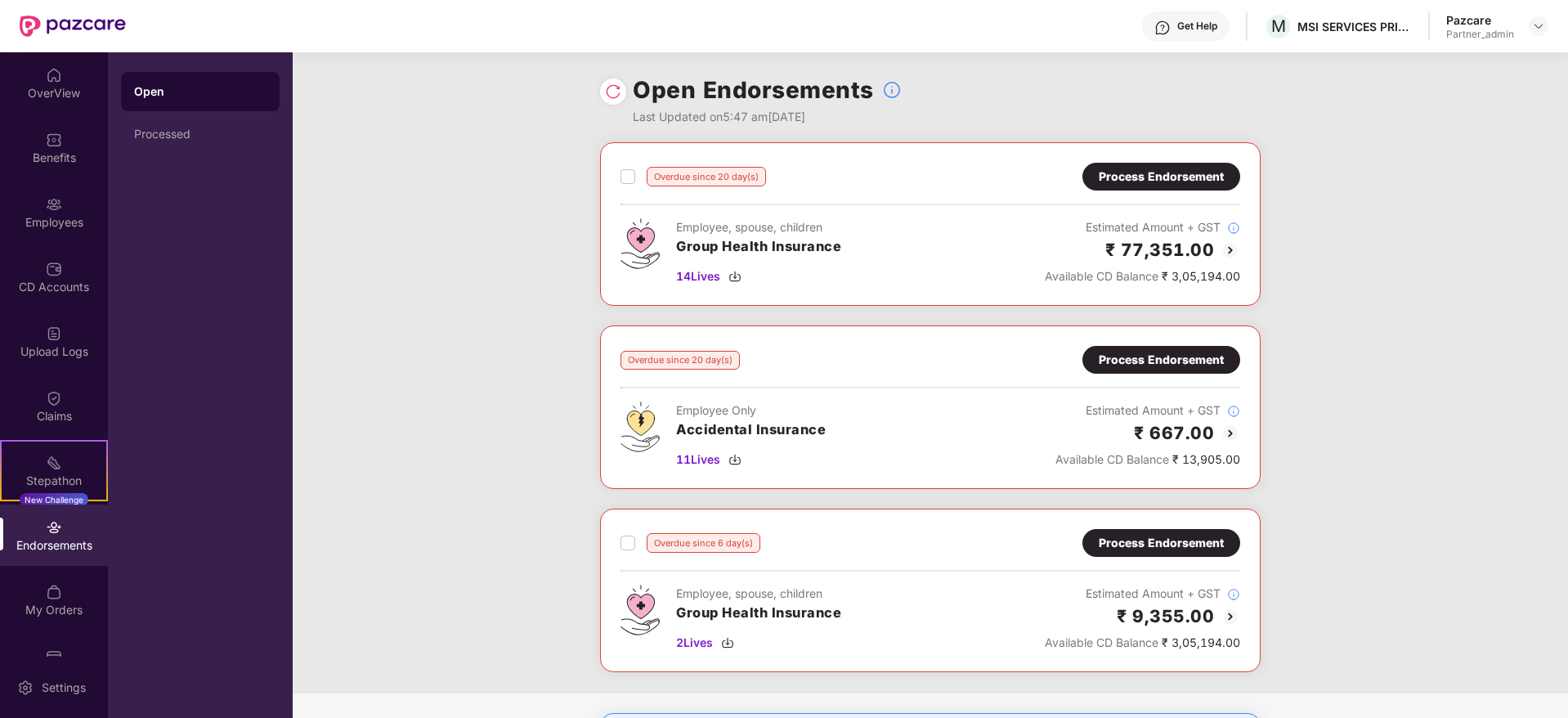
click at [614, 82] on div at bounding box center [613, 92] width 26 height 26
click at [609, 88] on img at bounding box center [613, 92] width 17 height 17
